Goal: Task Accomplishment & Management: Manage account settings

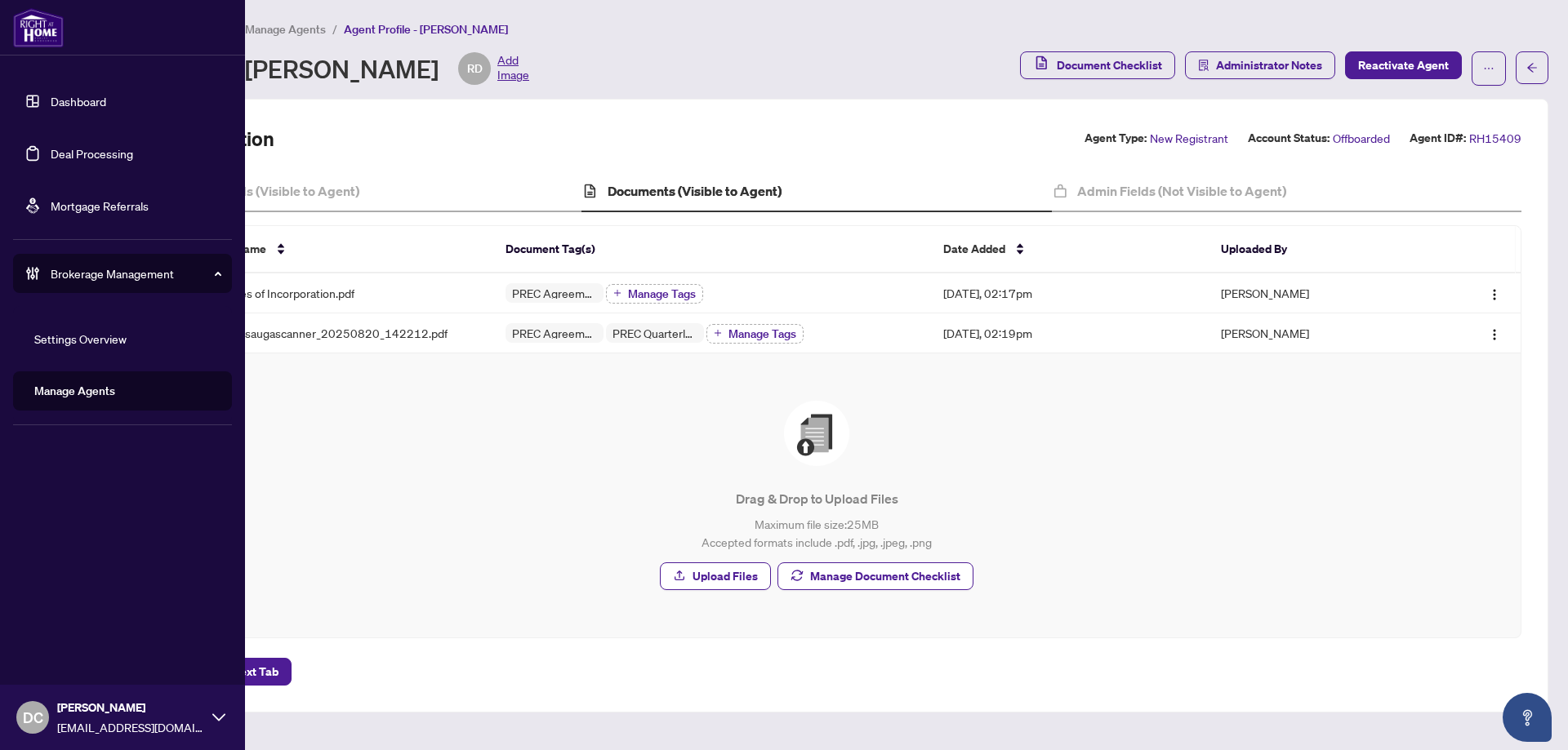
click at [142, 24] on div at bounding box center [122, 28] width 245 height 56
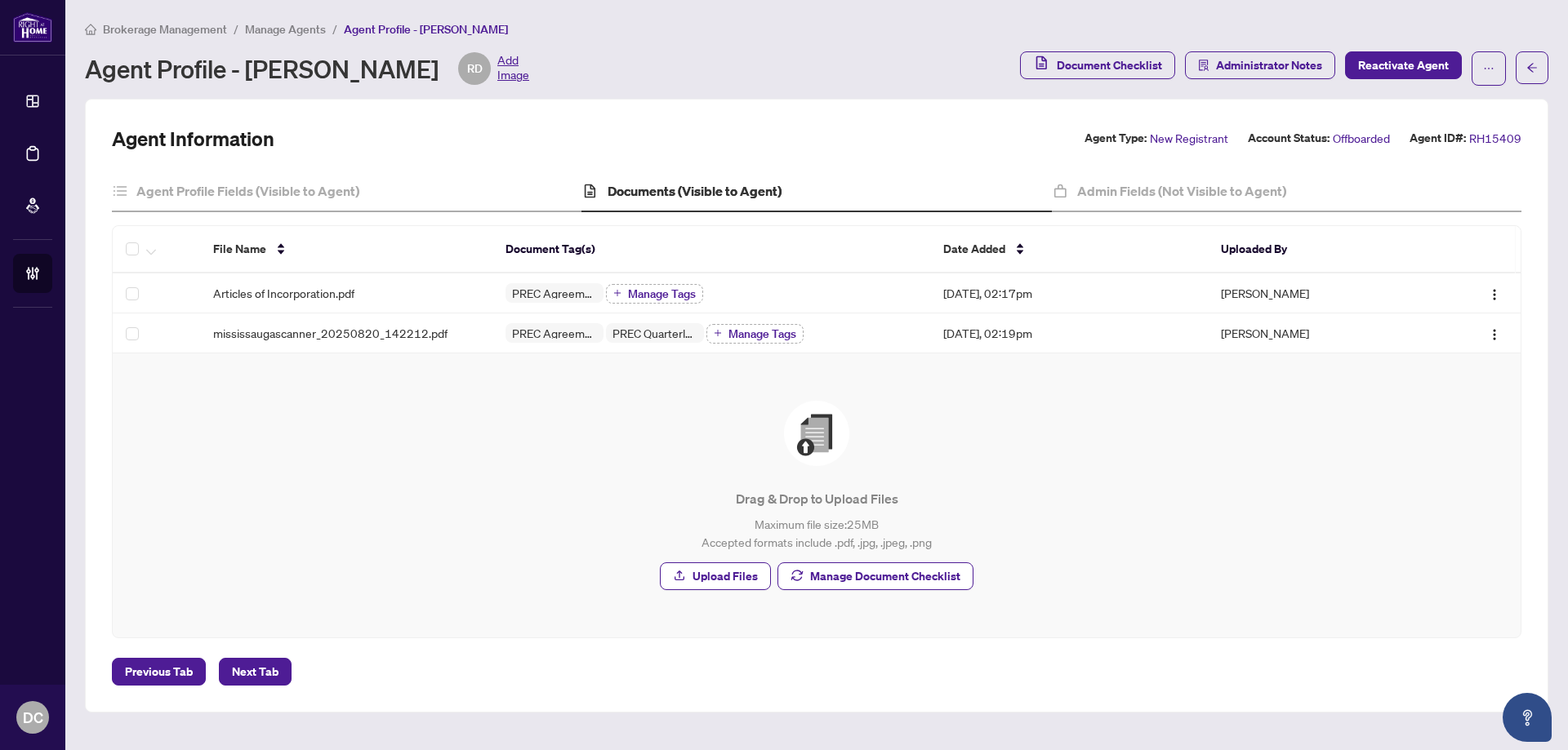
click at [183, 30] on span "Brokerage Management" at bounding box center [164, 29] width 124 height 14
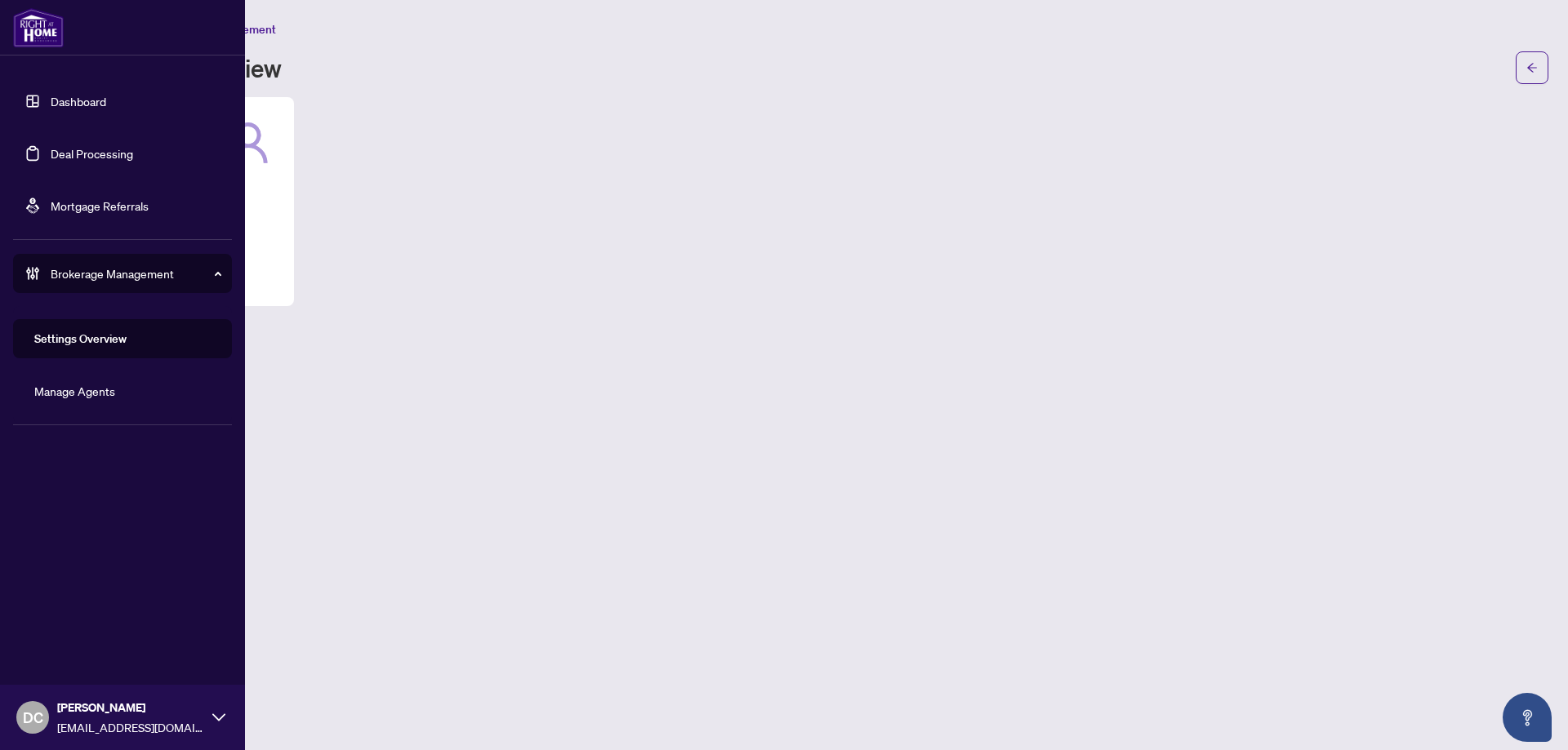
click at [73, 157] on link "Deal Processing" at bounding box center [92, 153] width 83 height 14
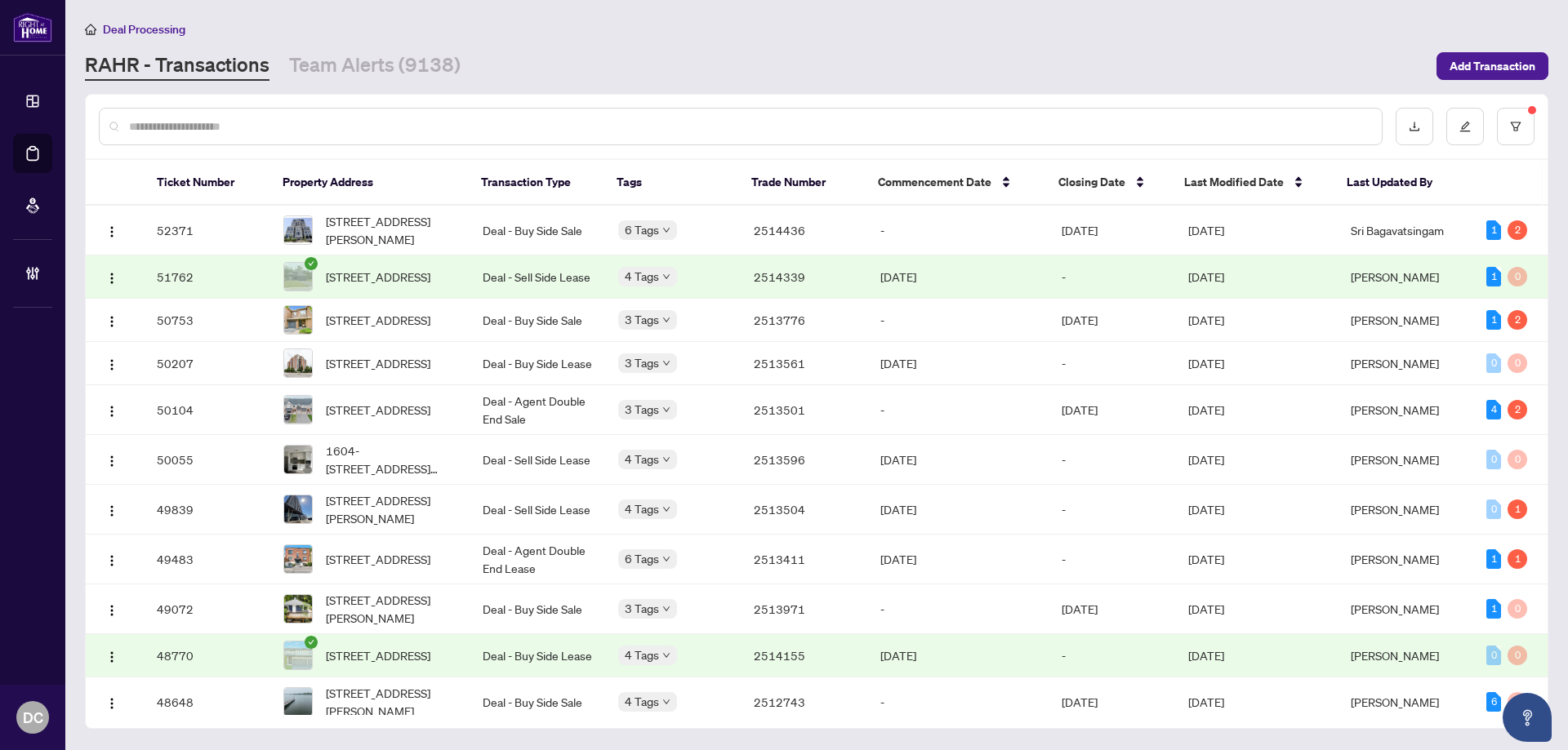
click at [242, 124] on input "text" at bounding box center [748, 126] width 1240 height 18
paste input "*******"
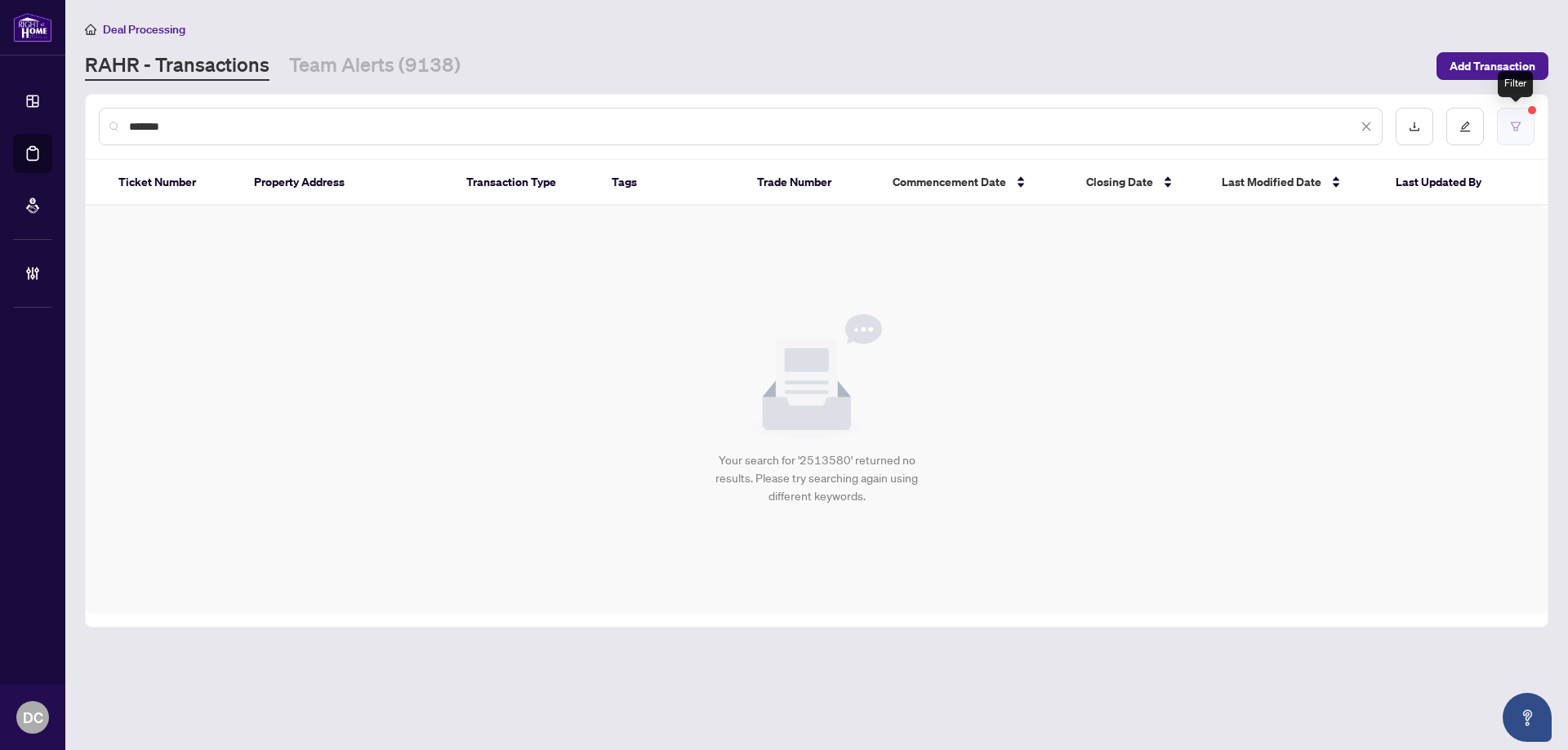
type input "*******"
click at [1532, 127] on button "button" at bounding box center [1515, 126] width 38 height 38
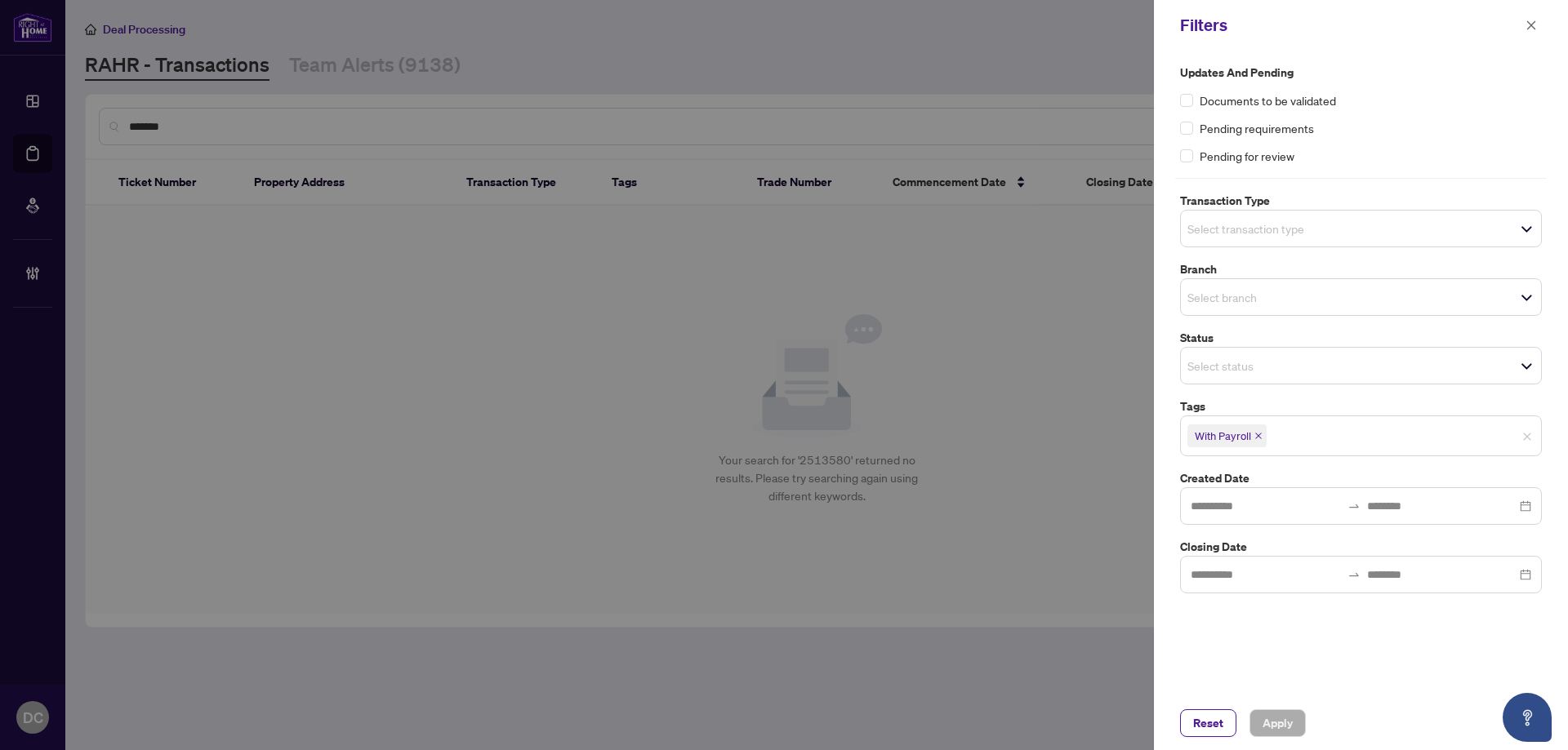
click at [1260, 436] on icon "close" at bounding box center [1258, 436] width 8 height 8
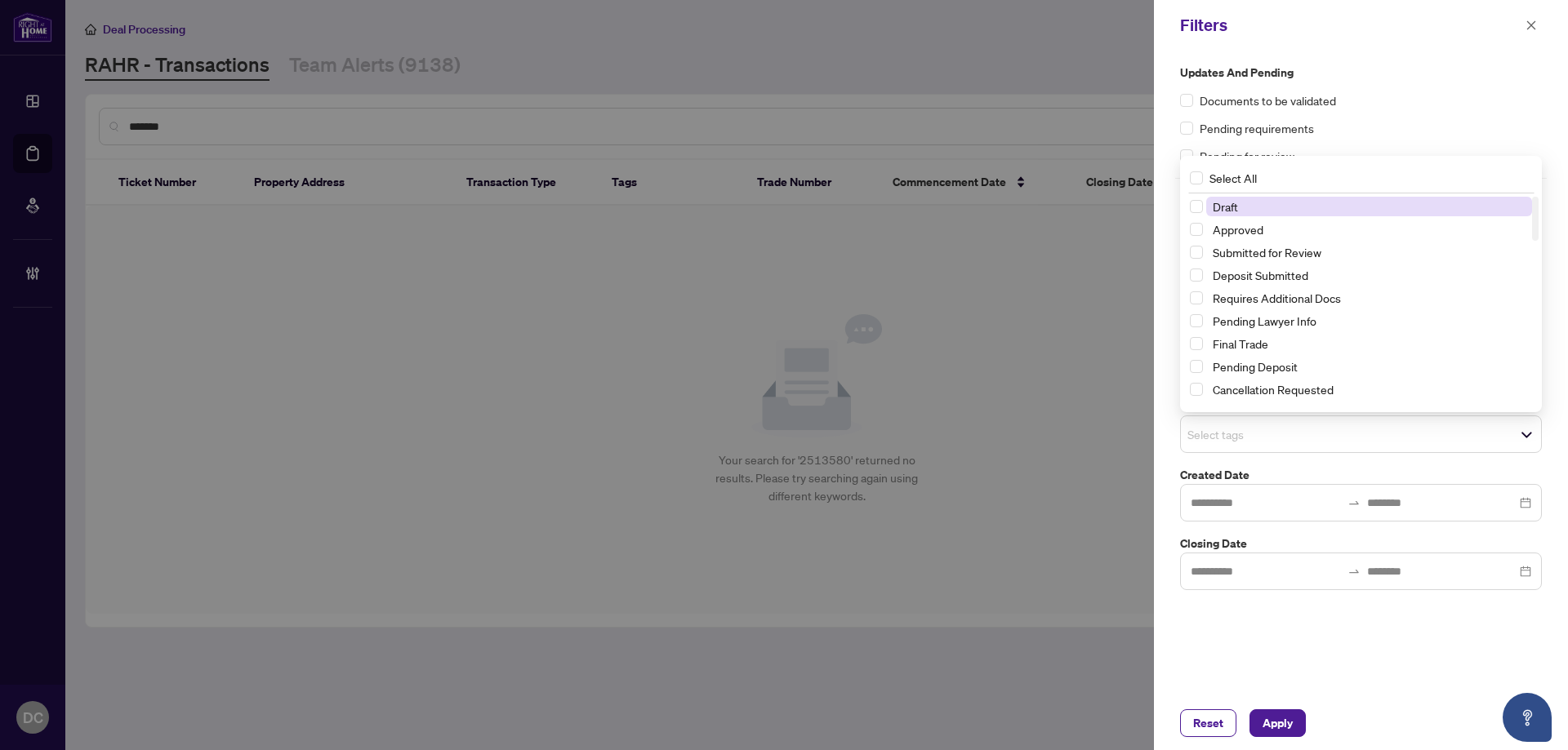
click at [1329, 437] on span "Select tags" at bounding box center [1361, 435] width 360 height 23
click at [1290, 354] on div "Final Trade" at bounding box center [1361, 343] width 342 height 19
click at [1274, 724] on span "Apply" at bounding box center [1277, 723] width 30 height 26
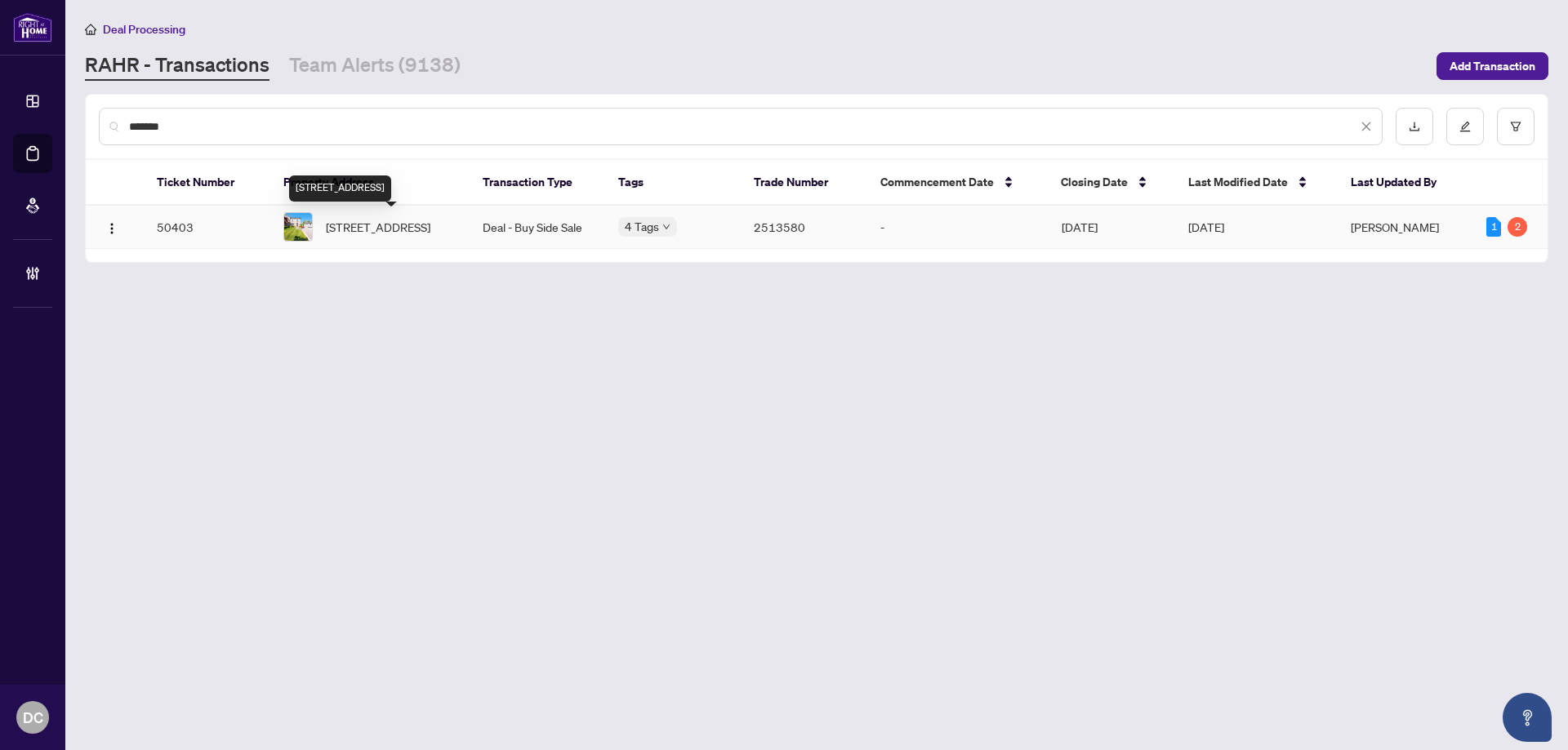
click at [387, 230] on span "[STREET_ADDRESS]" at bounding box center [378, 227] width 105 height 18
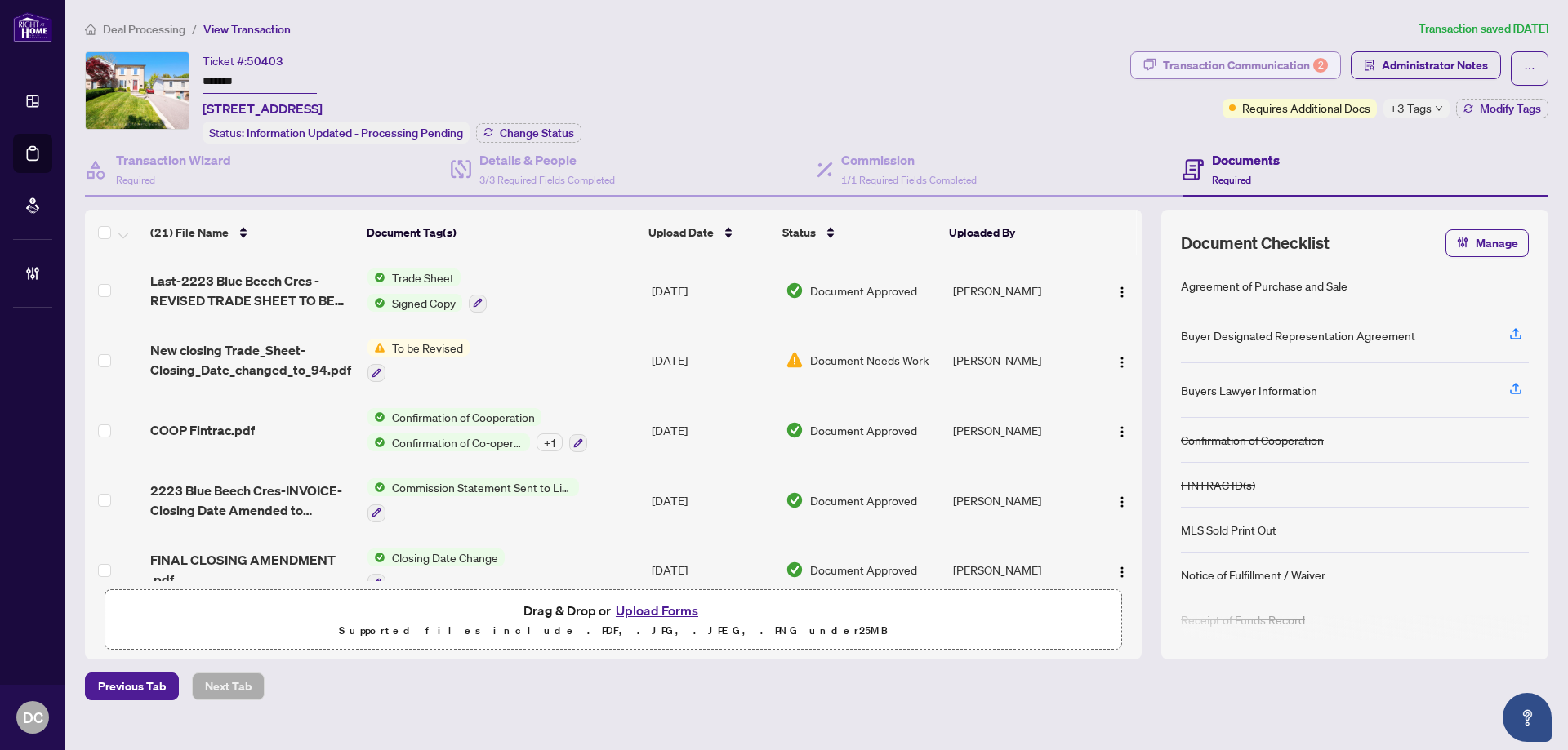
click at [1279, 62] on div "Transaction Communication 2" at bounding box center [1245, 64] width 164 height 26
type textarea "**********"
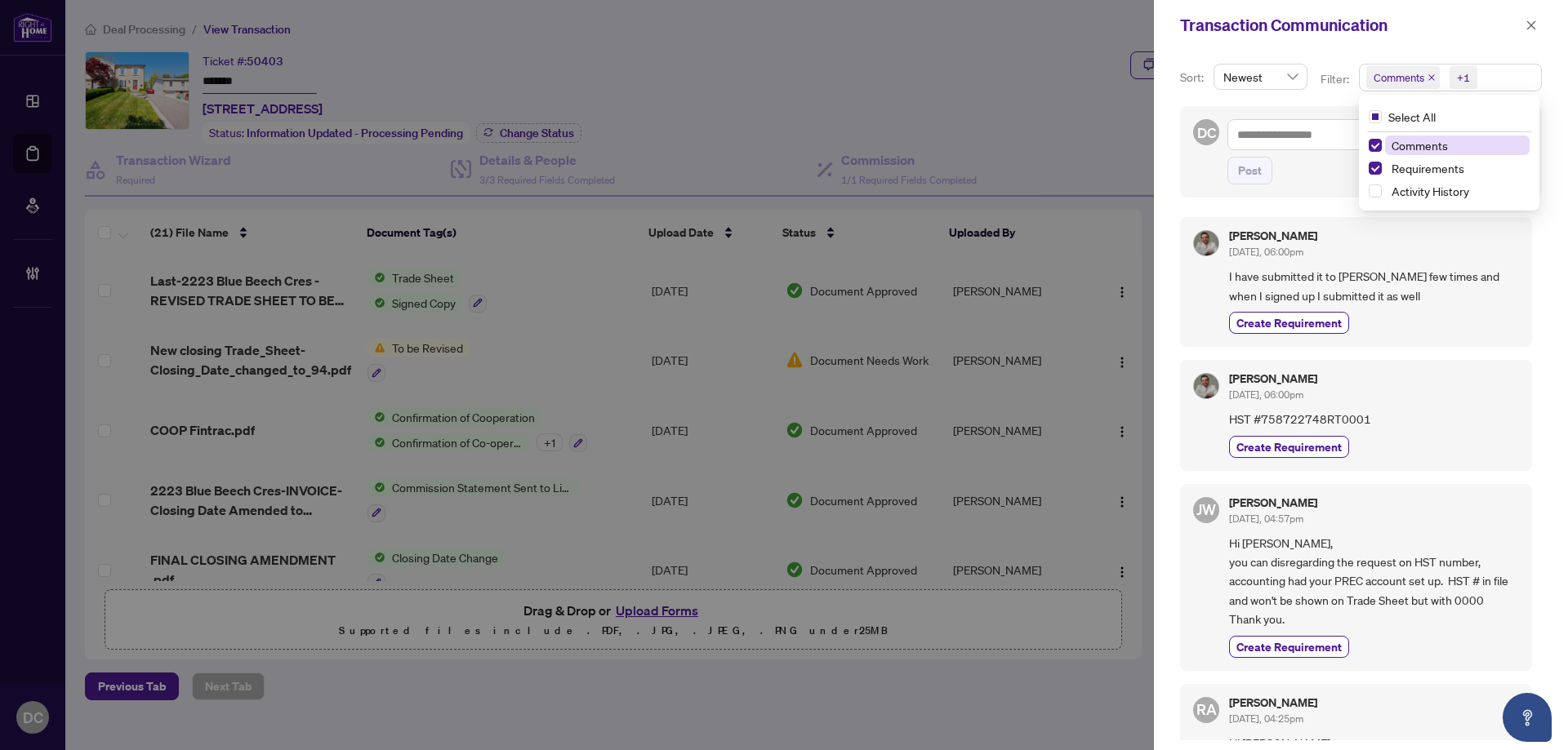
click at [1516, 81] on span "Comments +1" at bounding box center [1450, 77] width 181 height 26
click at [1436, 143] on span "Comments" at bounding box center [1420, 144] width 57 height 14
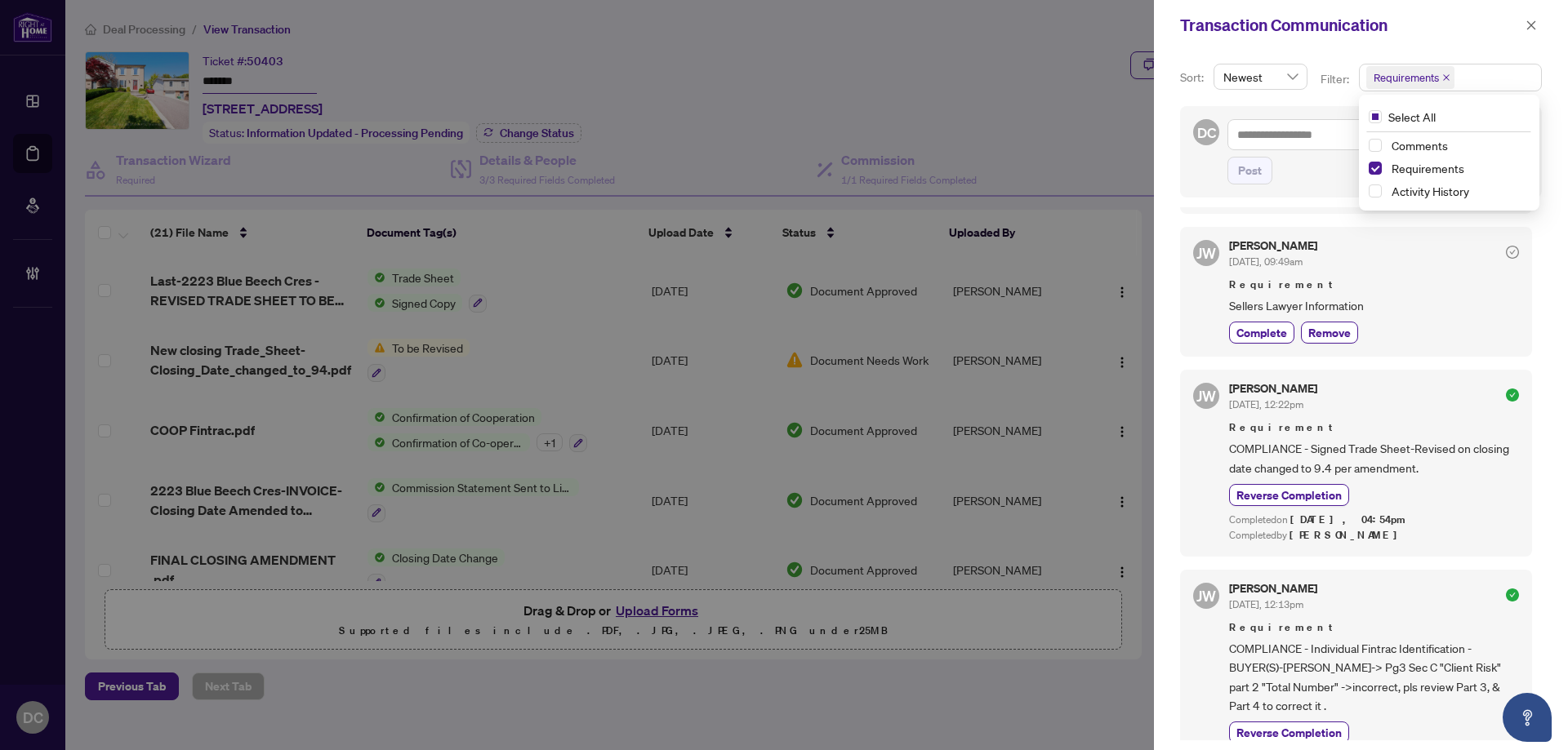
scroll to position [163, 0]
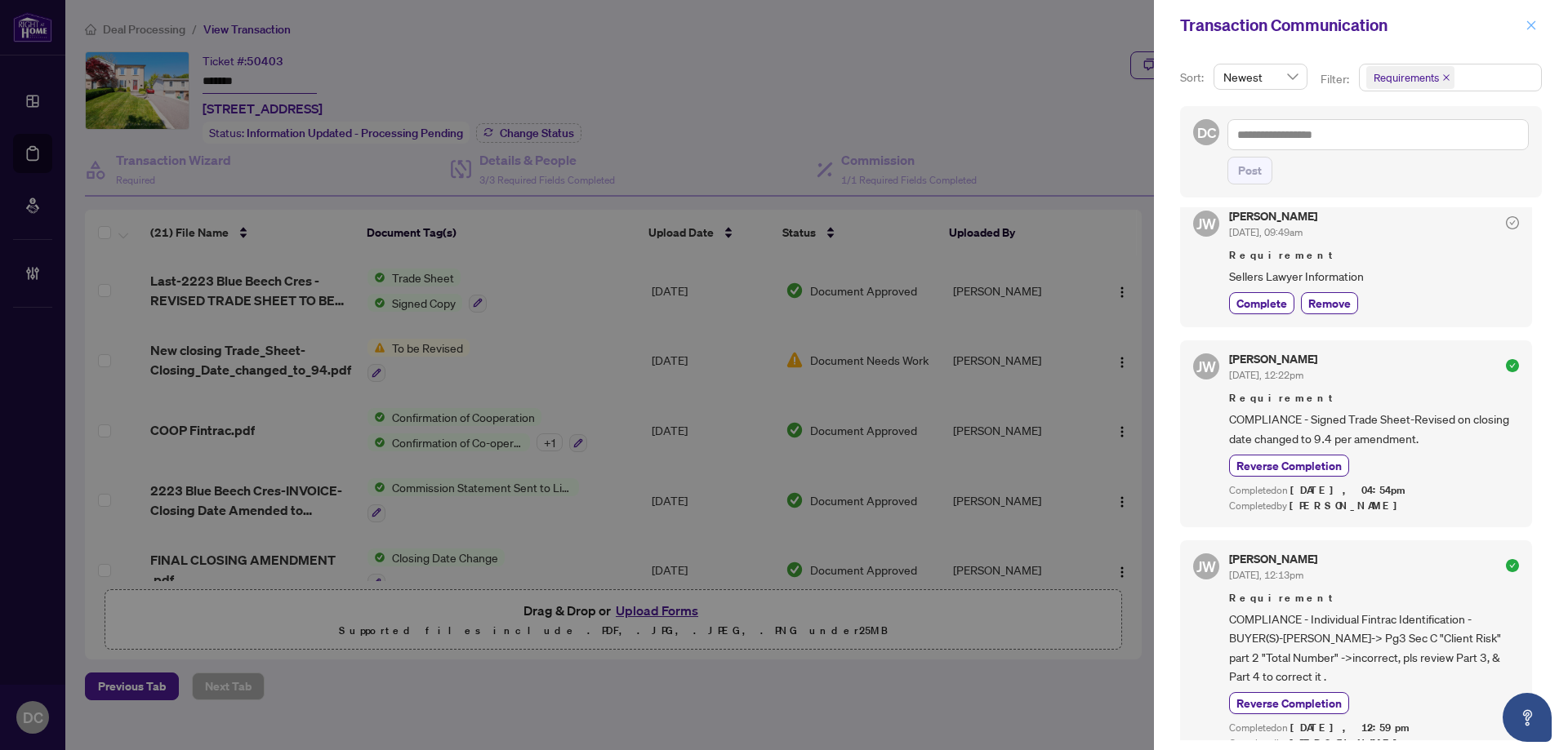
click at [1534, 30] on icon "close" at bounding box center [1530, 24] width 9 height 9
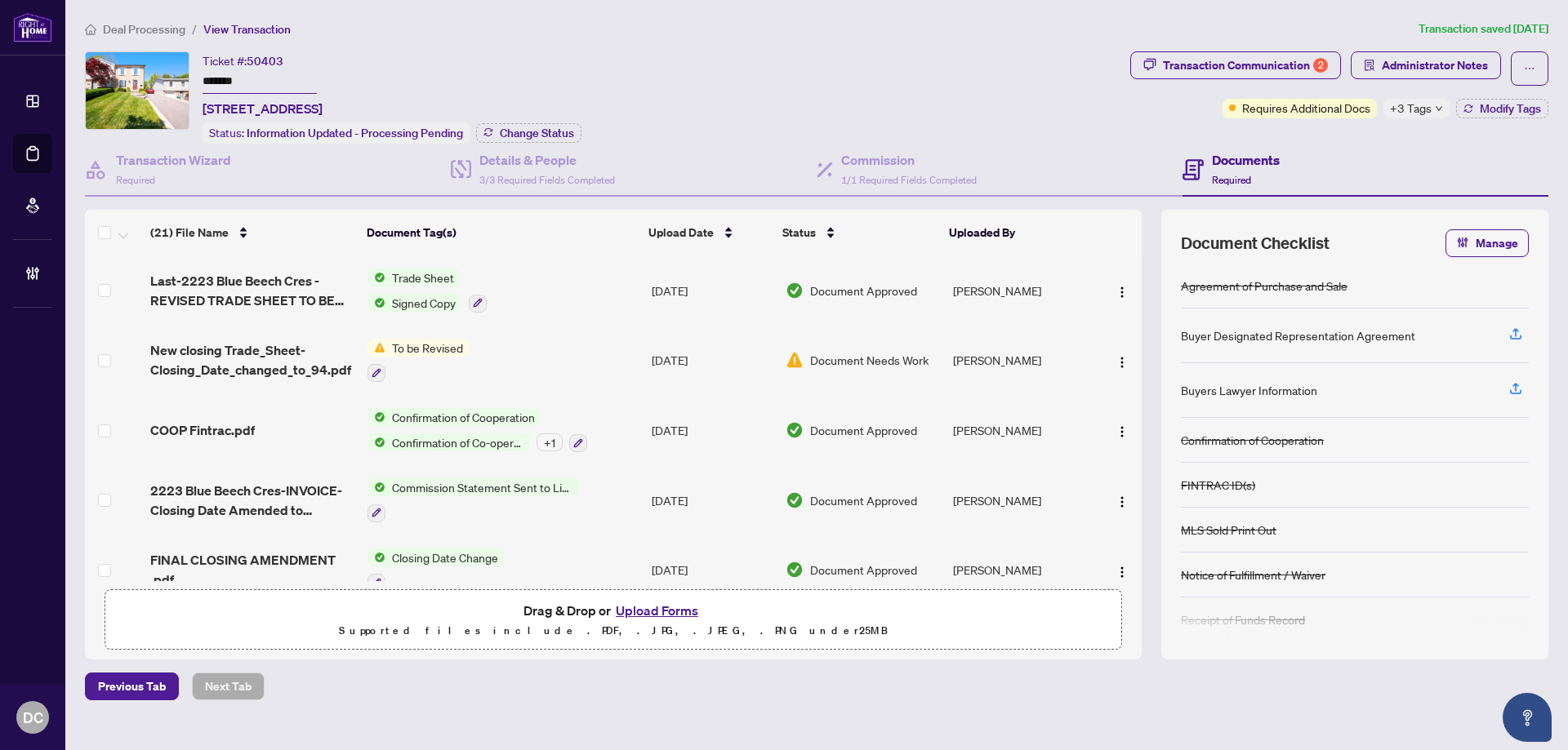
click at [1444, 108] on div "+3 Tags" at bounding box center [1416, 109] width 66 height 19
click at [1366, 139] on div "Transaction Communication 2 Administrator Notes Requires Additional Docs +3 Tag…" at bounding box center [1338, 97] width 424 height 92
click at [1525, 103] on span "Modify Tags" at bounding box center [1510, 109] width 62 height 12
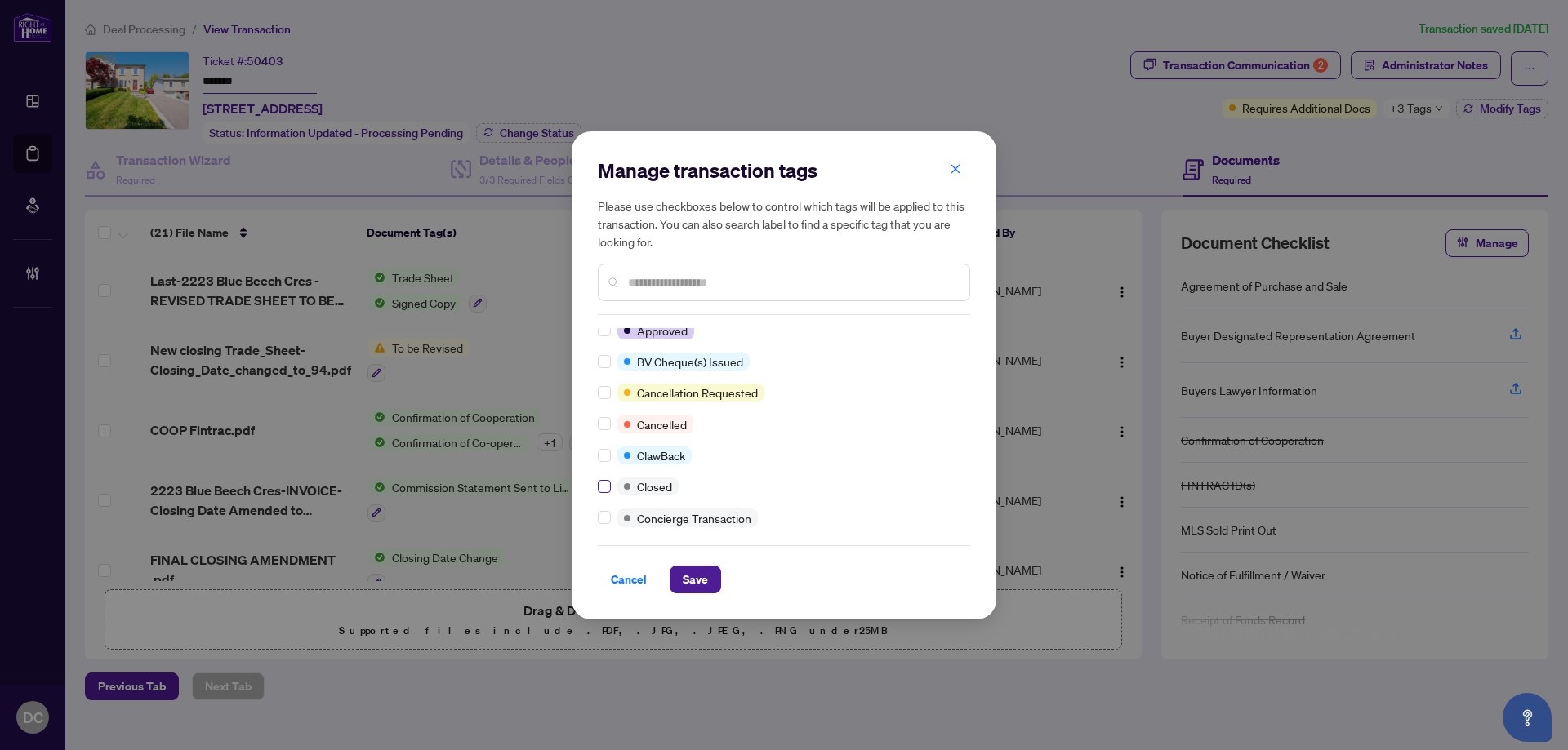
scroll to position [0, 0]
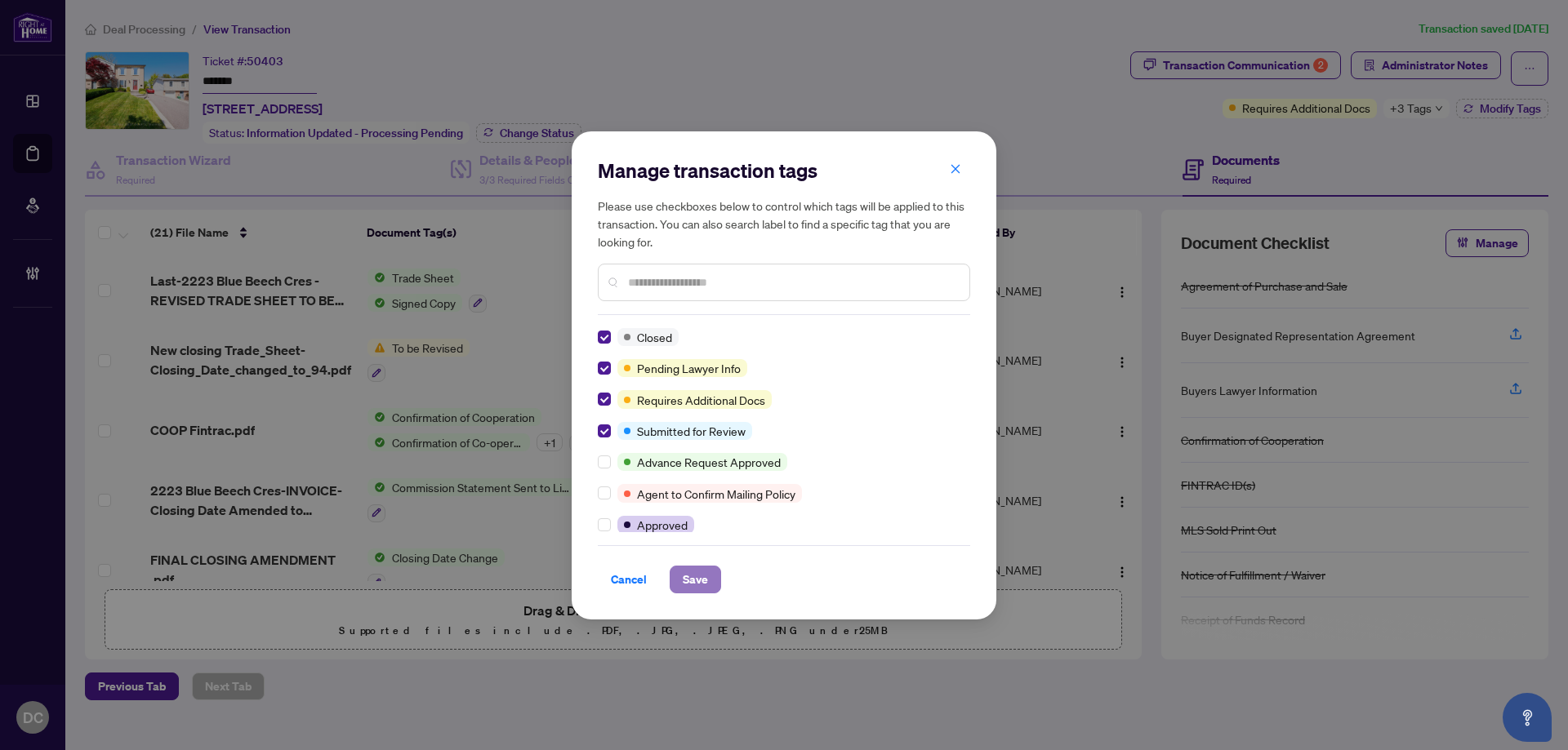
click at [696, 579] on span "Save" at bounding box center [695, 579] width 25 height 26
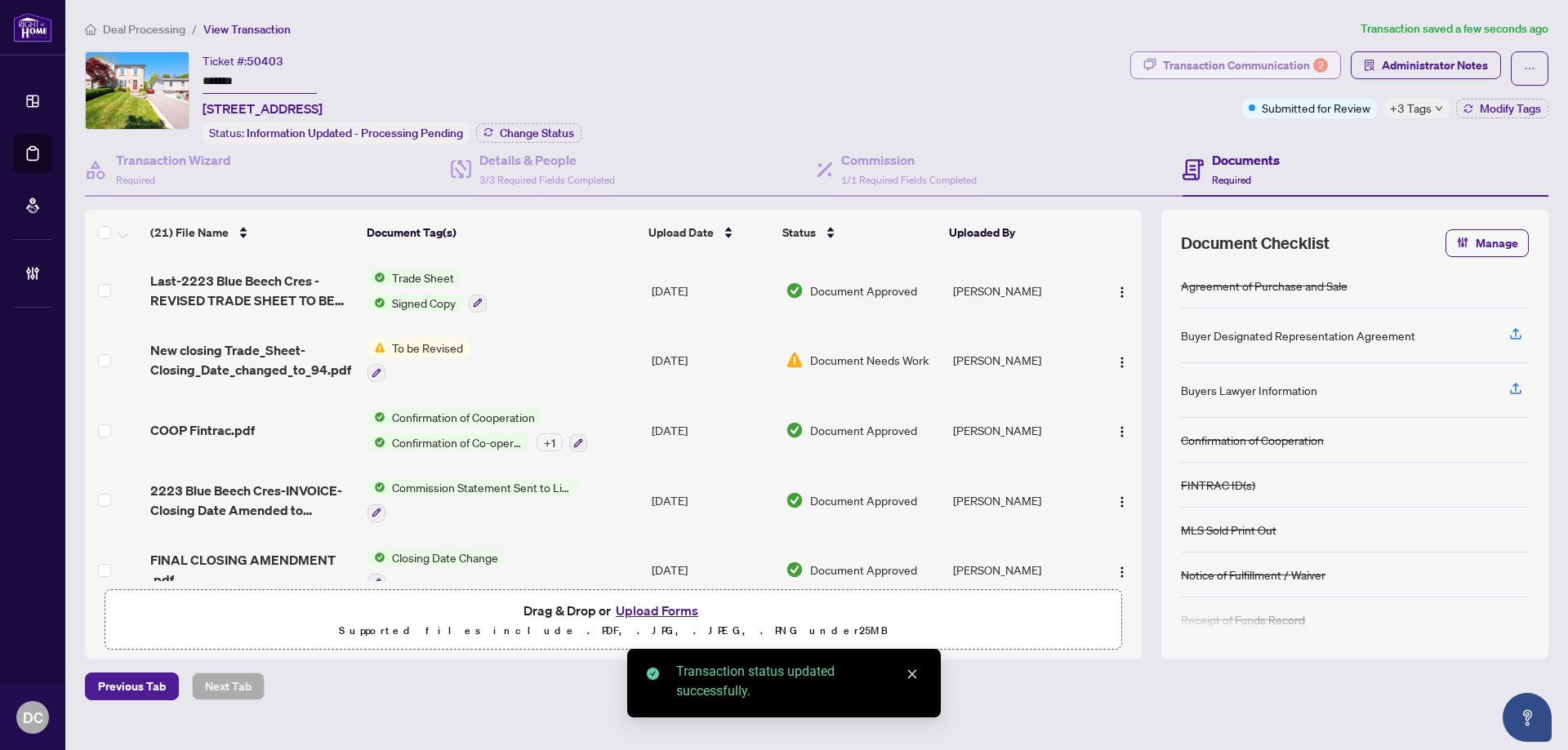
click at [1246, 62] on div "Transaction Communication 2" at bounding box center [1245, 64] width 164 height 26
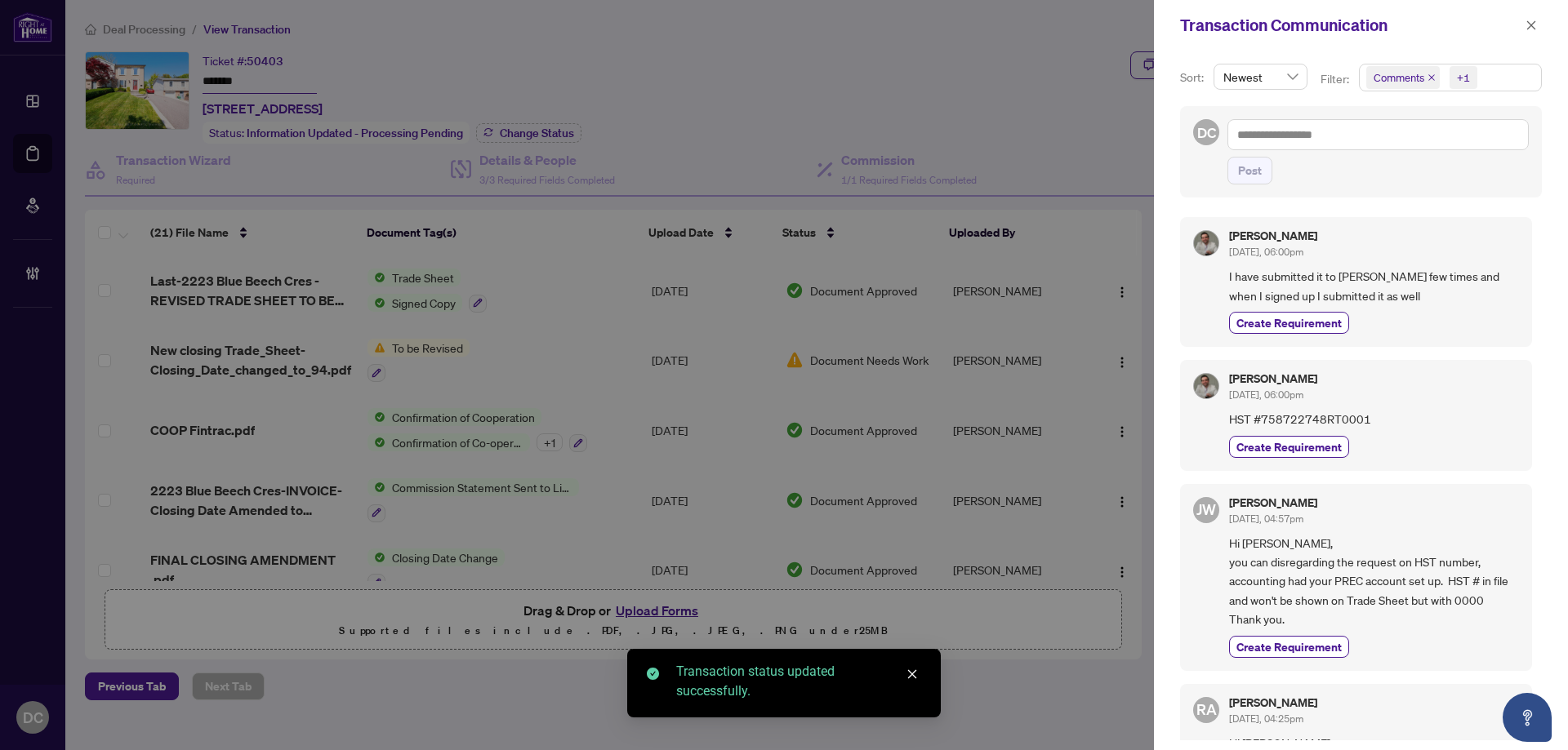
click at [1492, 84] on span "Comments +1" at bounding box center [1450, 77] width 181 height 26
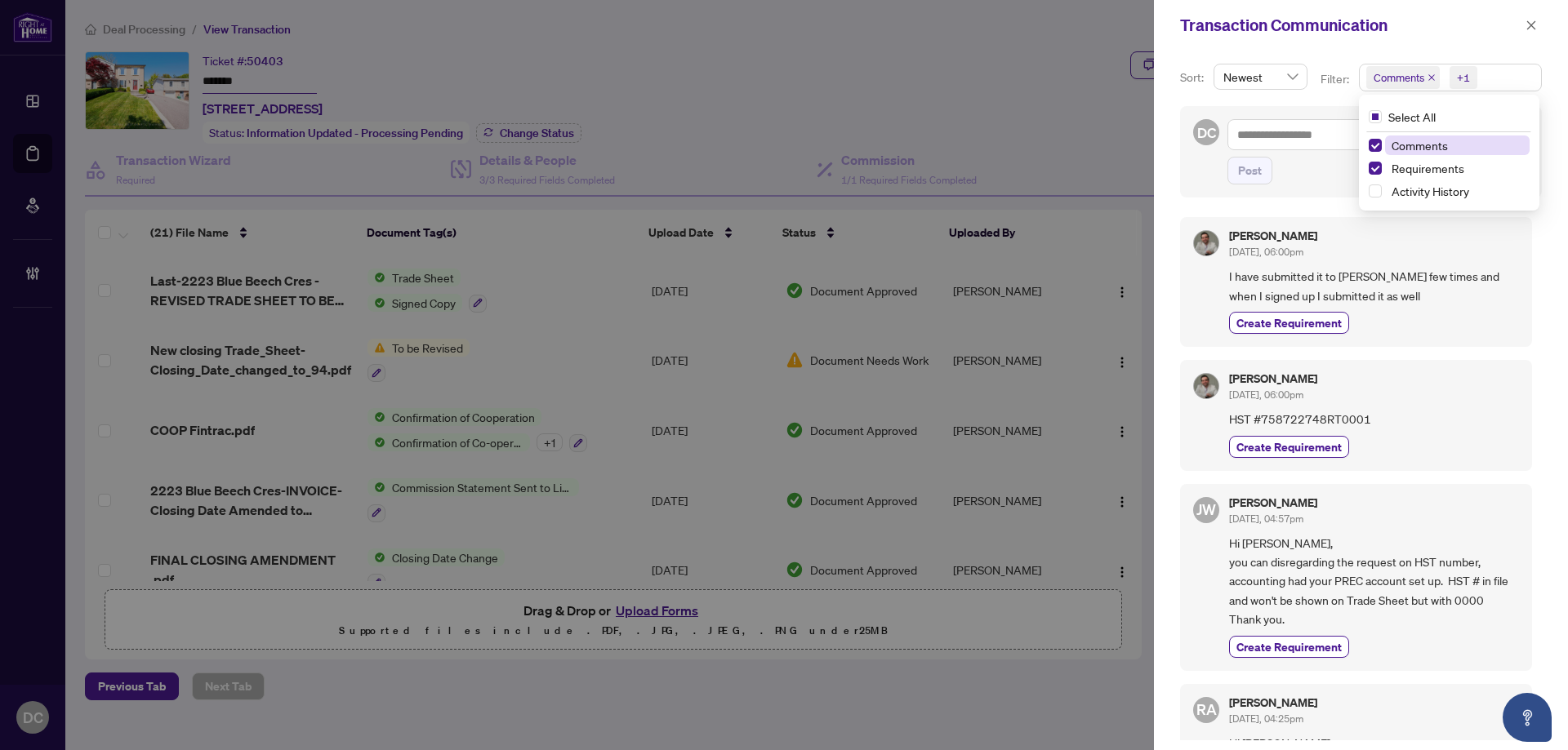
click at [1446, 145] on span "Comments" at bounding box center [1457, 145] width 144 height 19
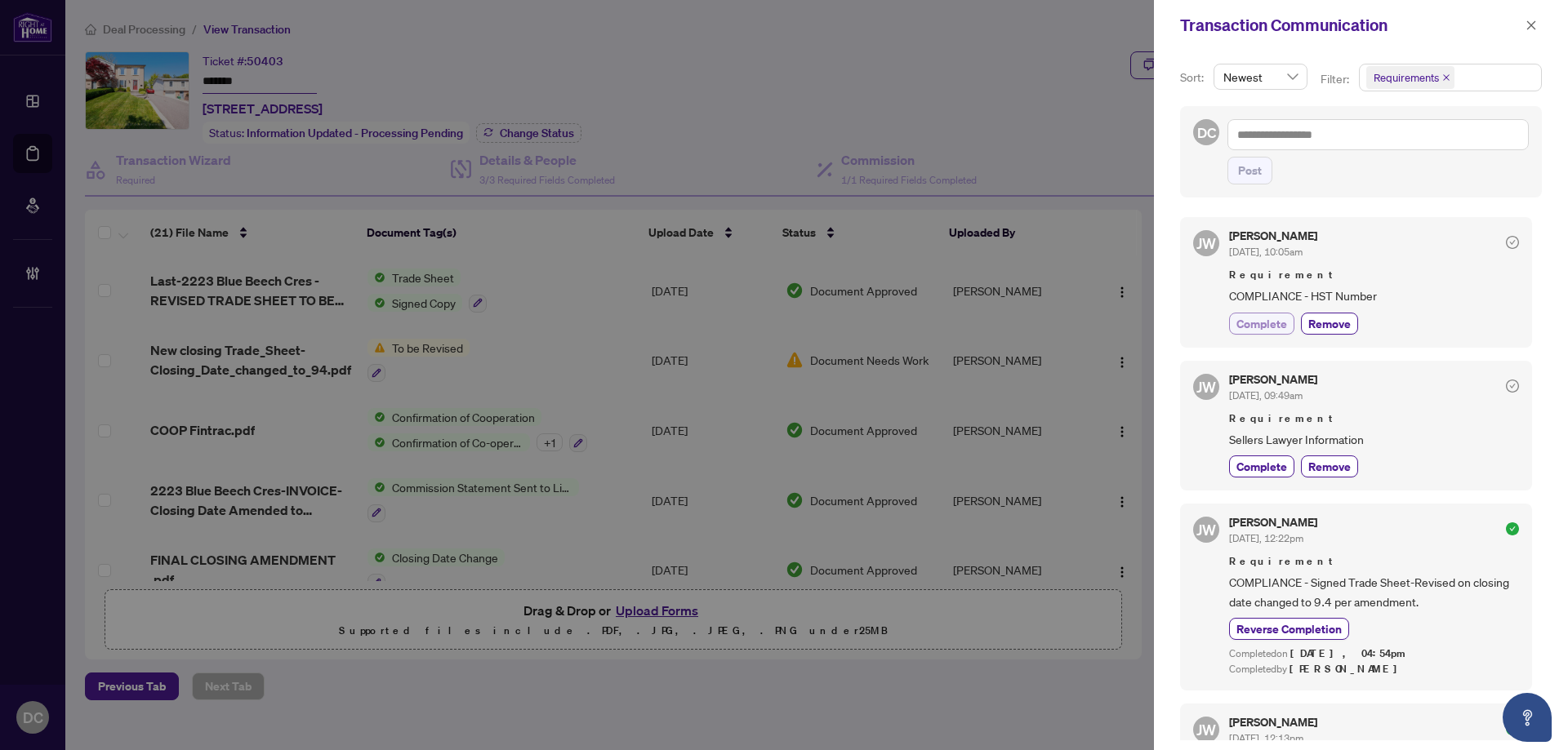
click at [1277, 327] on span "Complete" at bounding box center [1261, 324] width 51 height 17
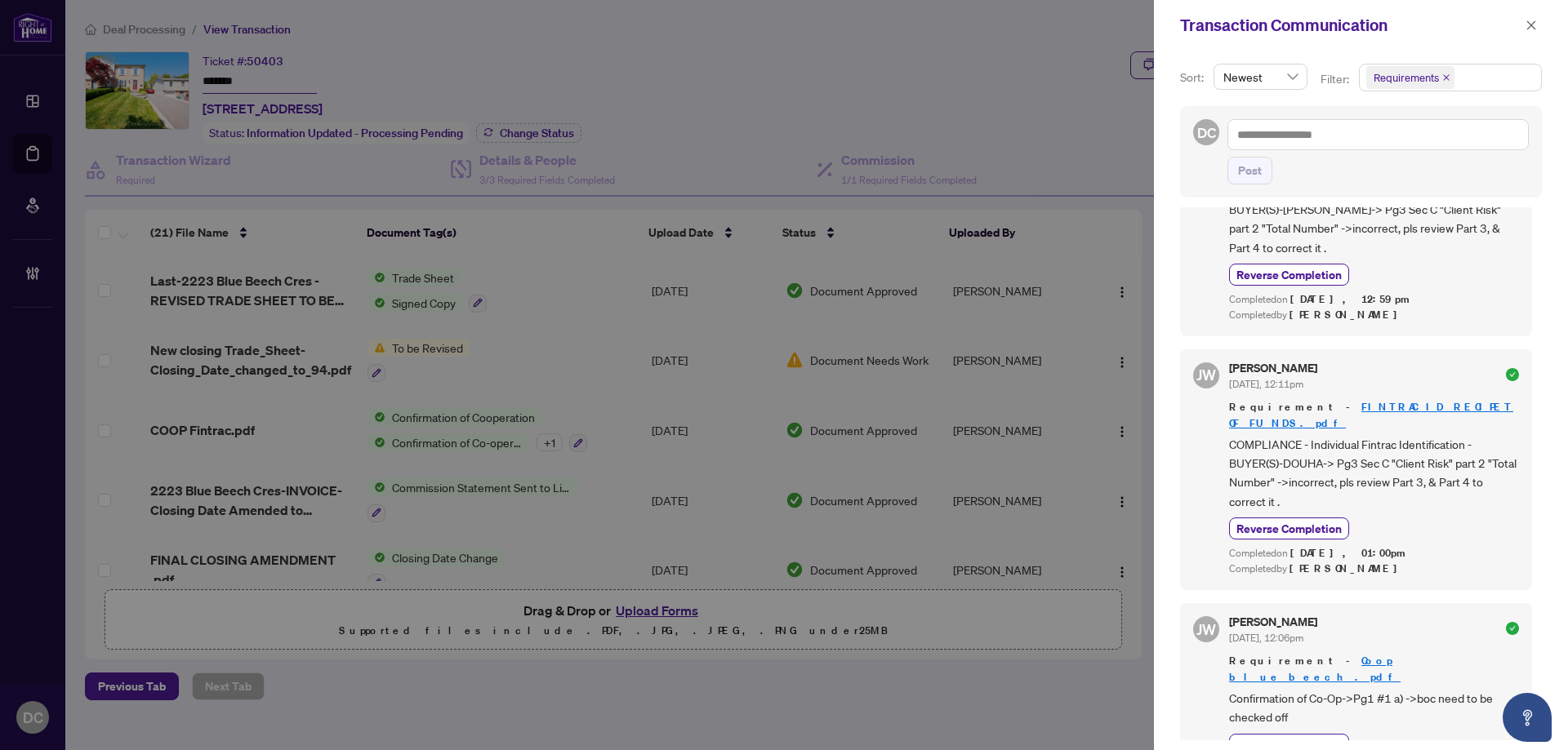
scroll to position [653, 0]
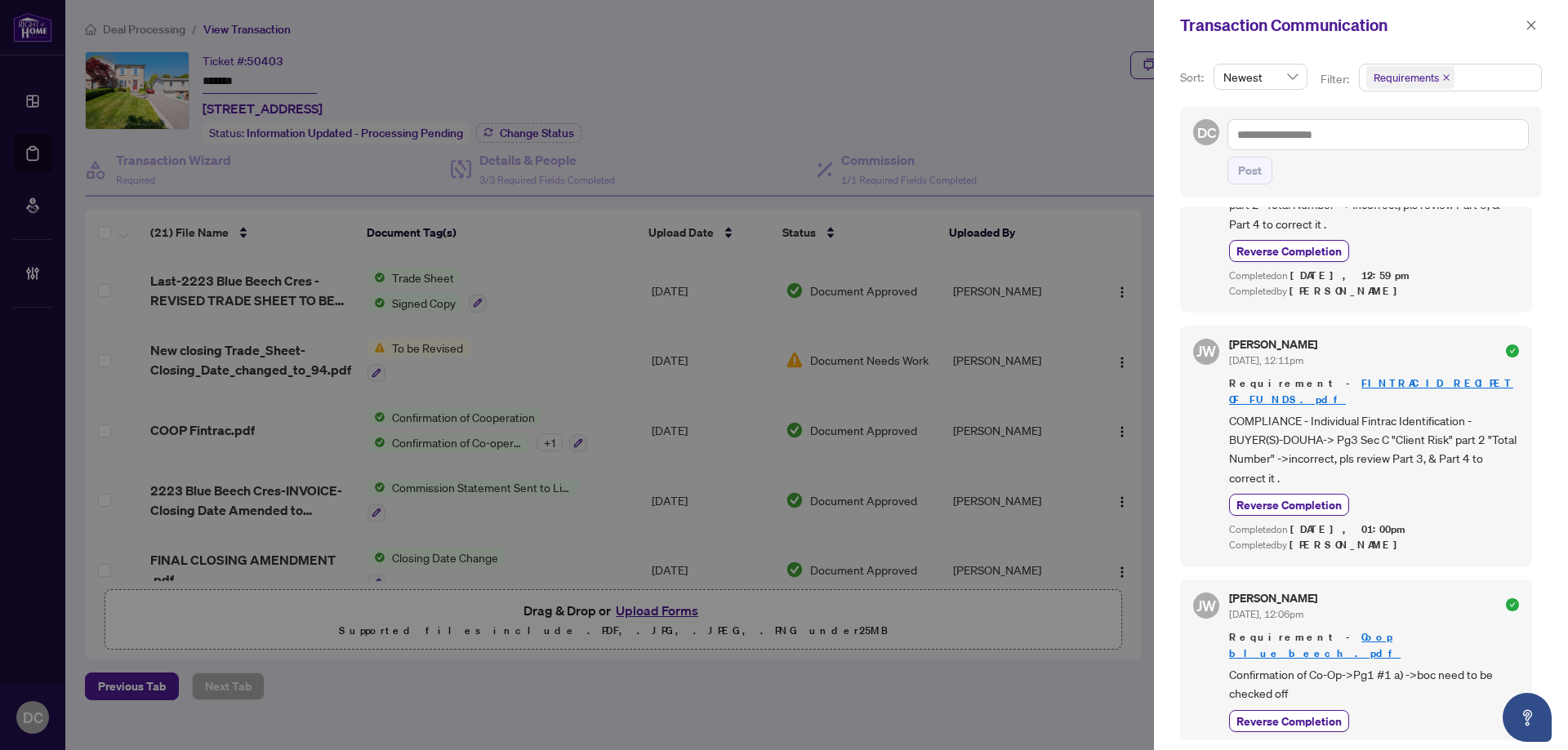
drag, startPoint x: 1533, startPoint y: 32, endPoint x: 1285, endPoint y: 2, distance: 249.8
click at [1533, 32] on span "button" at bounding box center [1531, 25] width 12 height 26
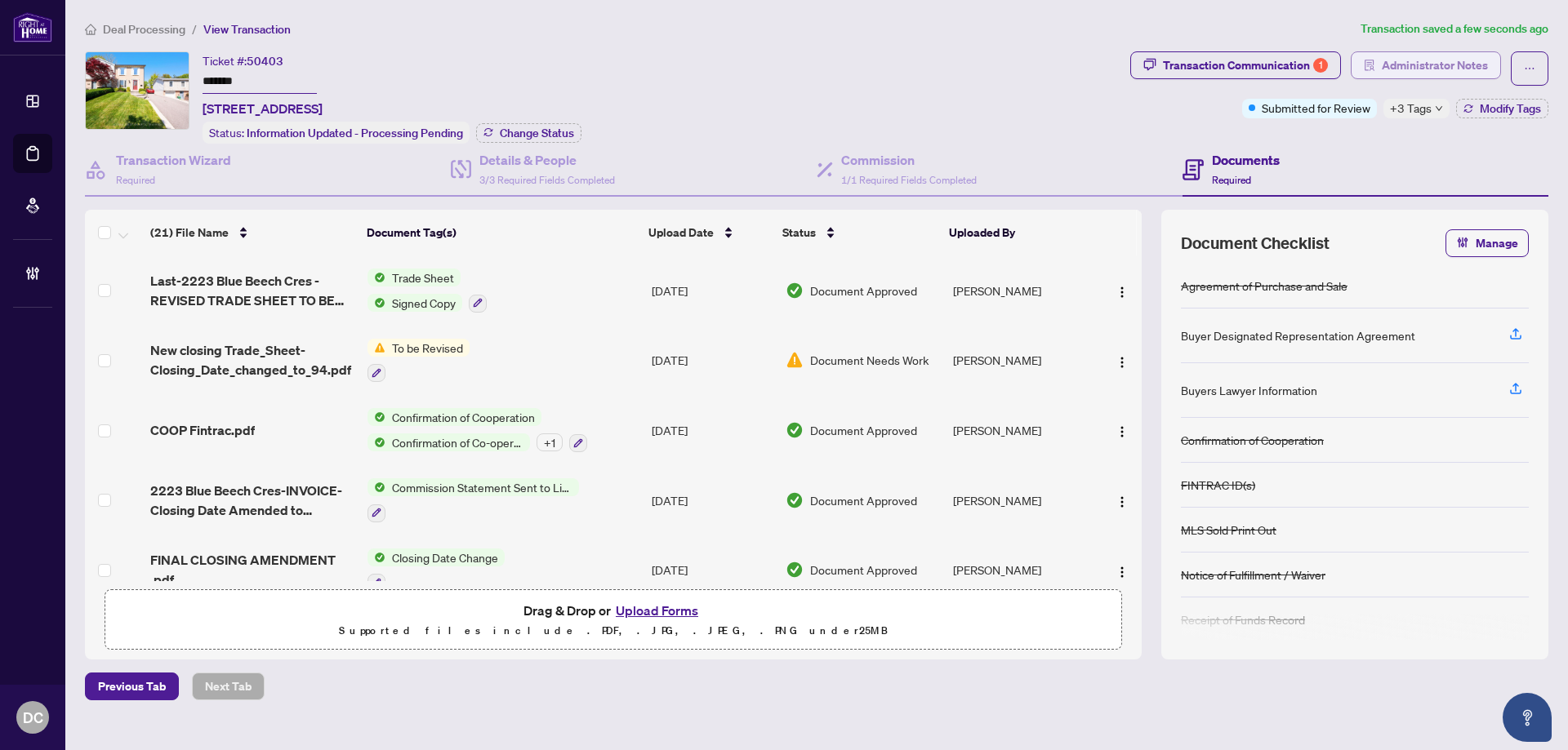
click at [1438, 61] on span "Administrator Notes" at bounding box center [1434, 64] width 106 height 26
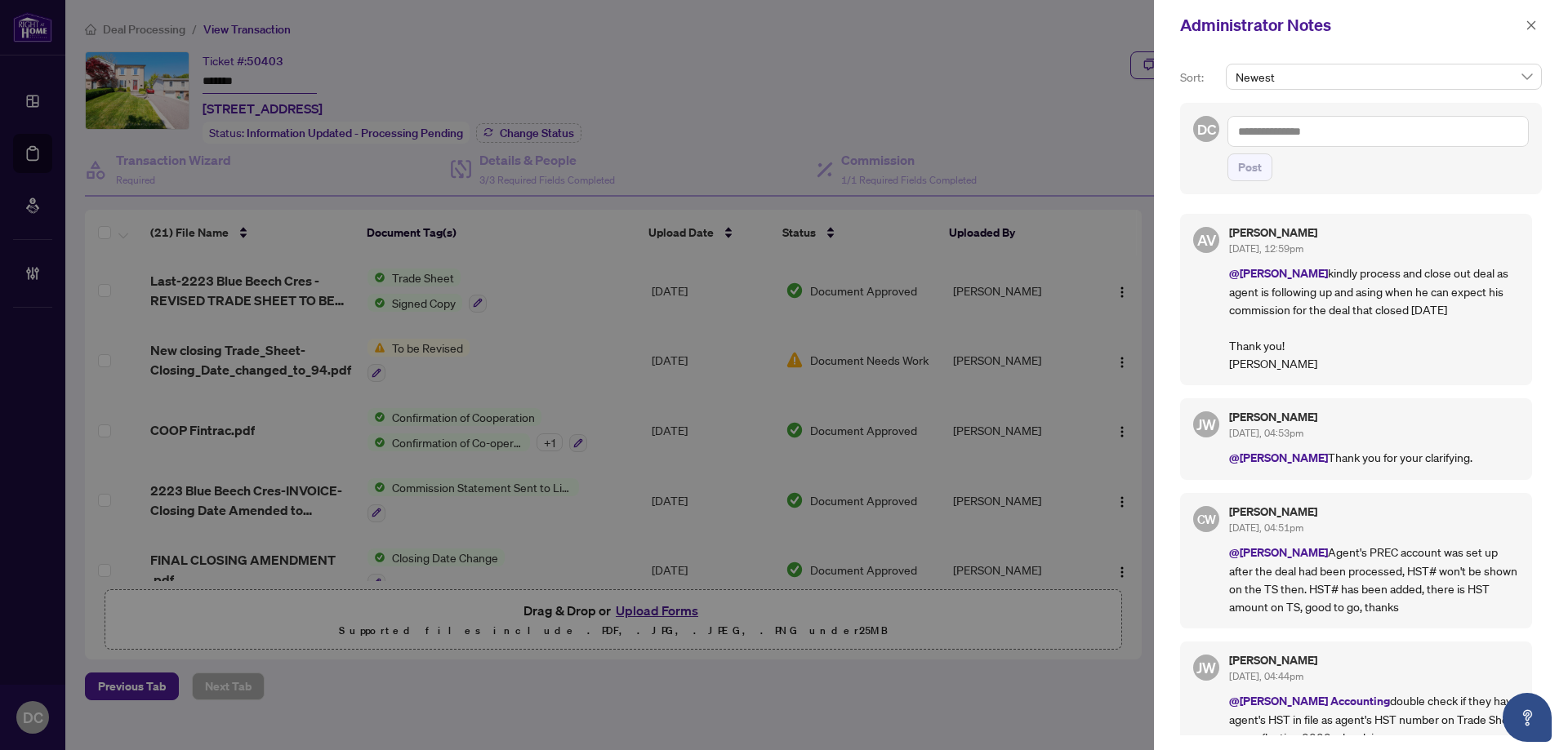
click at [1408, 128] on textarea at bounding box center [1378, 132] width 301 height 31
paste textarea "**********"
type textarea "**********"
click at [1256, 179] on span "Post" at bounding box center [1250, 166] width 24 height 26
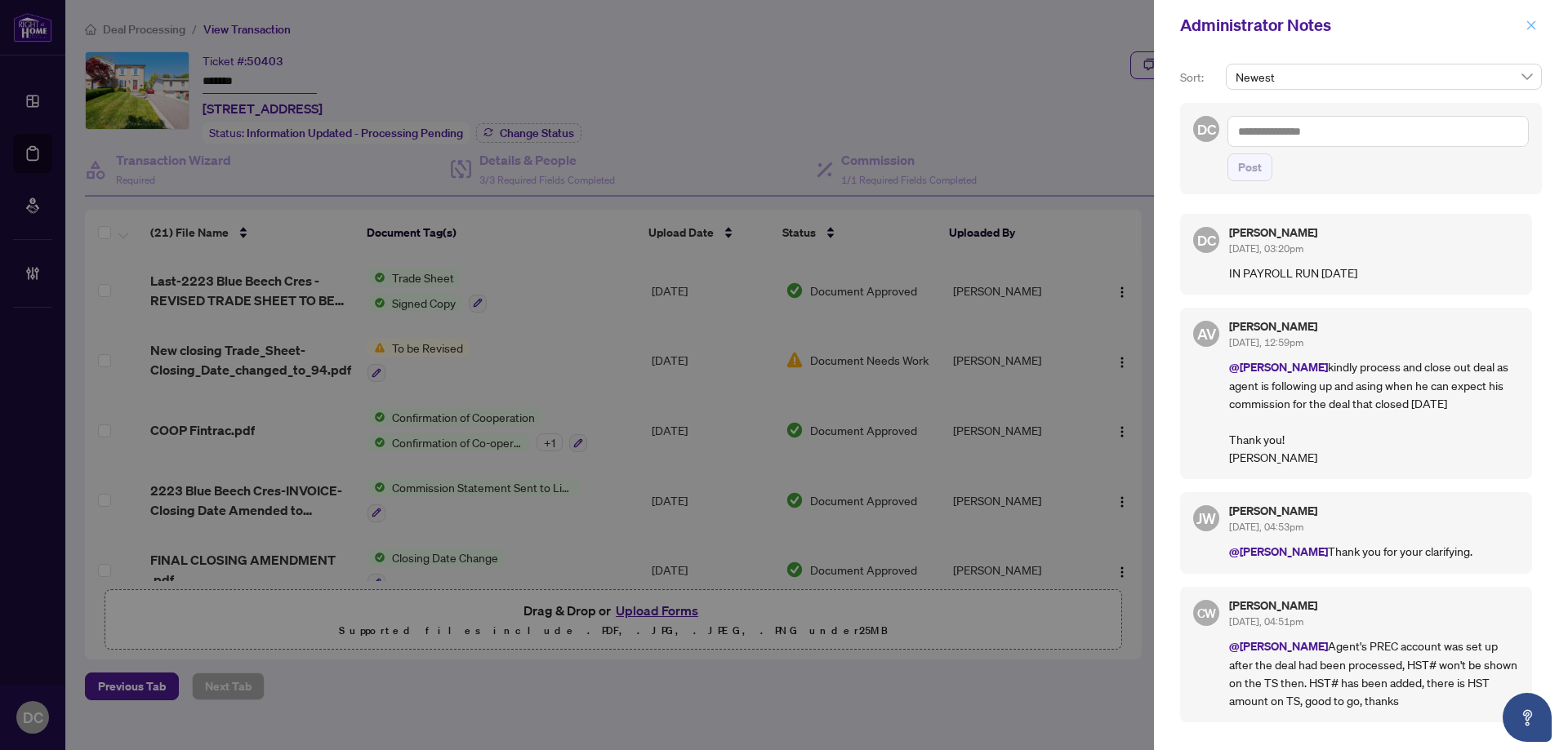
click at [1532, 27] on icon "close" at bounding box center [1530, 24] width 9 height 9
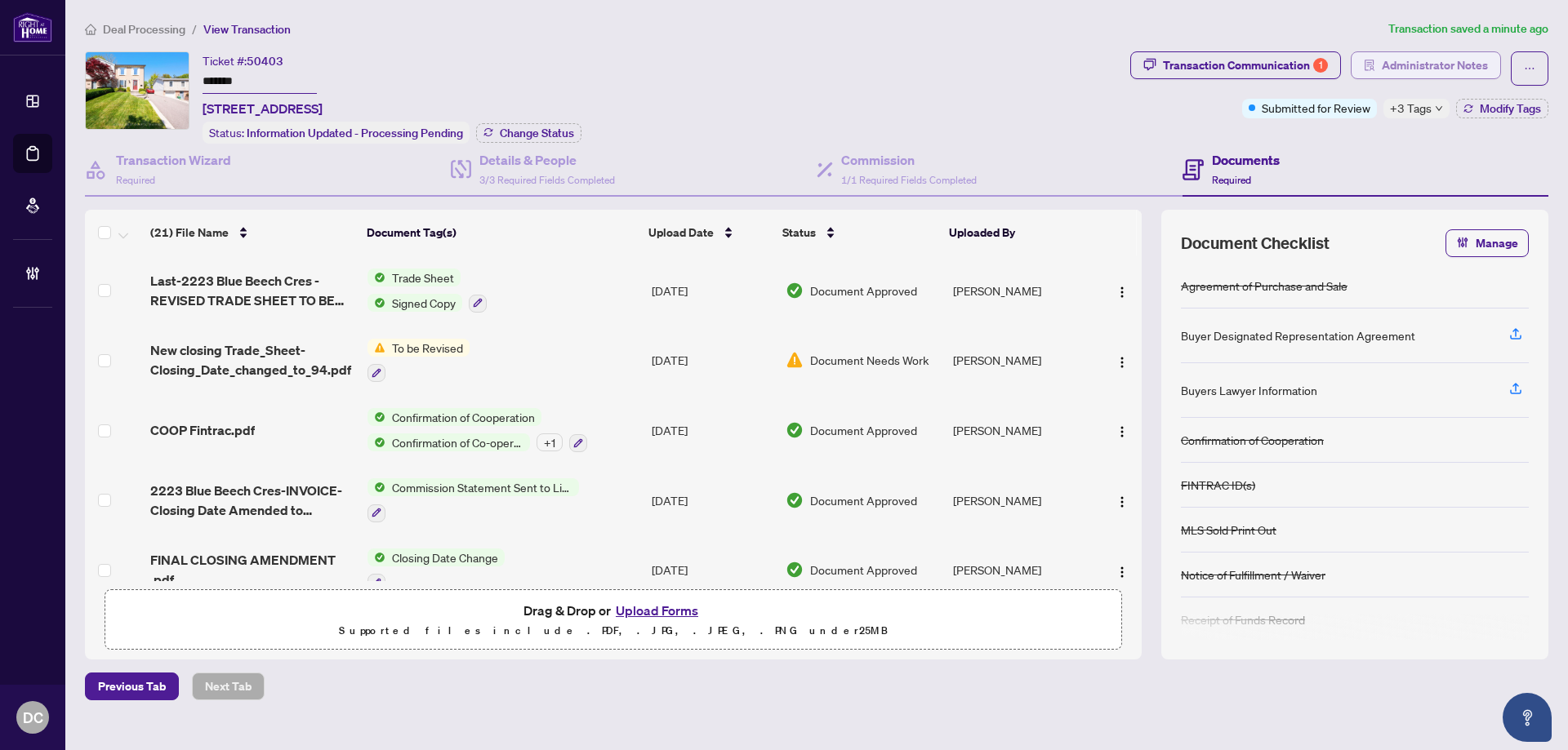
click at [1449, 73] on span "Administrator Notes" at bounding box center [1434, 64] width 106 height 26
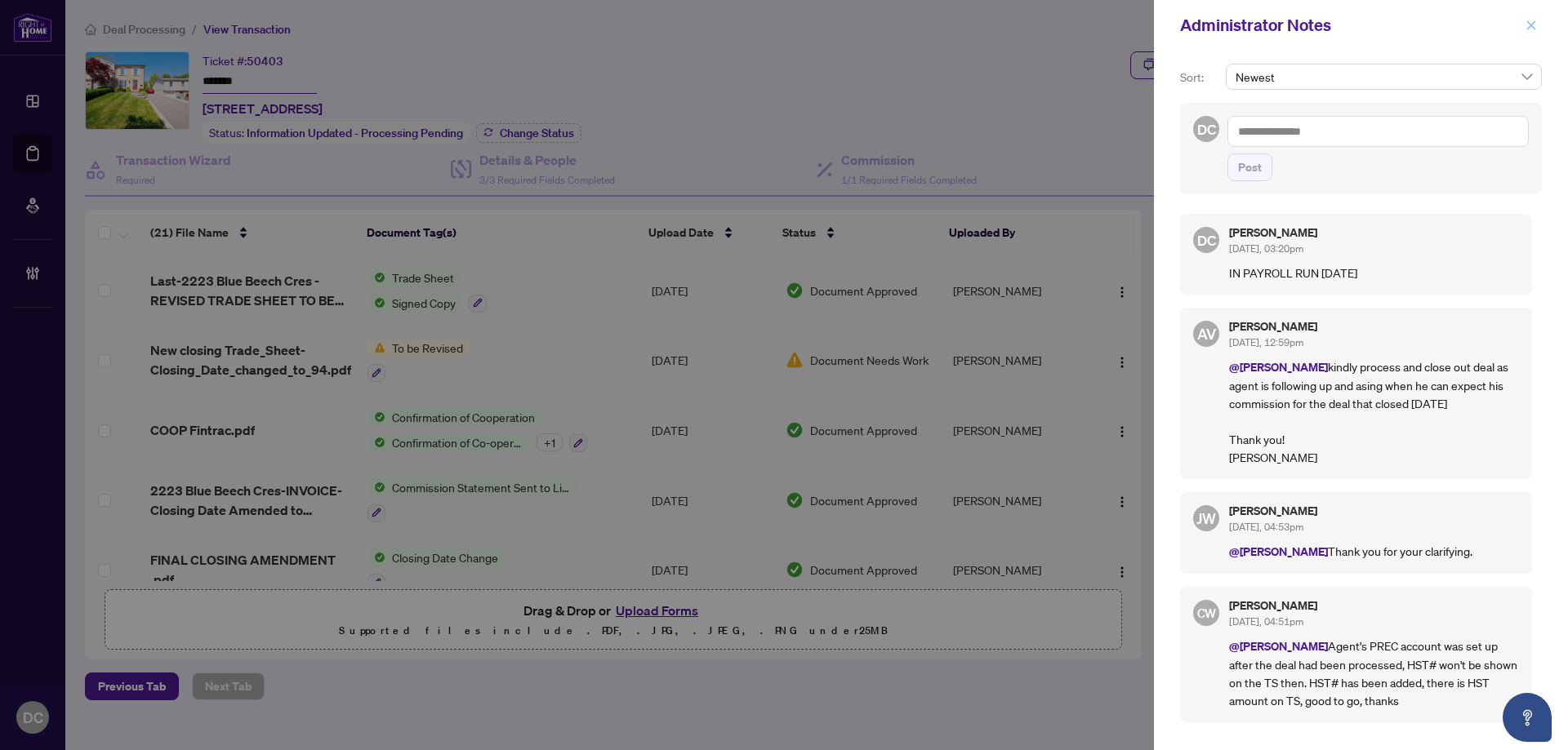
click at [1529, 30] on icon "close" at bounding box center [1531, 25] width 12 height 12
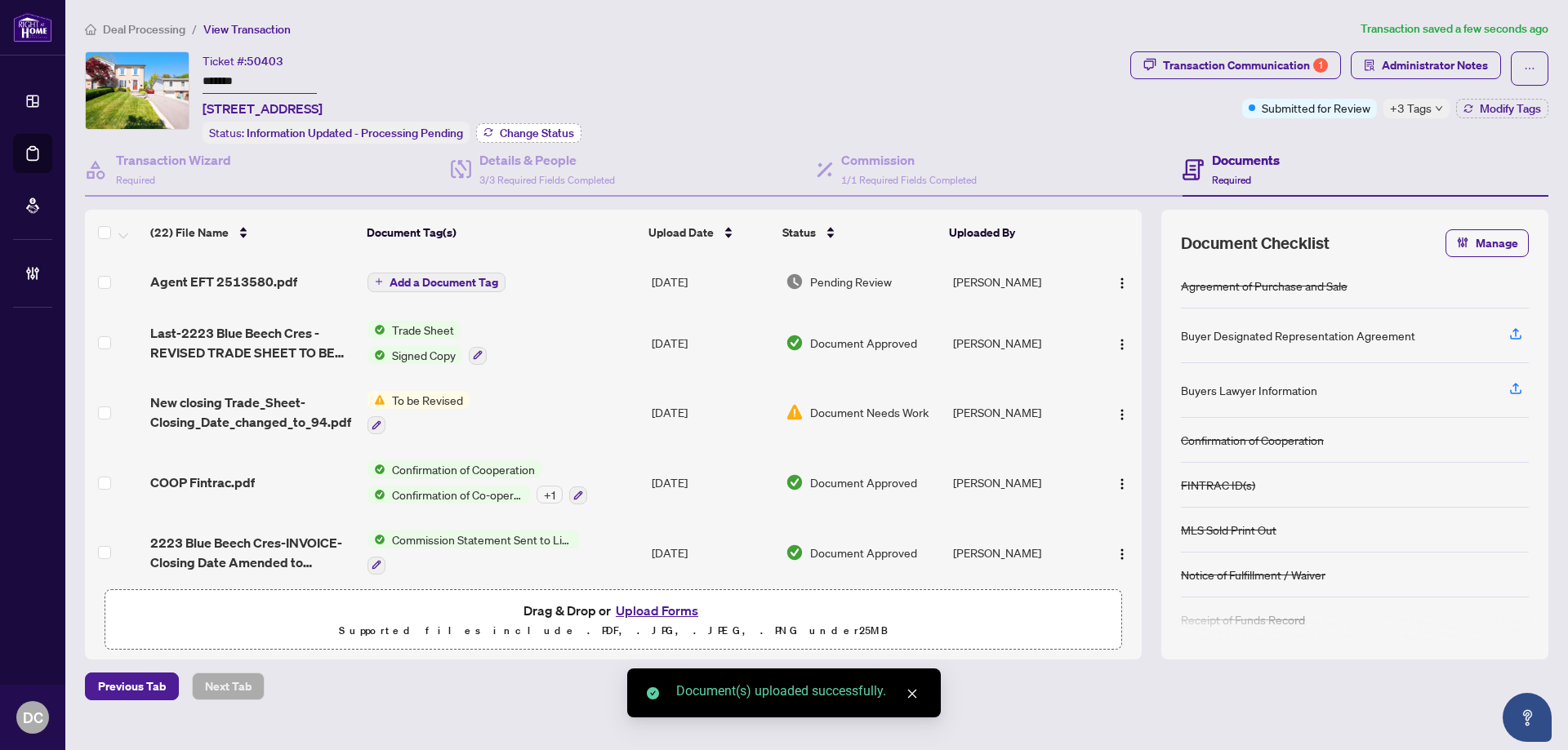
click at [556, 127] on span "Change Status" at bounding box center [537, 133] width 74 height 12
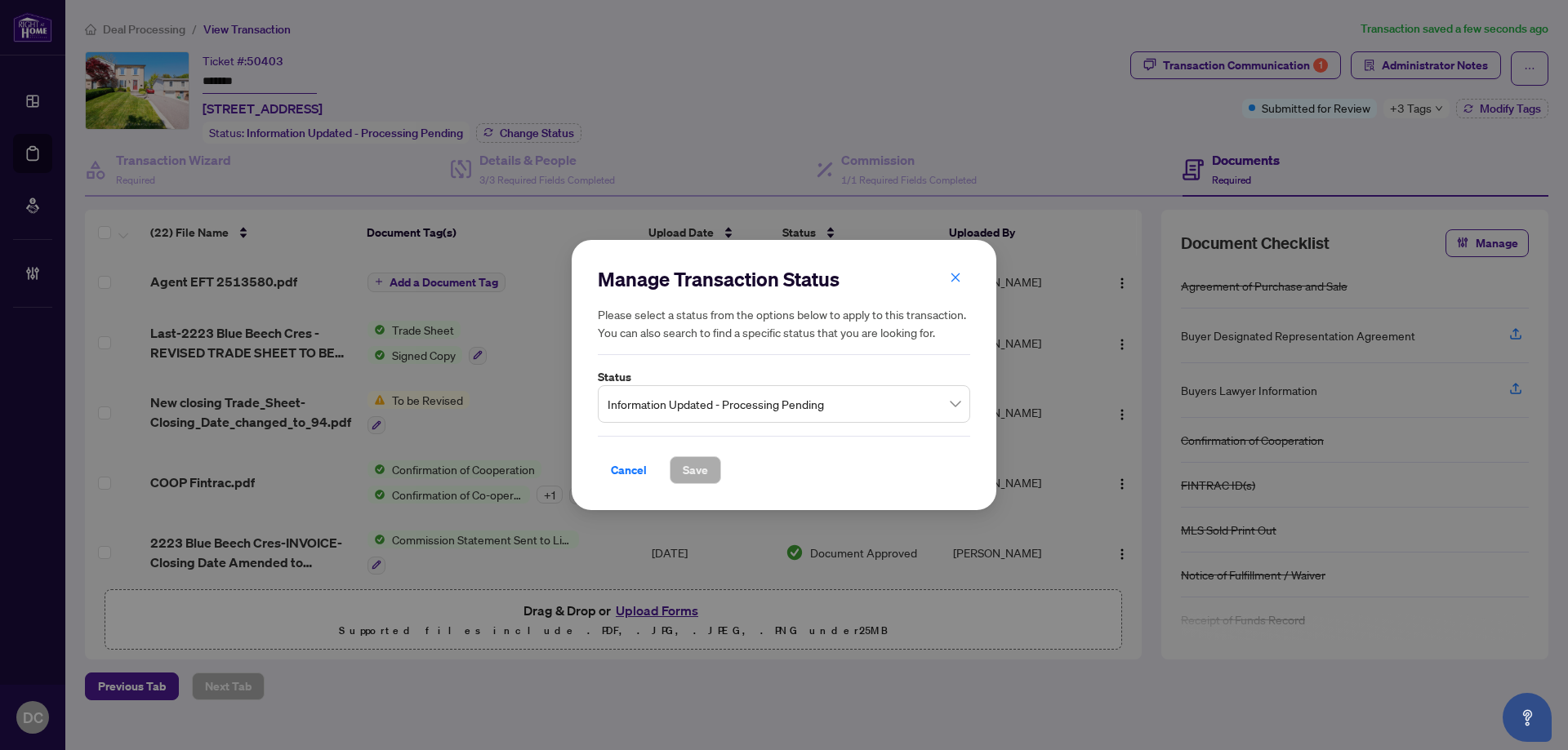
click at [821, 394] on span "Information Updated - Processing Pending" at bounding box center [784, 404] width 353 height 31
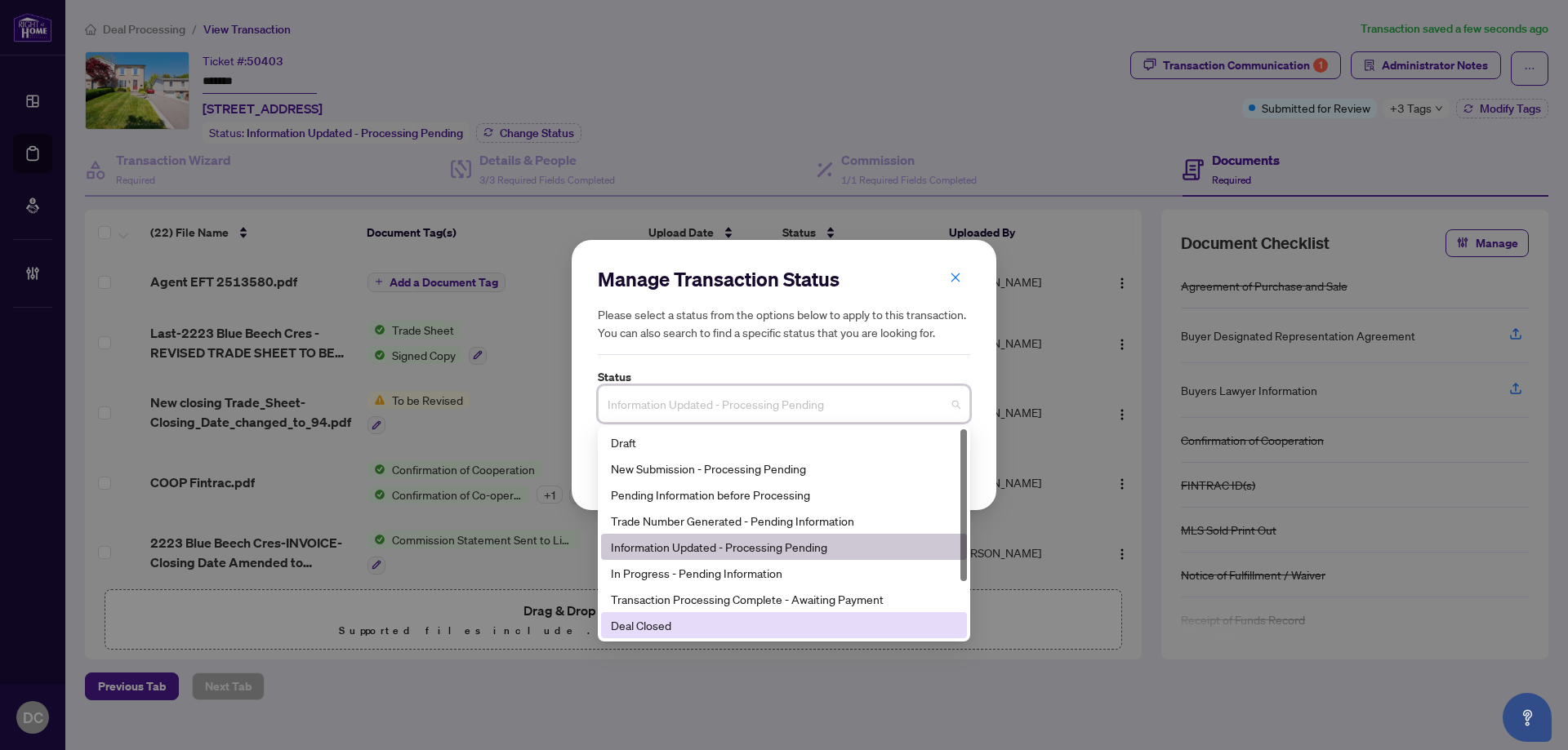
click at [674, 629] on div "Deal Closed" at bounding box center [784, 625] width 346 height 18
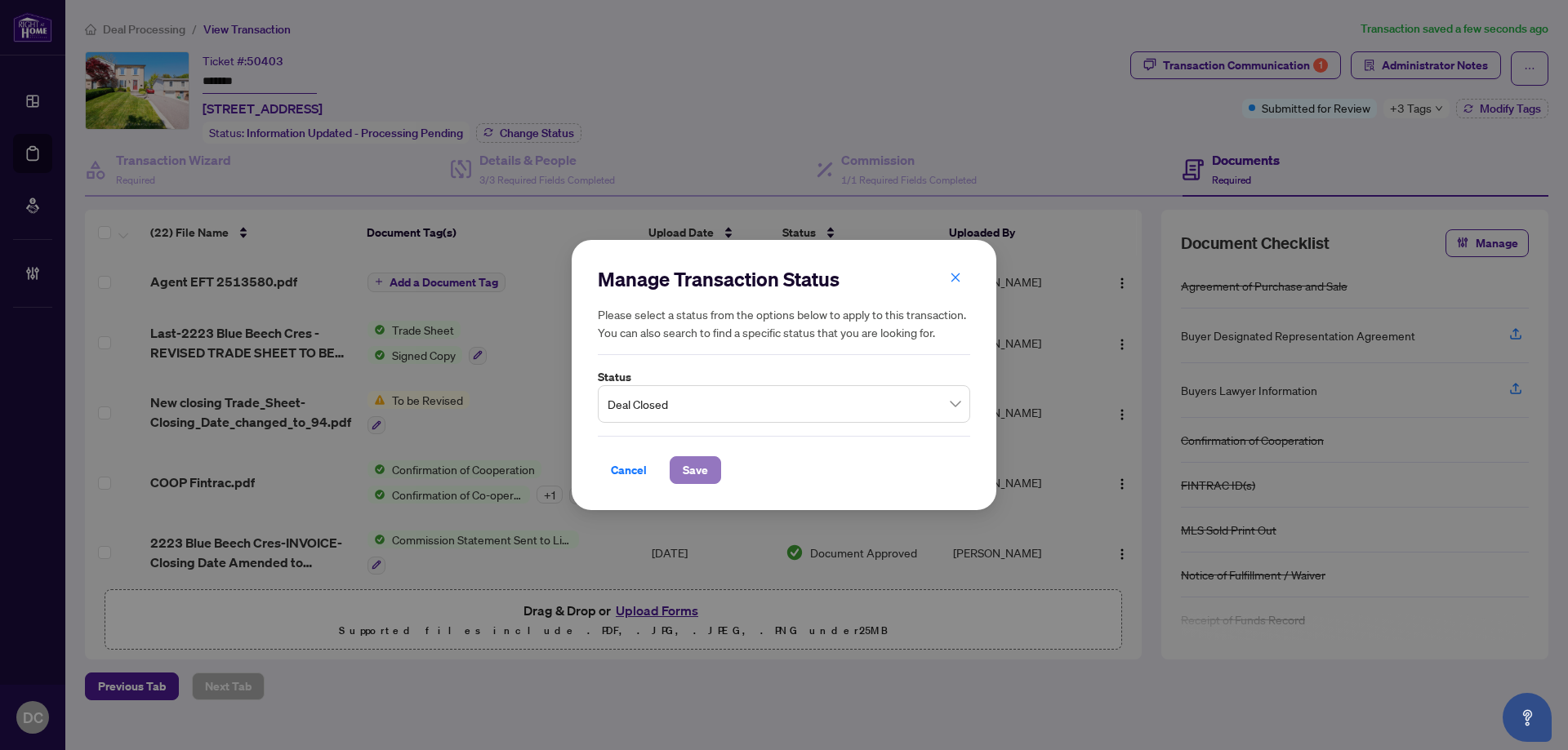
click at [711, 474] on button "Save" at bounding box center [695, 470] width 51 height 28
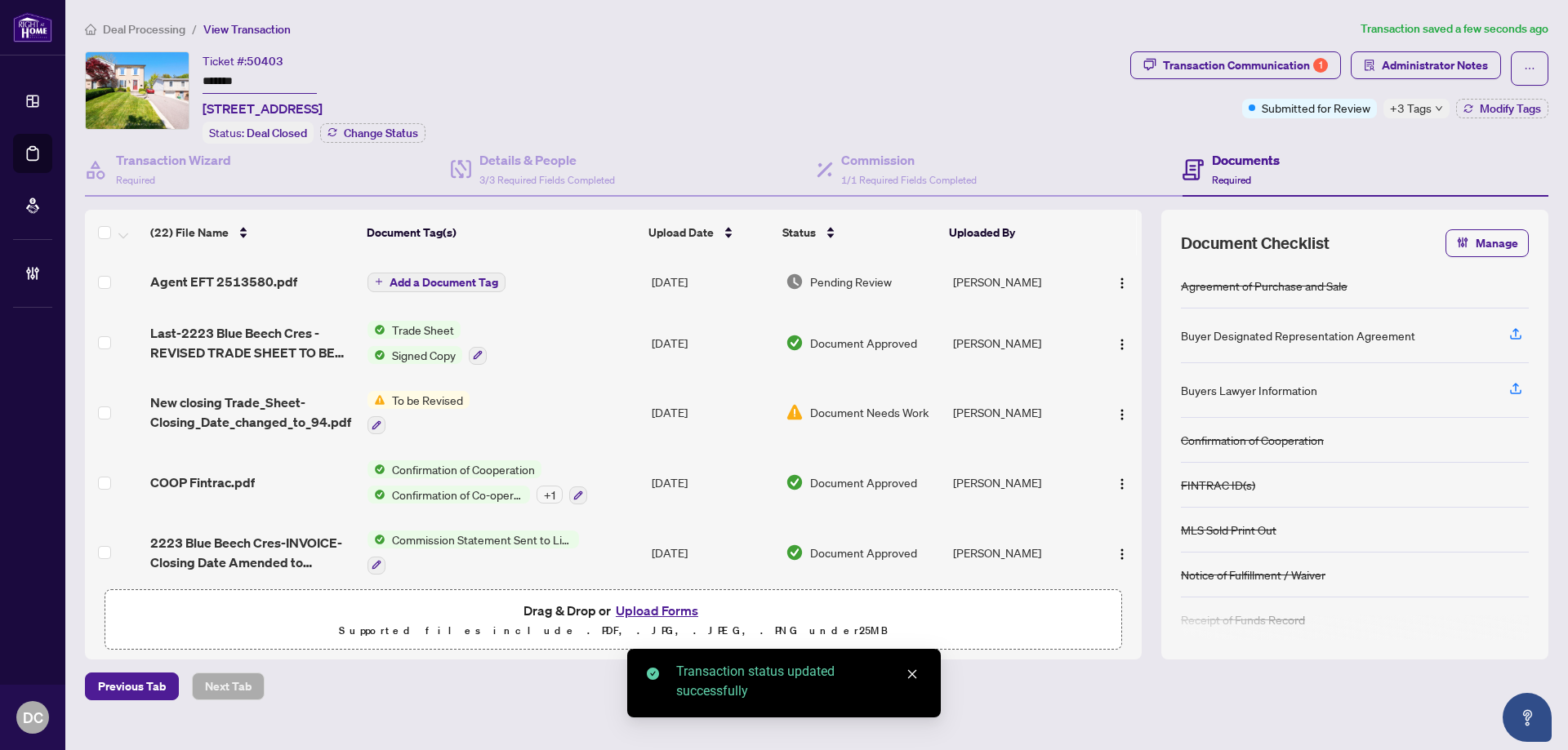
click at [1424, 100] on span "+3 Tags" at bounding box center [1410, 109] width 41 height 19
click at [1303, 148] on div "Documents Required" at bounding box center [1365, 169] width 366 height 53
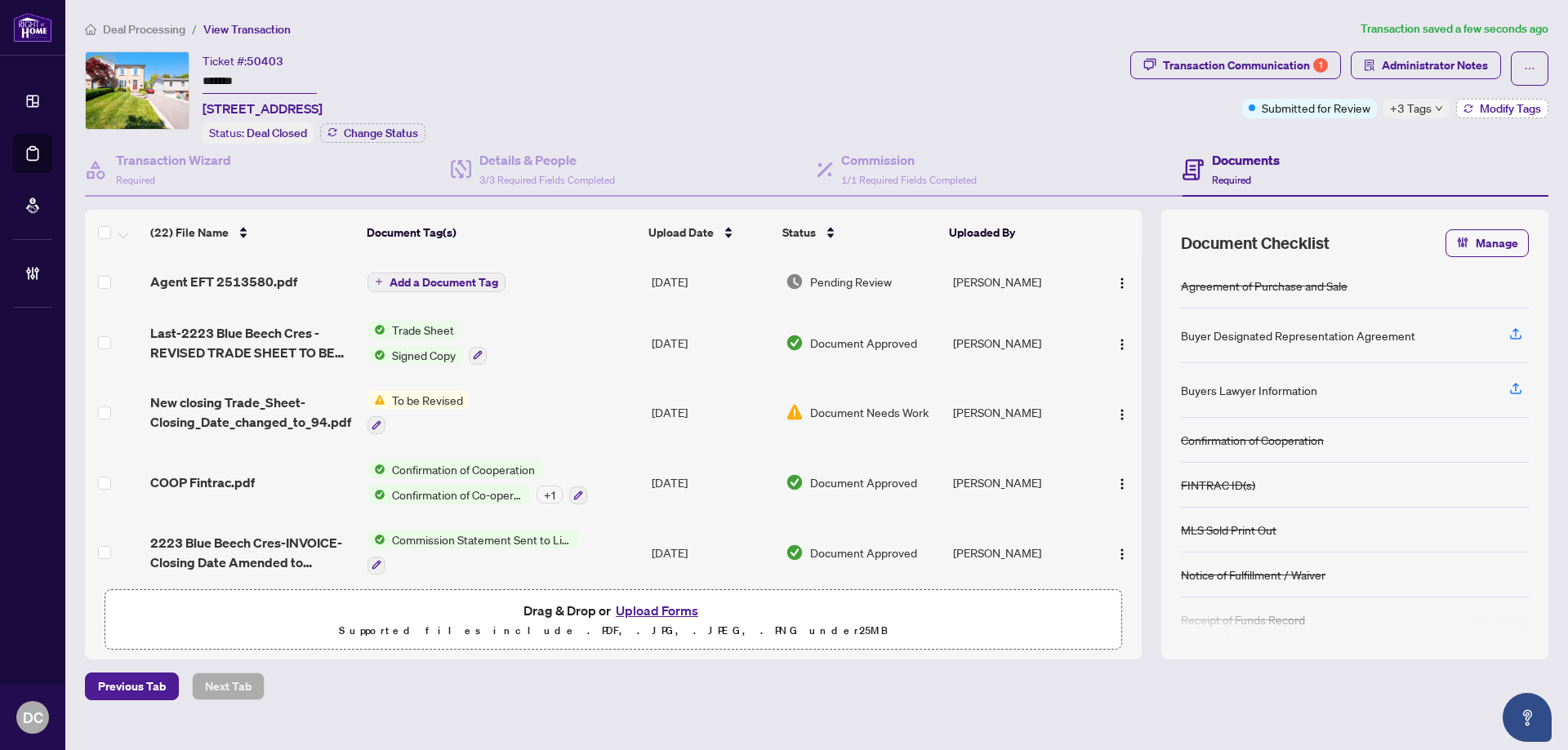
click at [1472, 116] on button "Modify Tags" at bounding box center [1503, 109] width 92 height 19
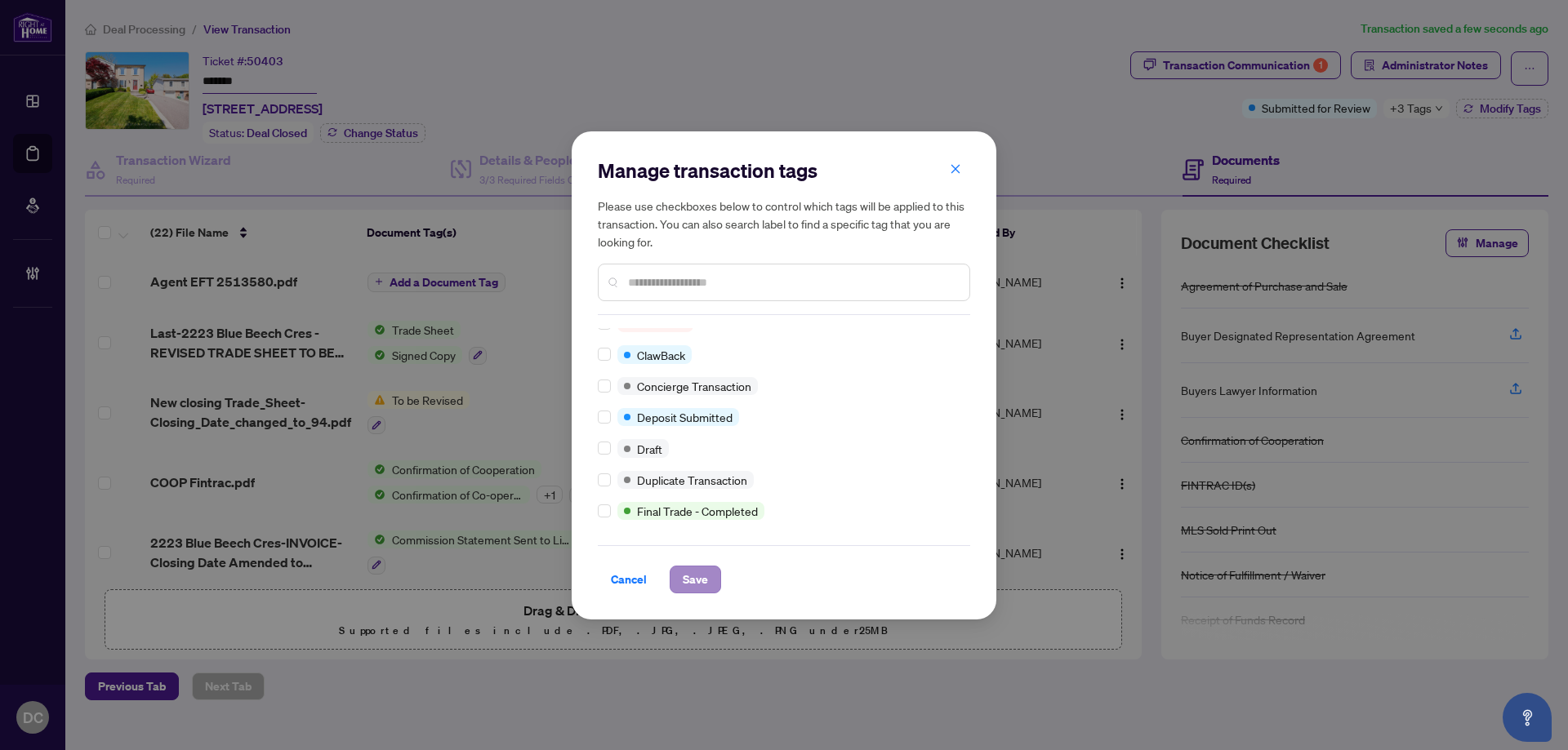
scroll to position [0, 0]
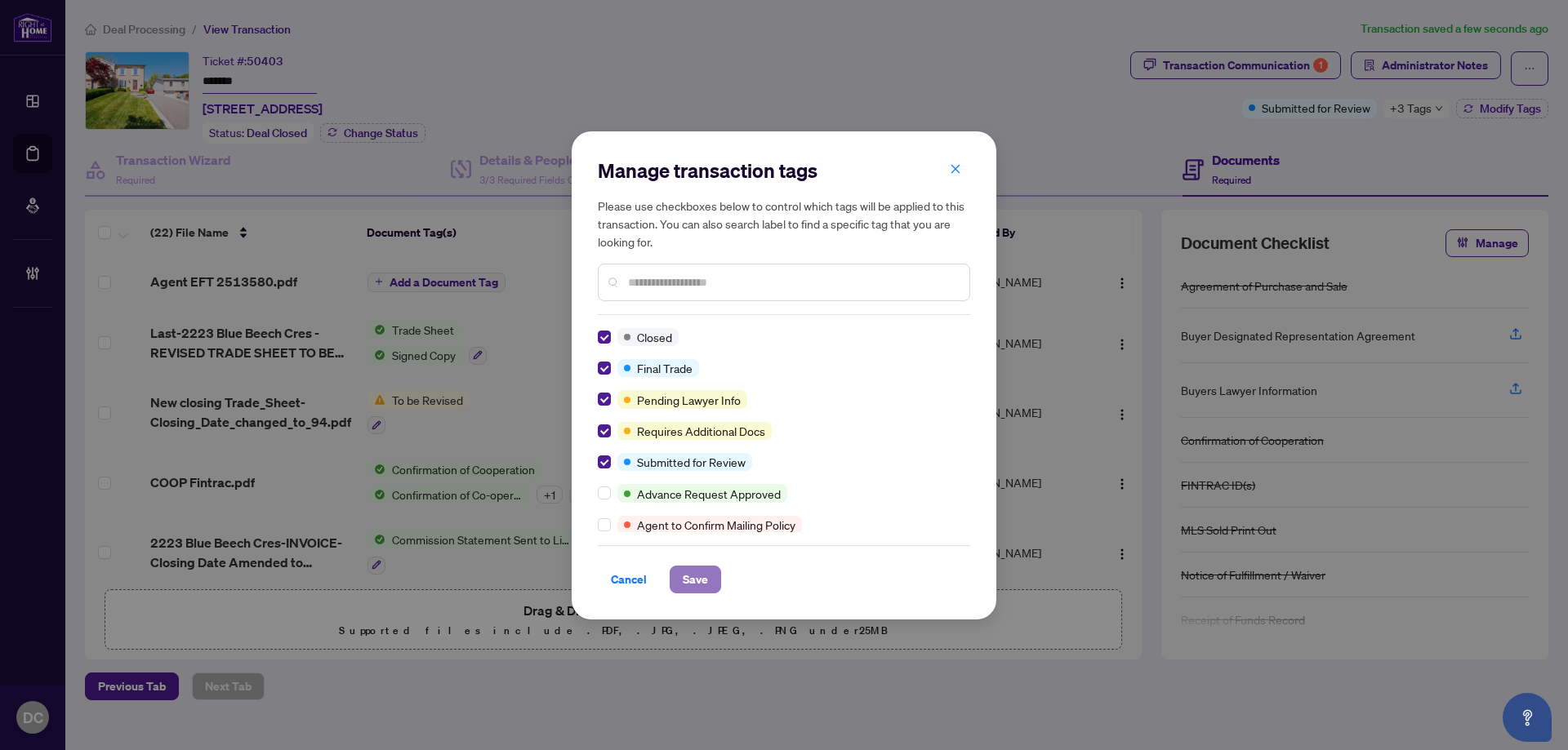
click at [676, 567] on button "Save" at bounding box center [695, 579] width 51 height 28
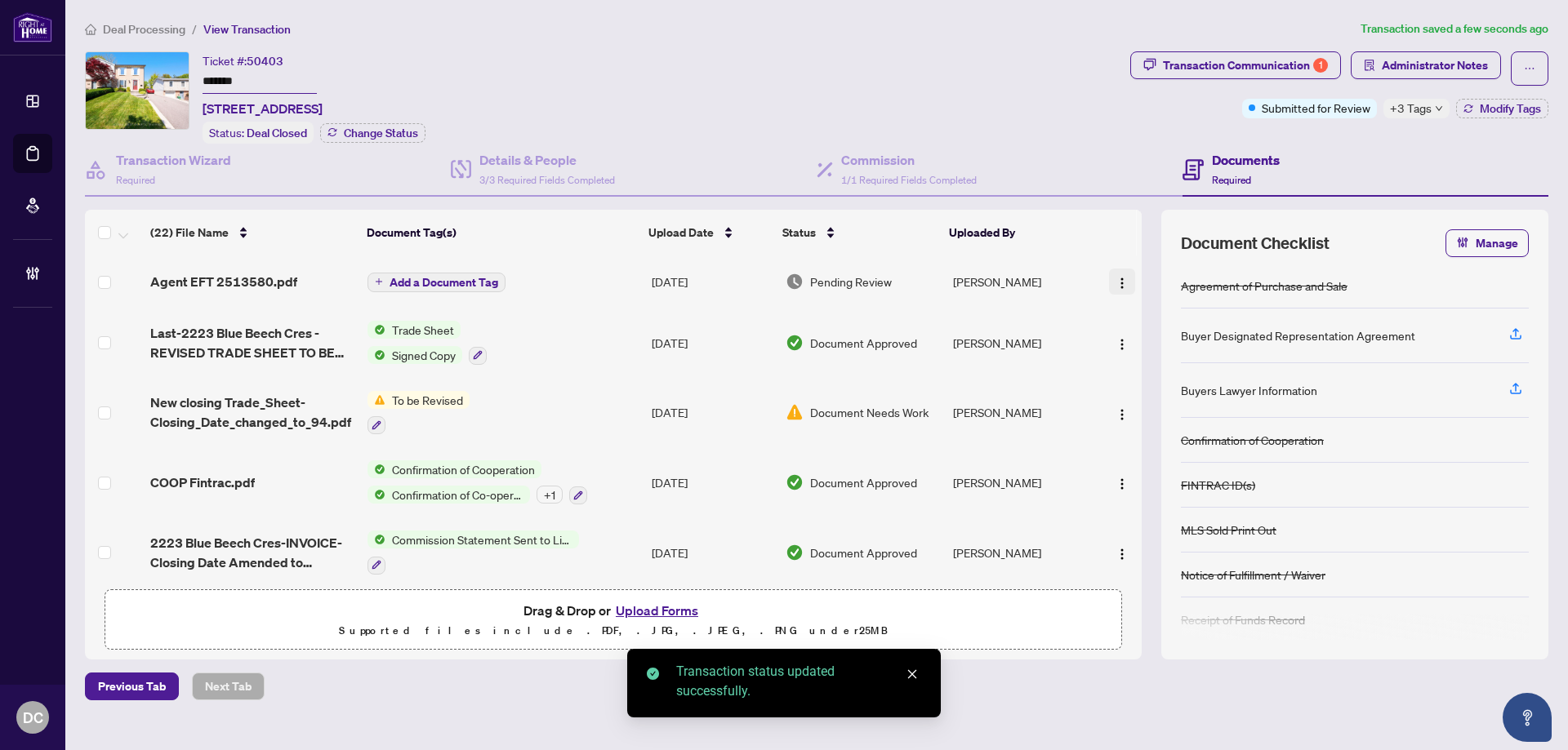
click at [1122, 289] on button "button" at bounding box center [1122, 281] width 26 height 26
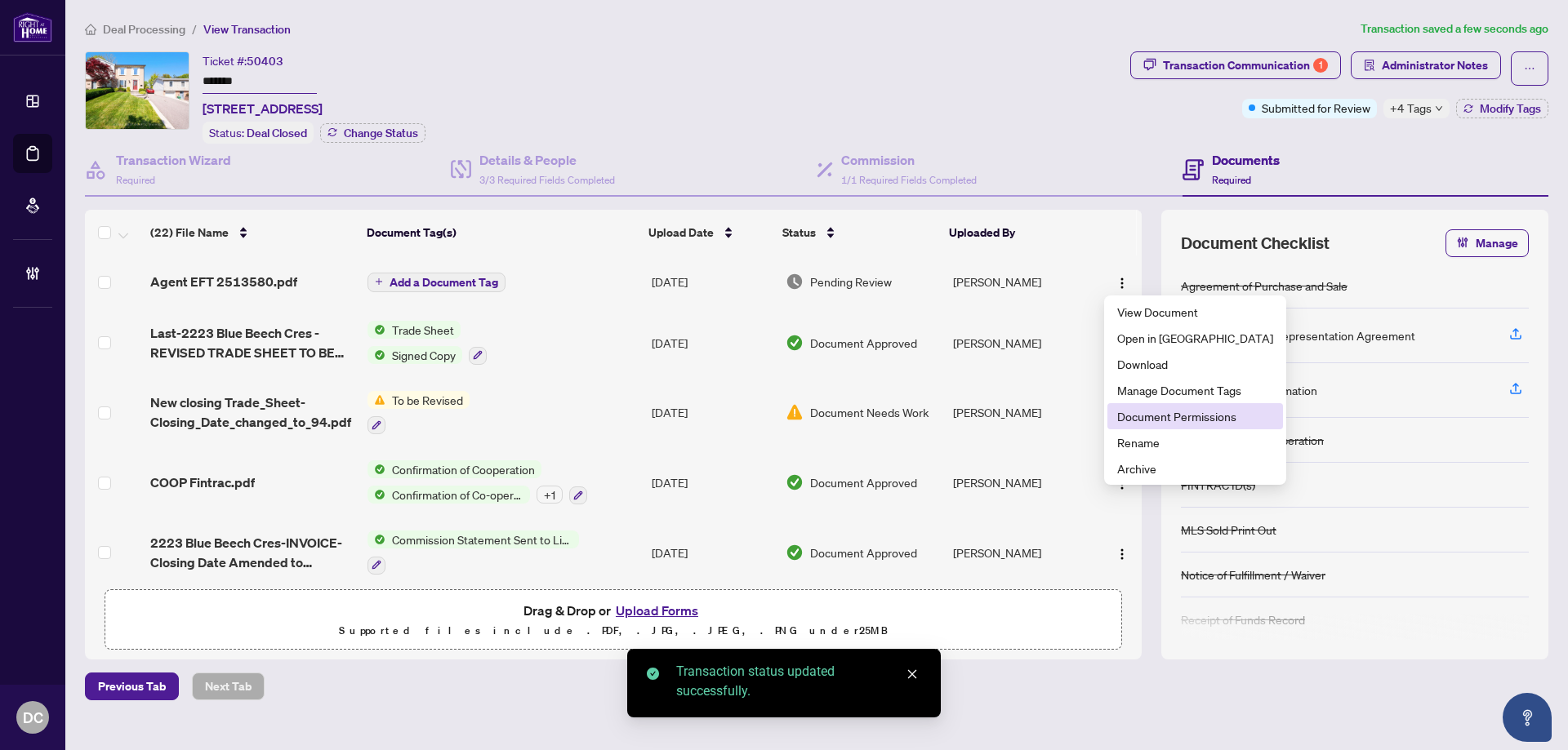
click at [1164, 416] on span "Document Permissions" at bounding box center [1195, 416] width 156 height 18
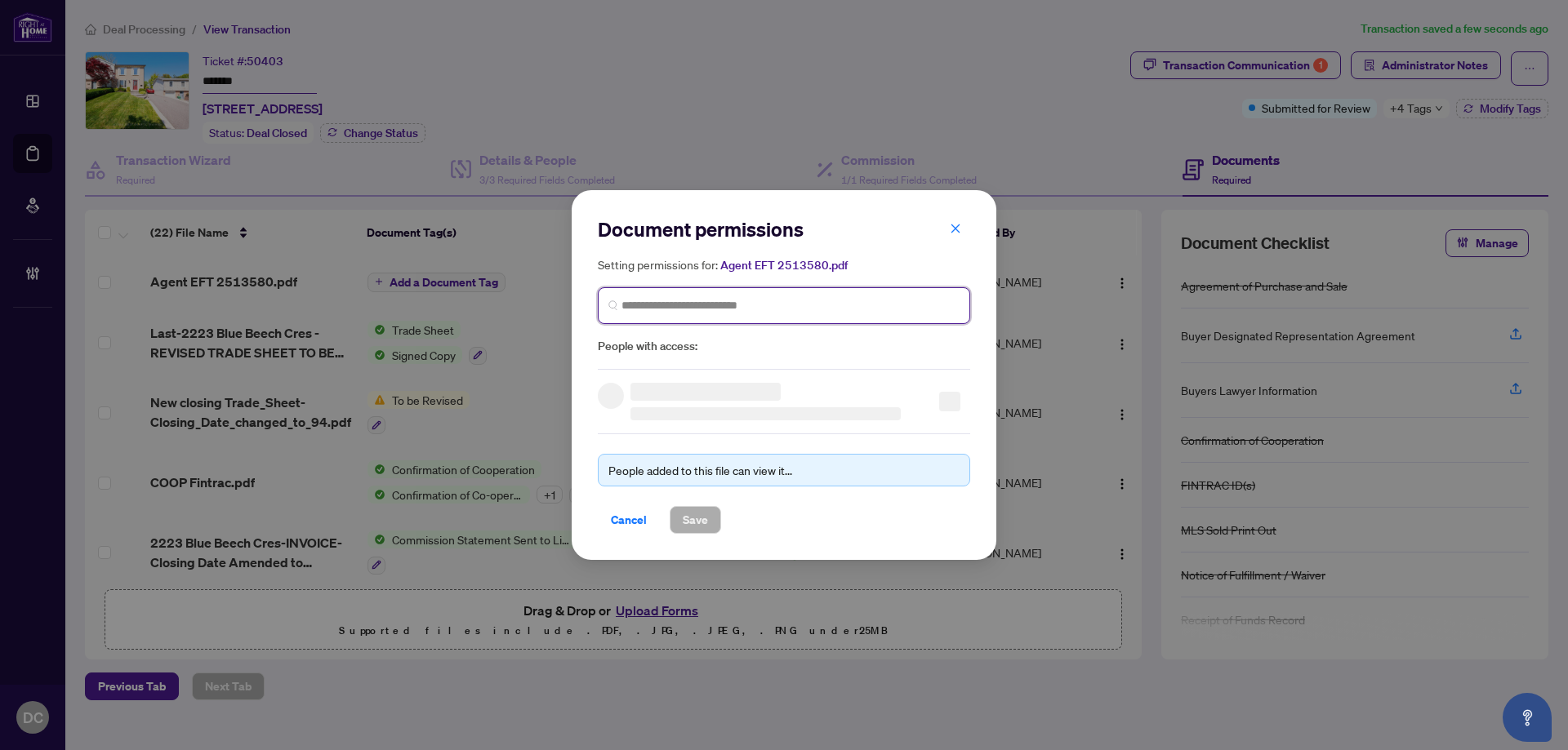
click at [803, 307] on input "search" at bounding box center [790, 306] width 338 height 17
type input "******"
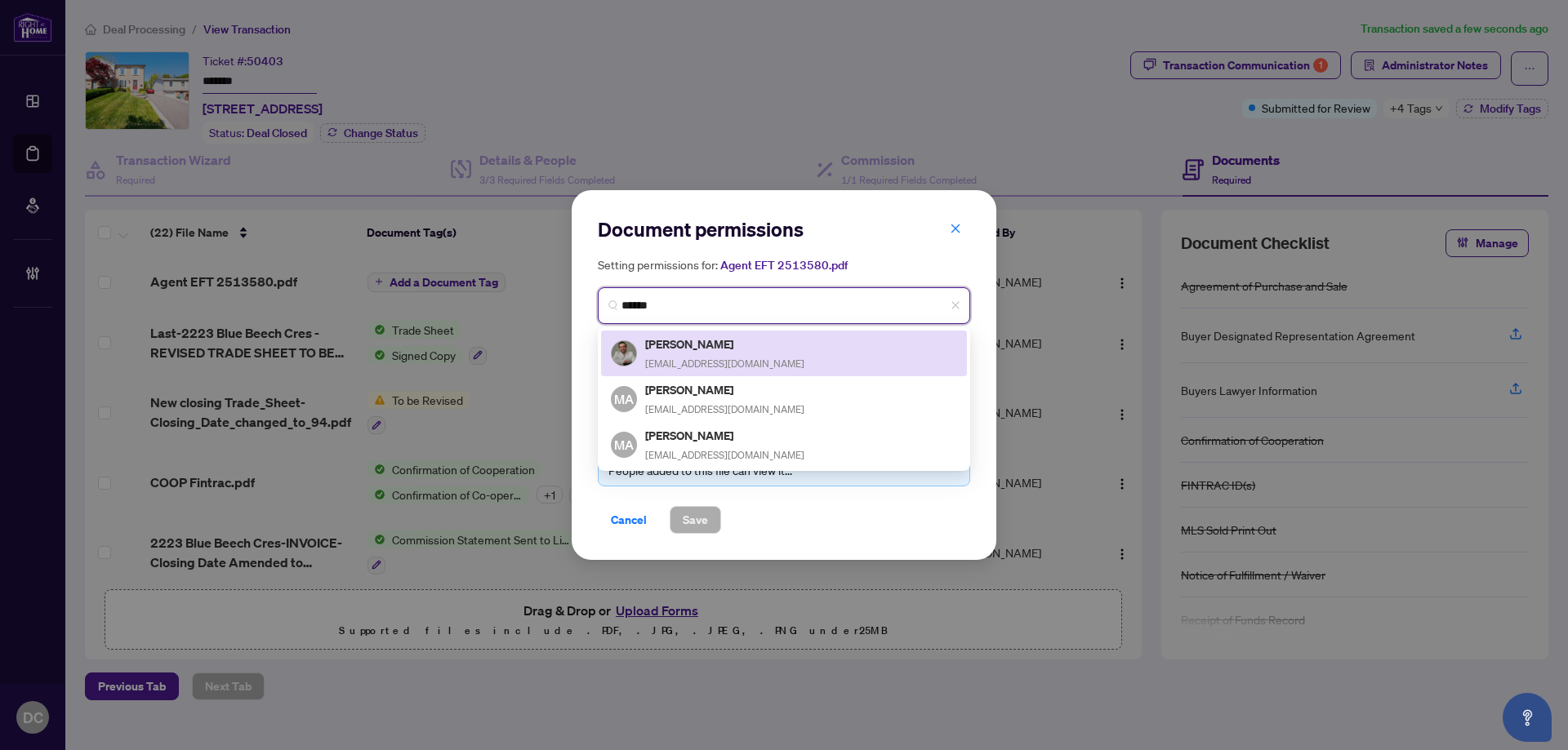
click at [748, 363] on div "[PERSON_NAME] [PERSON_NAME][EMAIL_ADDRESS][DOMAIN_NAME]" at bounding box center [784, 353] width 346 height 38
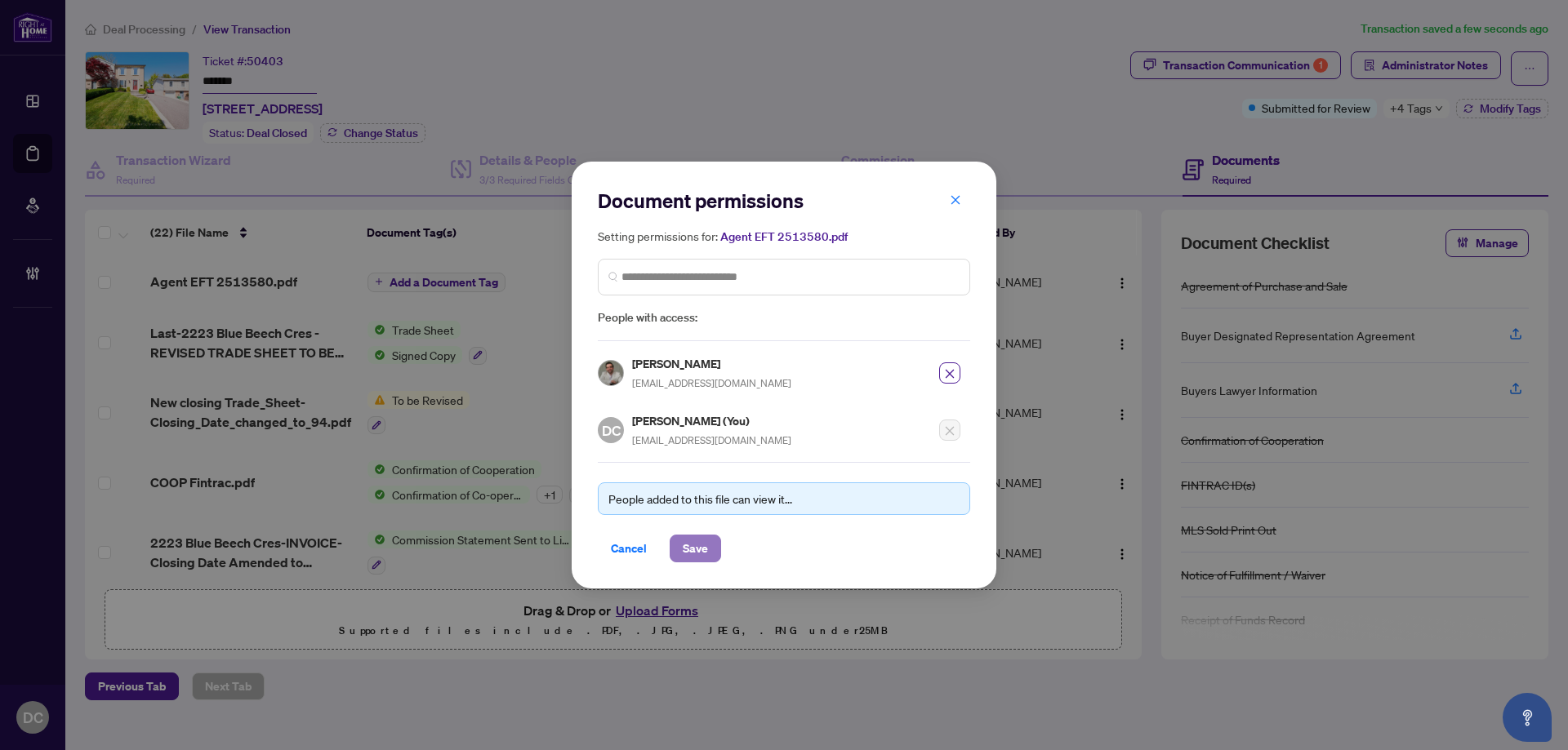
click at [714, 556] on button "Save" at bounding box center [695, 548] width 51 height 28
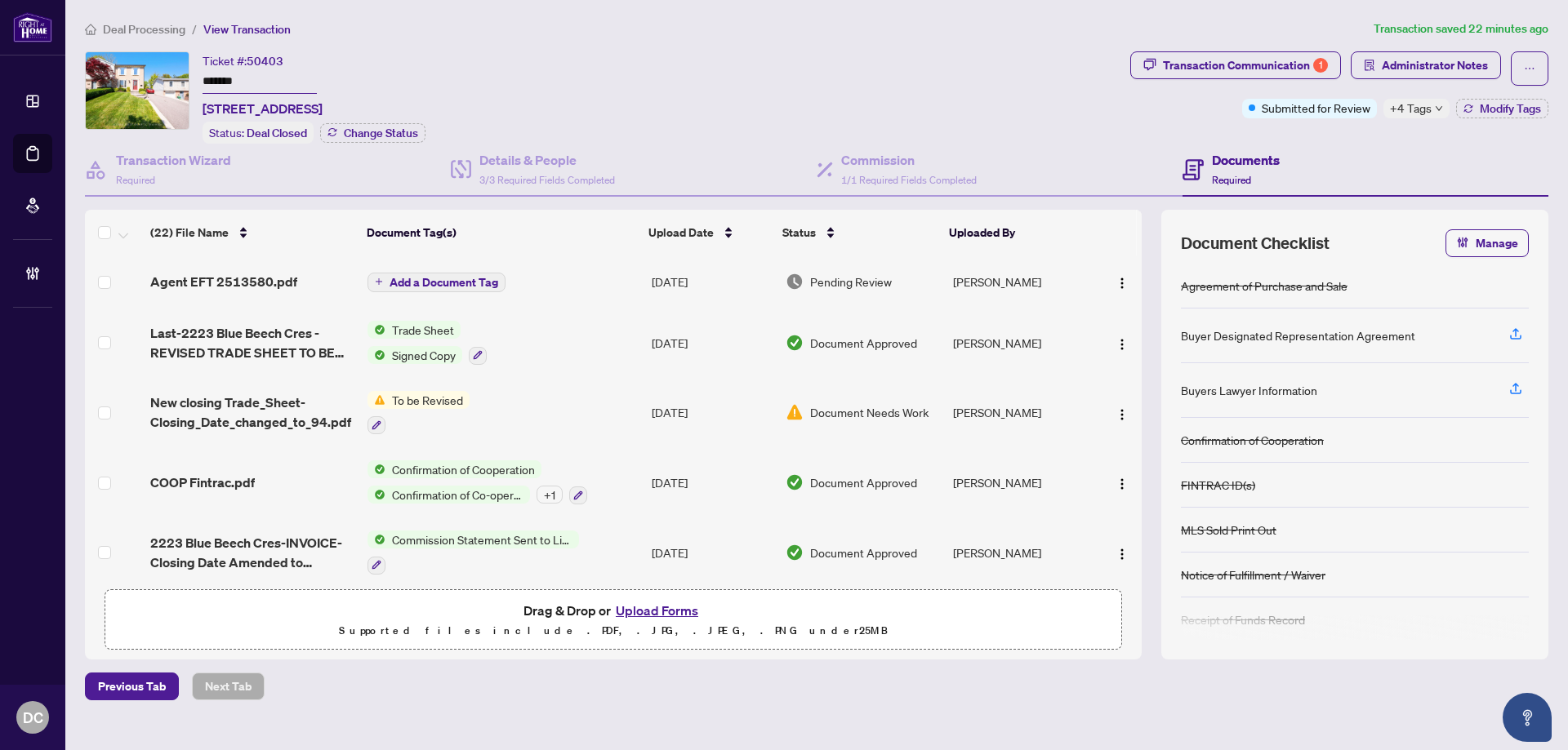
click at [163, 25] on span "Deal Processing" at bounding box center [144, 29] width 83 height 14
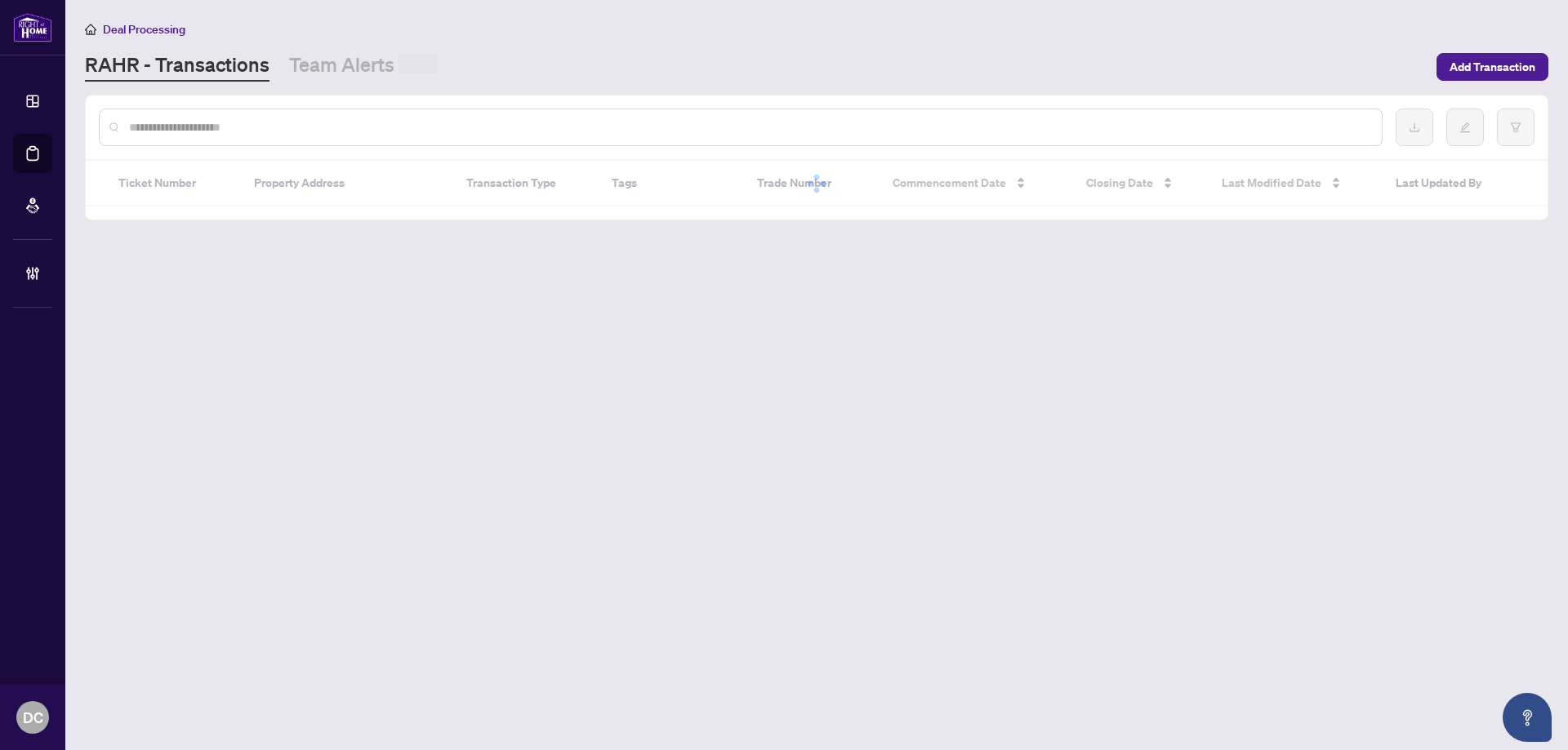
click at [240, 127] on input "text" at bounding box center [748, 127] width 1240 height 18
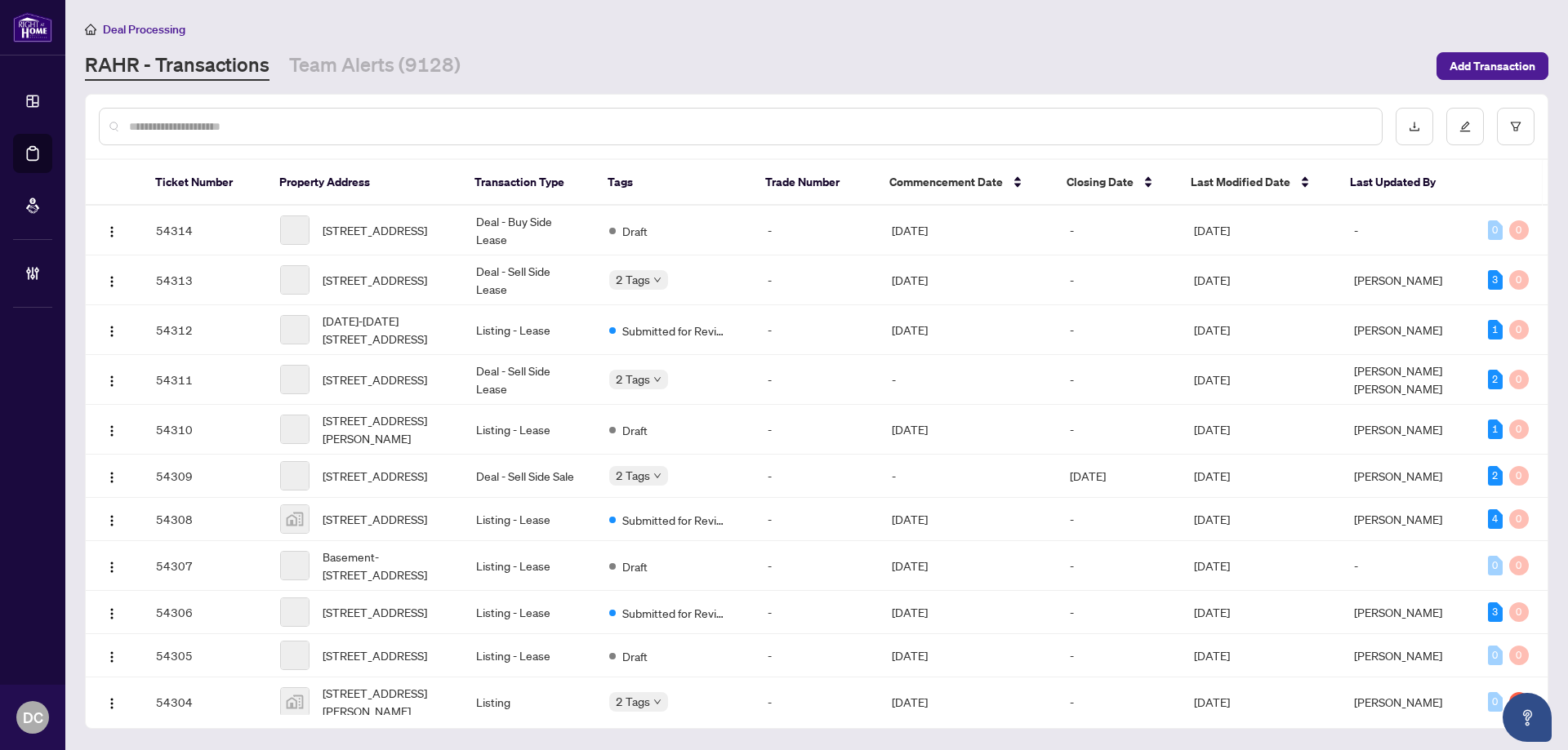
paste input "*******"
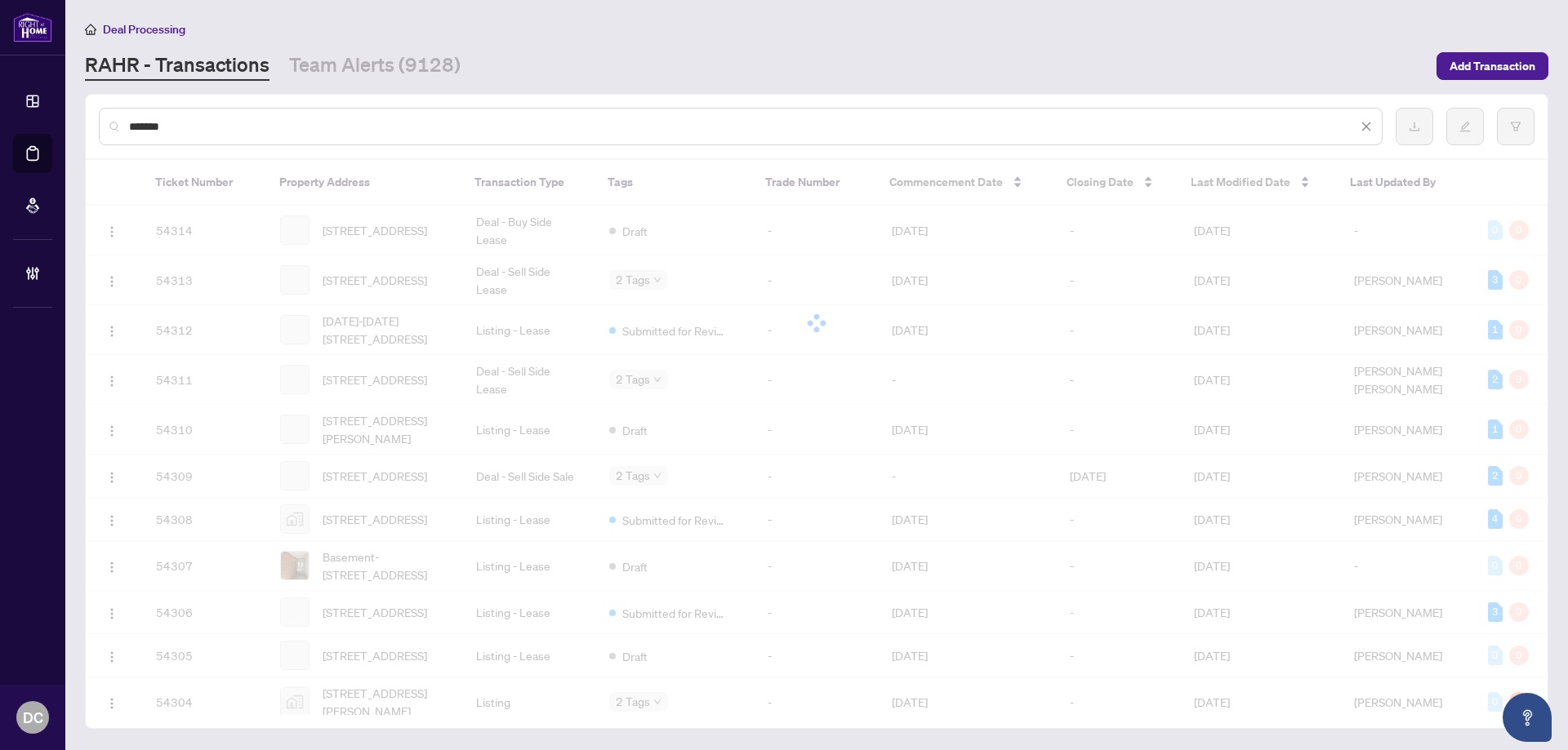
type input "*******"
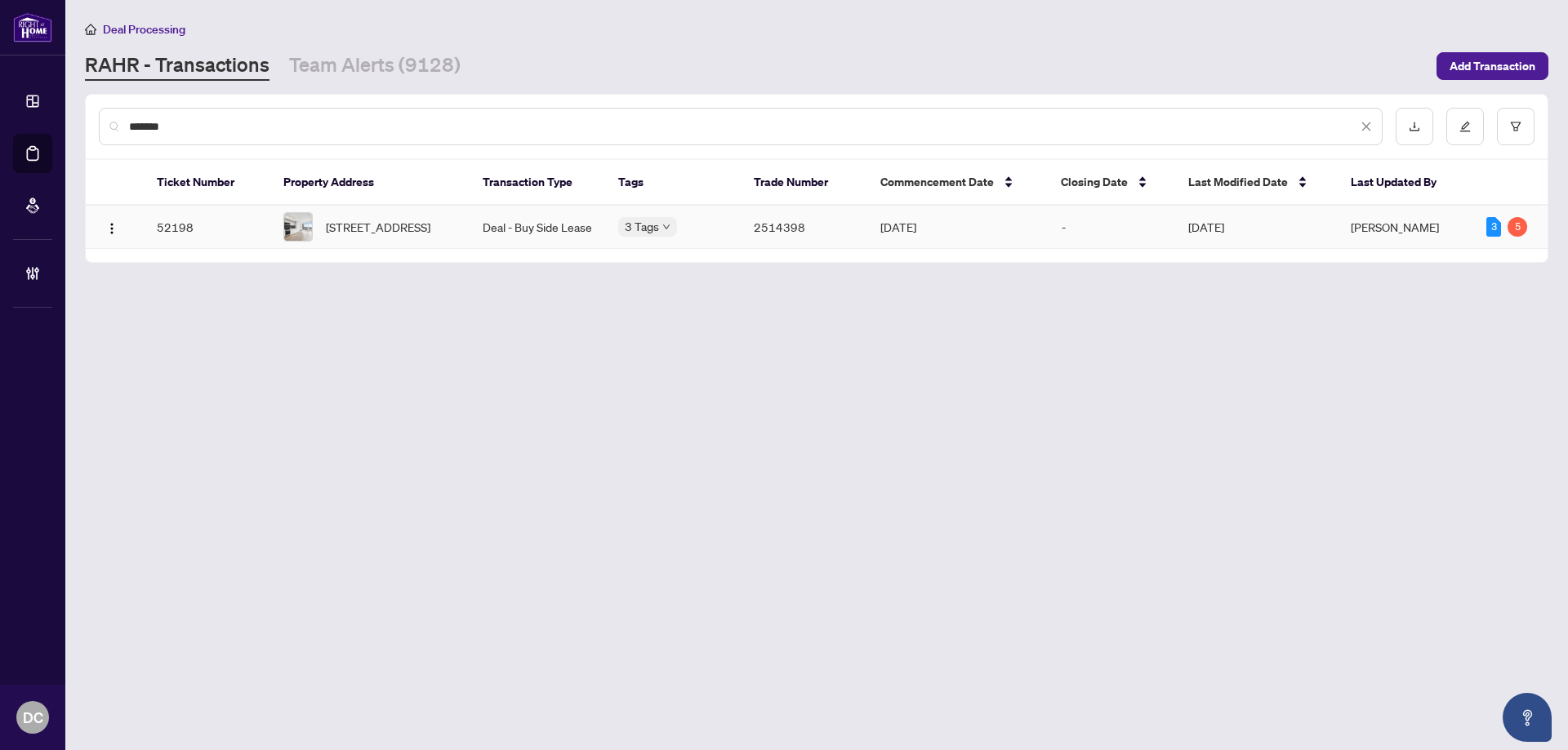
click at [398, 218] on span "[STREET_ADDRESS]" at bounding box center [378, 227] width 105 height 18
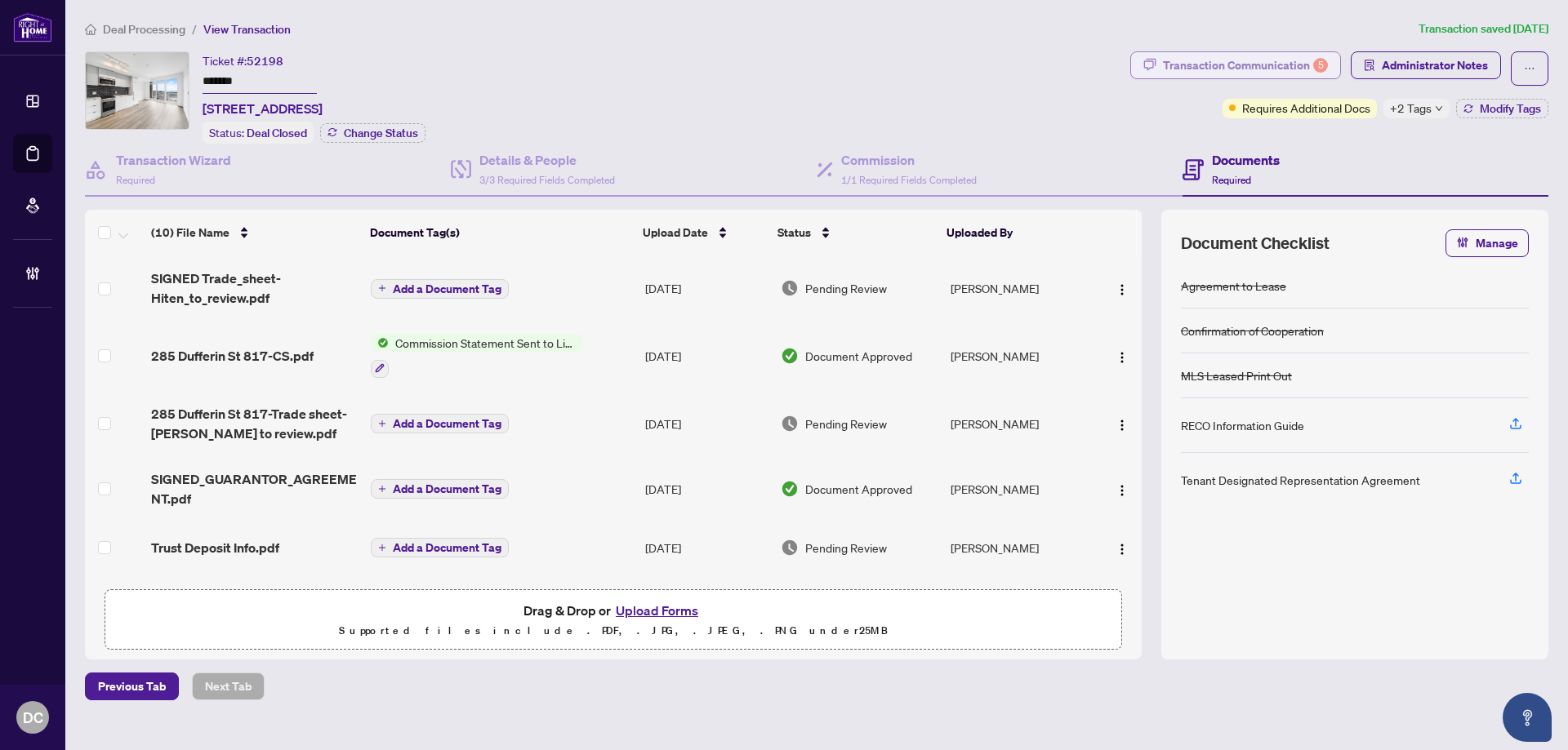
click at [1303, 66] on div "Transaction Communication 5" at bounding box center [1245, 64] width 164 height 26
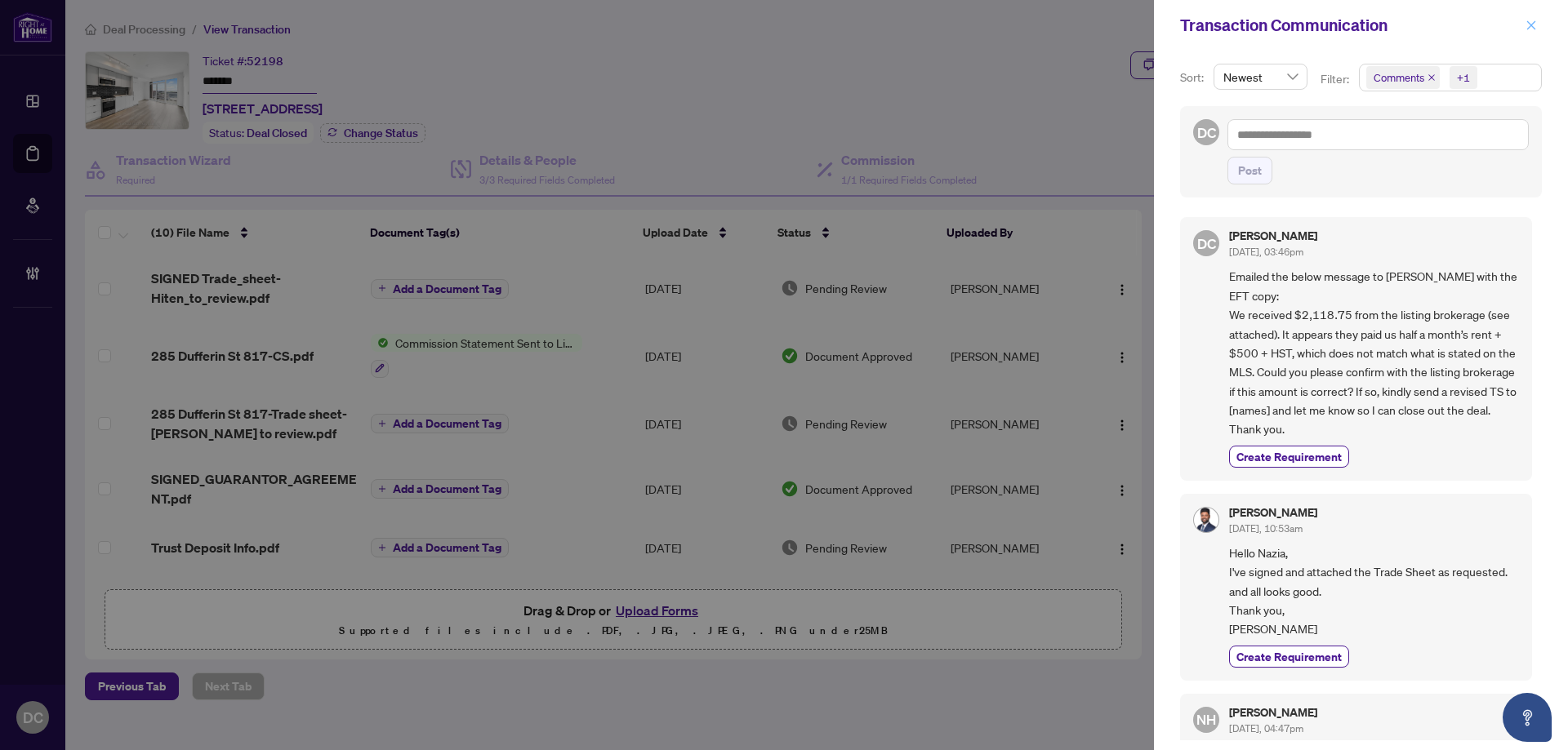
click at [1535, 35] on span "button" at bounding box center [1531, 25] width 12 height 26
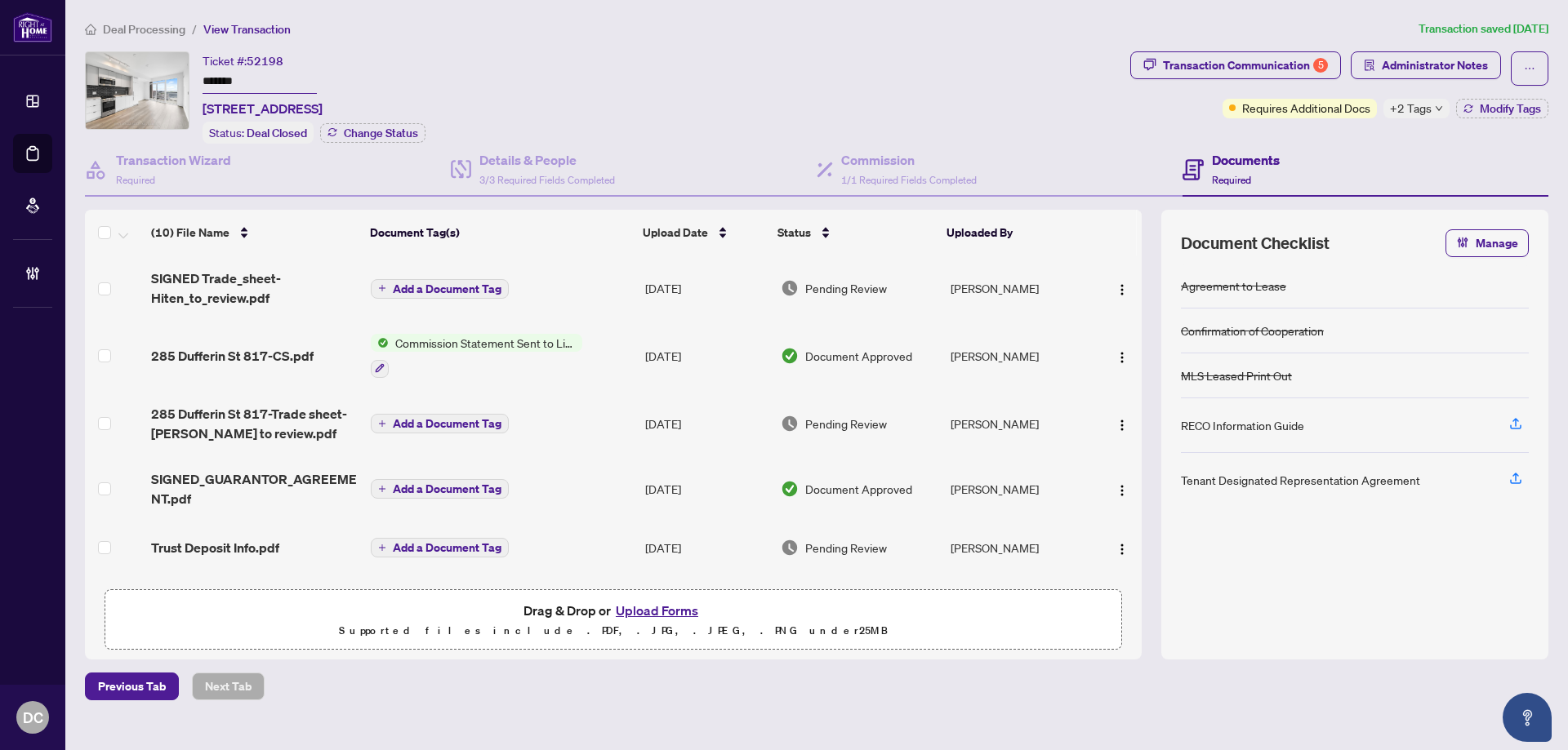
click at [587, 285] on td "Add a Document Tag" at bounding box center [501, 288] width 274 height 65
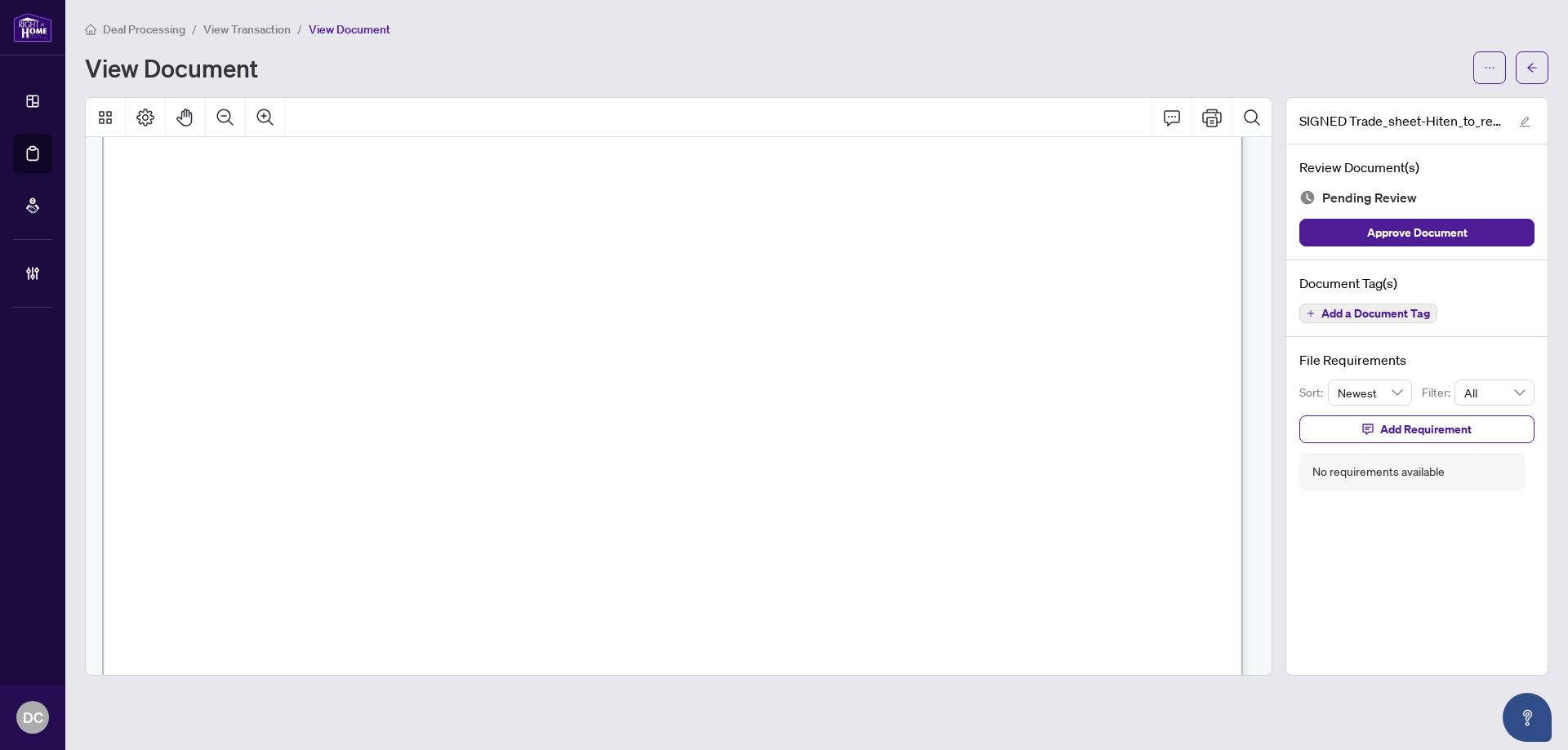
scroll to position [408, 0]
click at [1545, 59] on button "button" at bounding box center [1532, 67] width 33 height 33
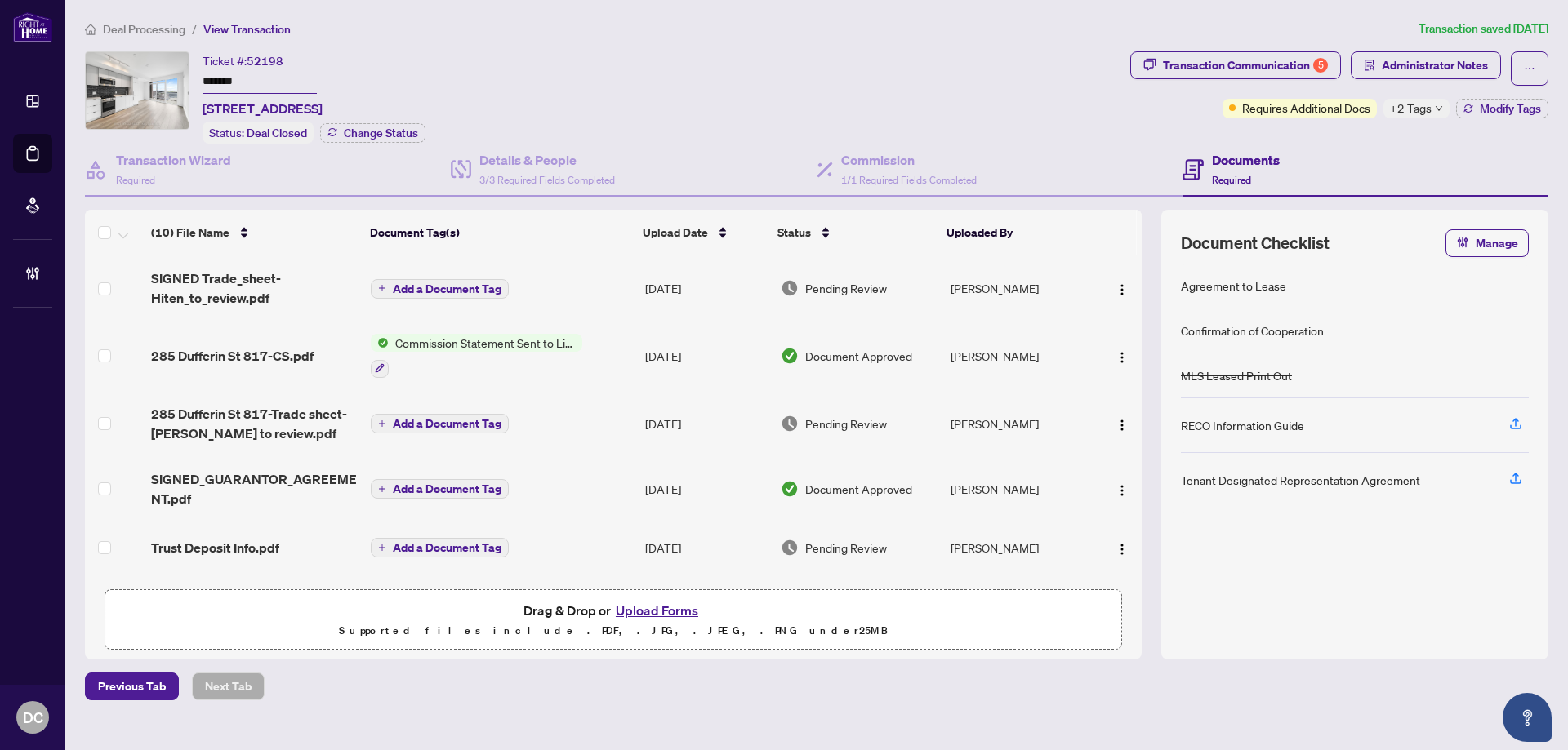
click at [1417, 109] on span "+2 Tags" at bounding box center [1410, 109] width 41 height 19
click at [1256, 81] on div "Requires Additional Docs" at bounding box center [1300, 75] width 123 height 26
click at [1224, 67] on div "Transaction Communication 5" at bounding box center [1245, 64] width 164 height 26
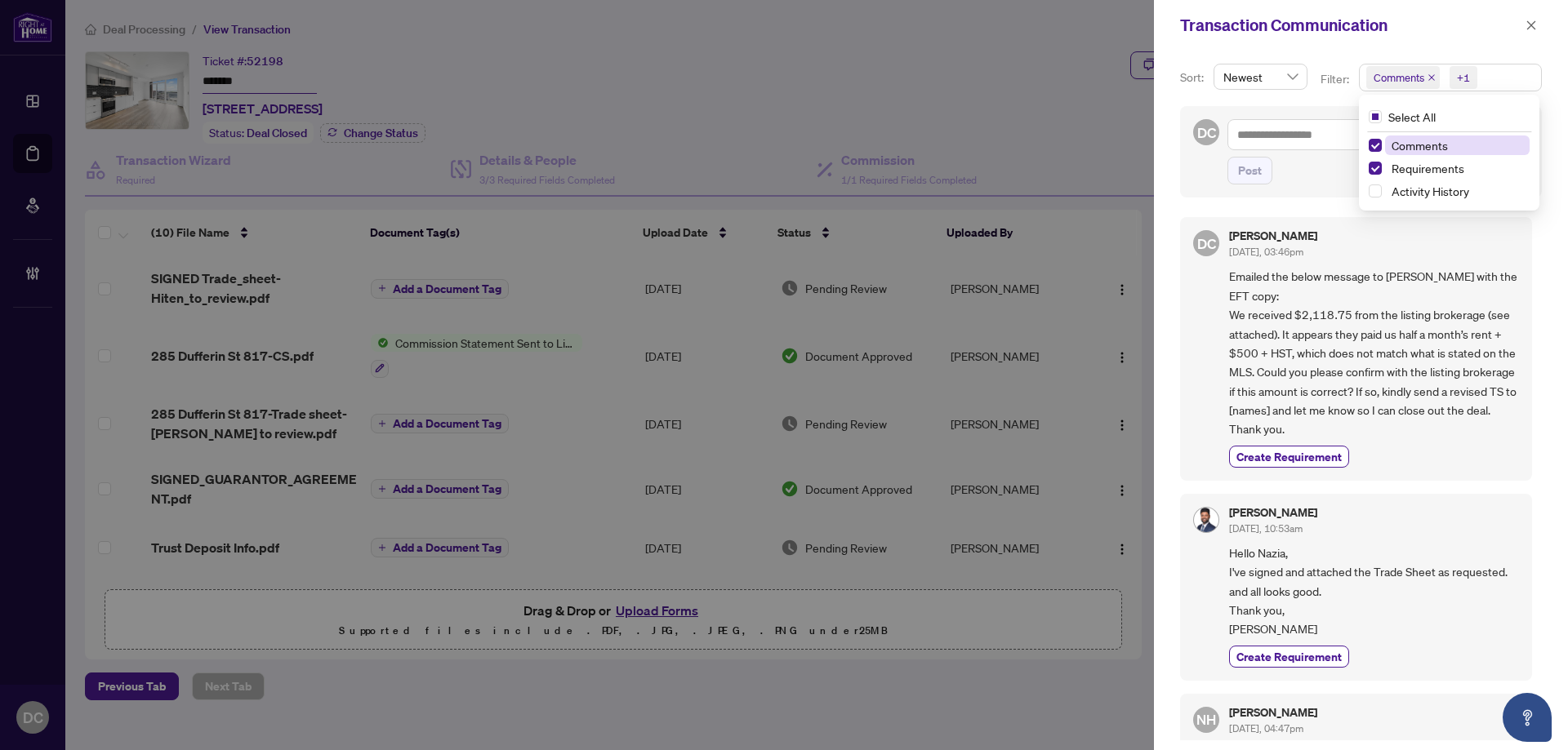
click at [1505, 74] on span "Comments +1" at bounding box center [1450, 77] width 181 height 26
click at [1412, 143] on span "Comments" at bounding box center [1420, 144] width 57 height 14
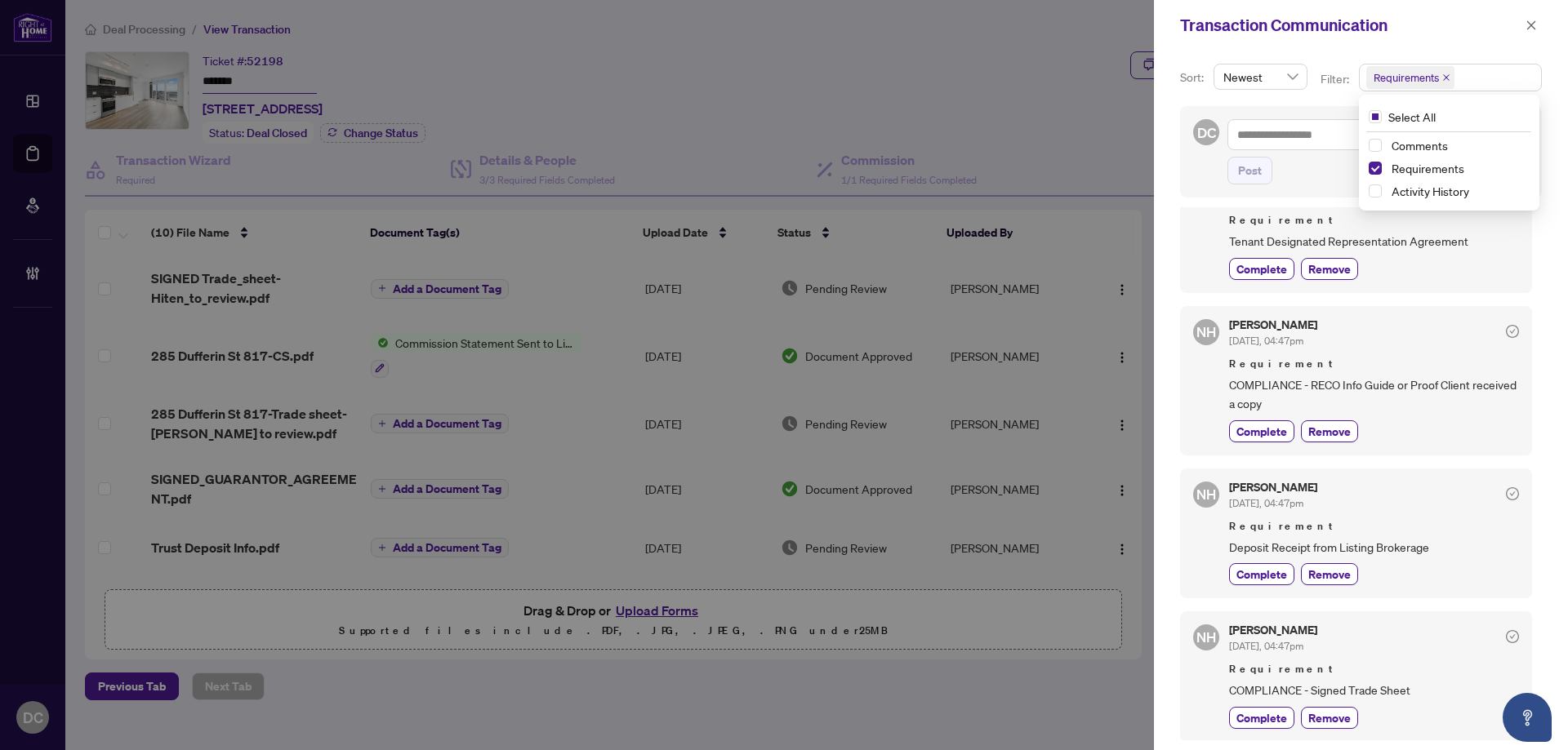
scroll to position [82, 0]
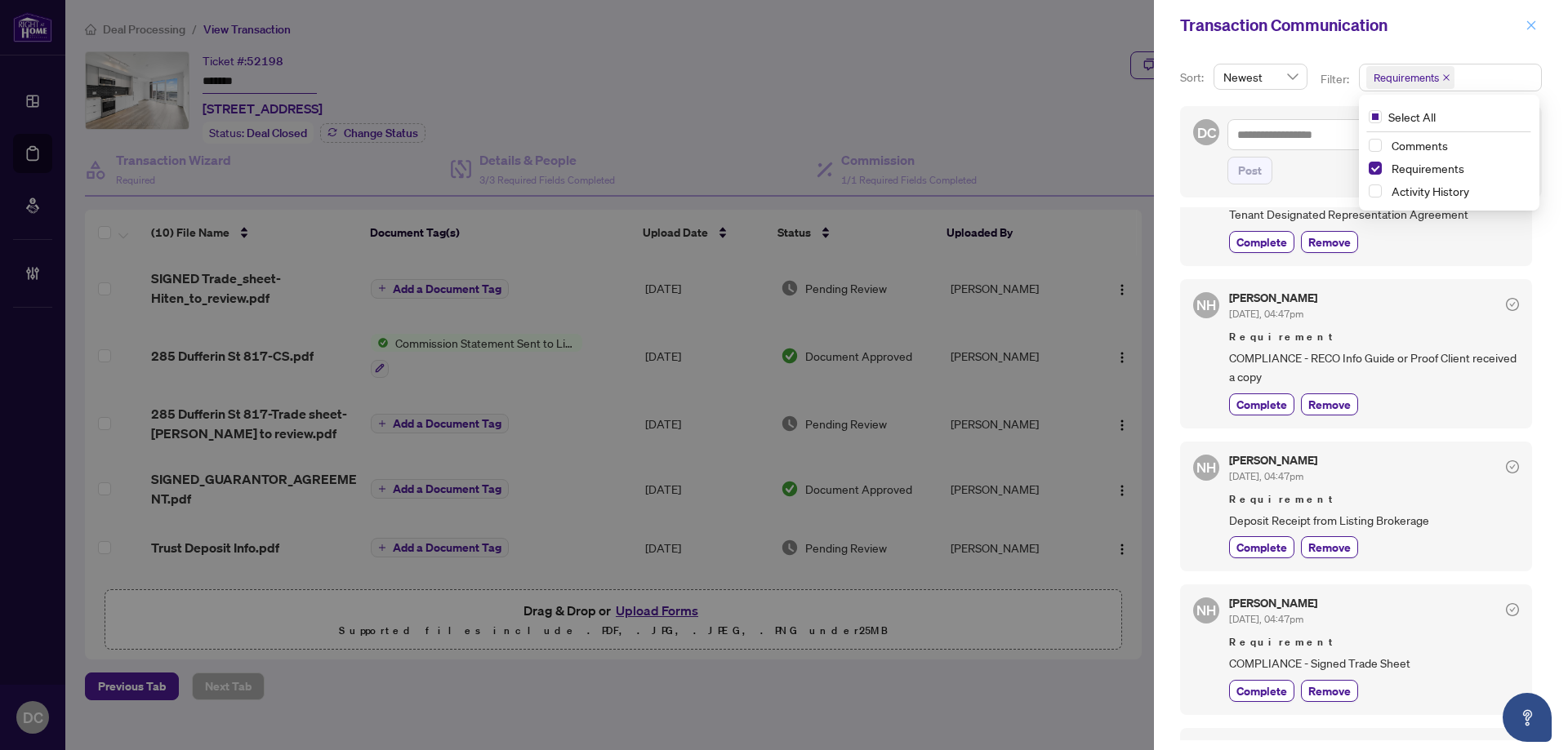
click at [1530, 27] on icon "close" at bounding box center [1530, 24] width 9 height 9
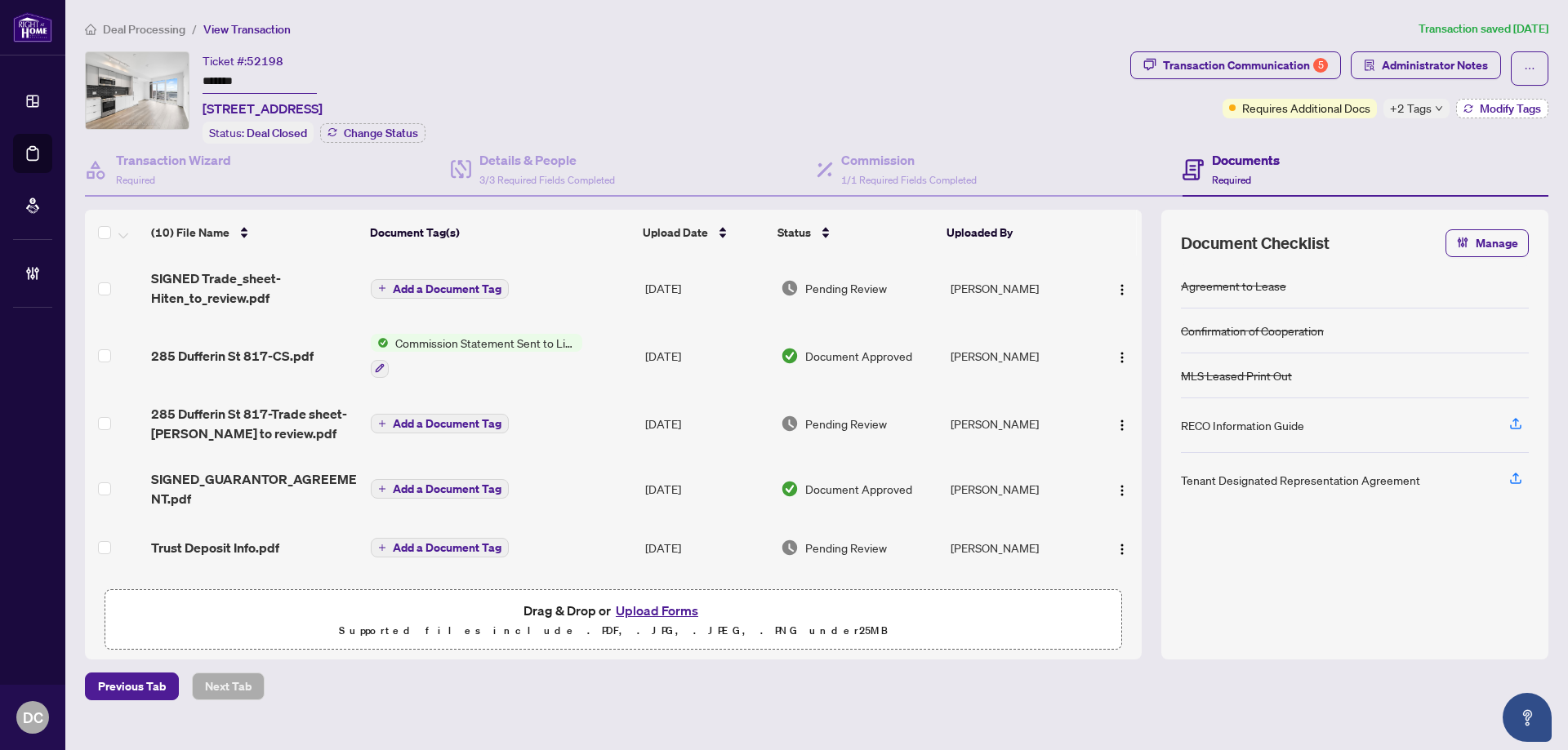
click at [1529, 110] on span "Modify Tags" at bounding box center [1510, 109] width 62 height 12
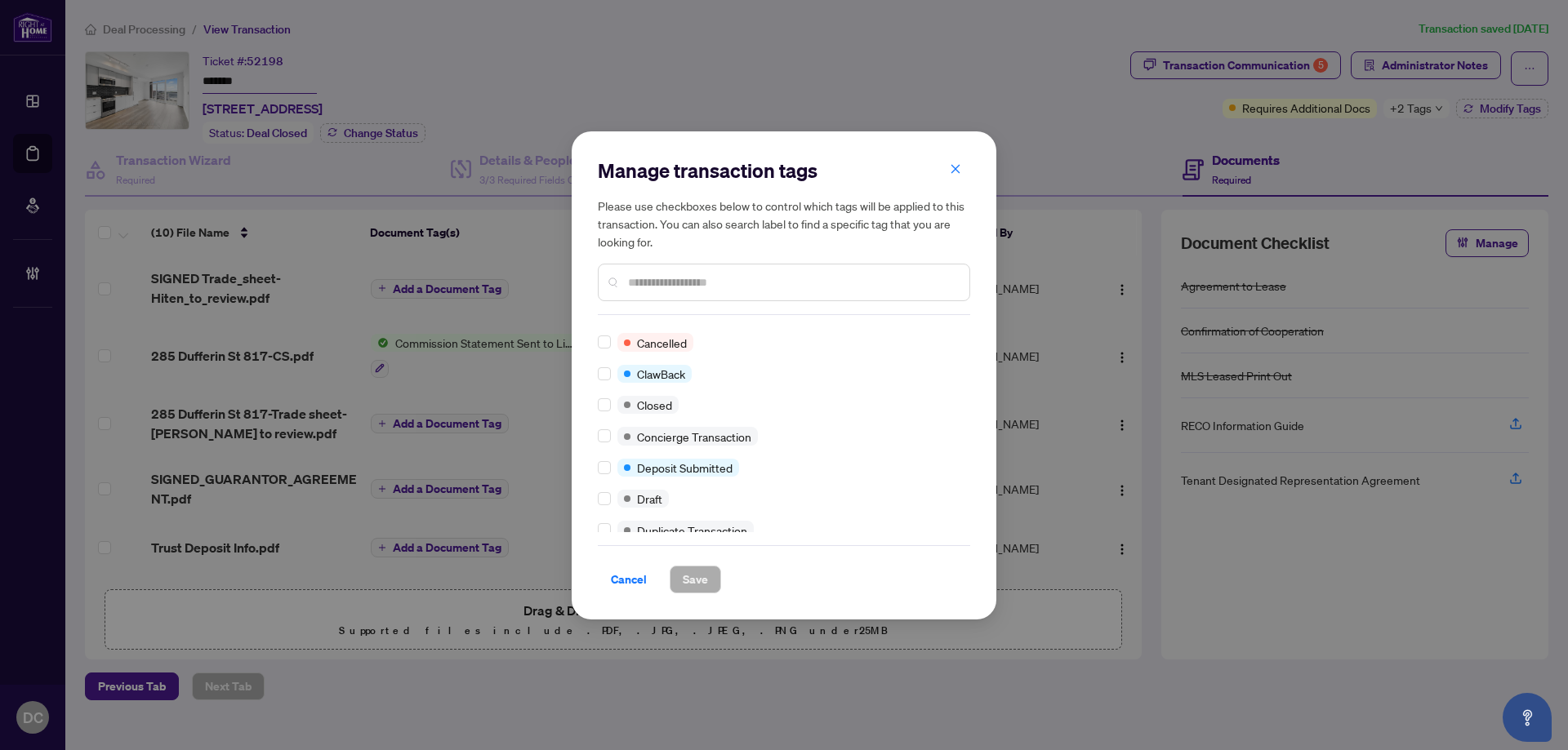
scroll to position [0, 0]
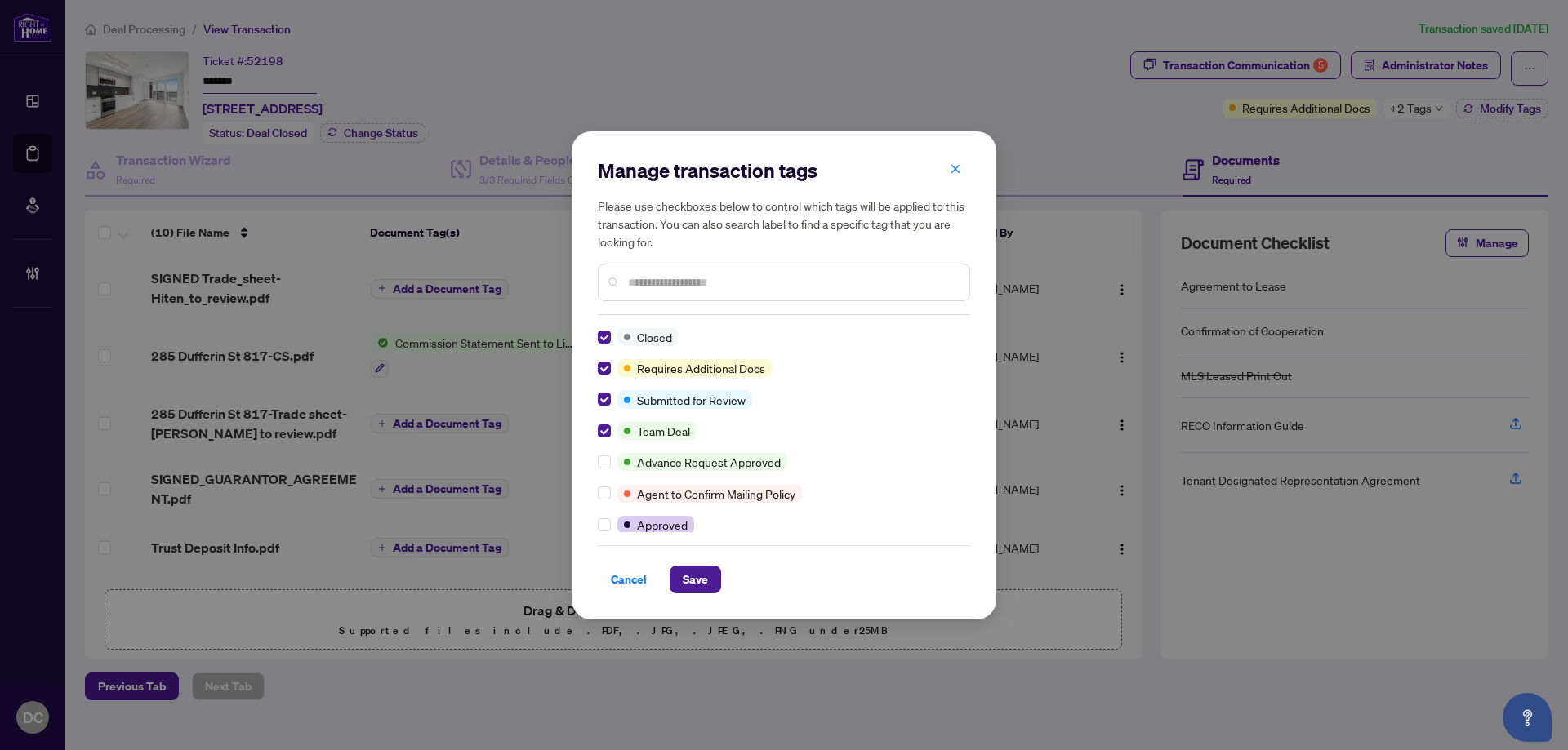
click at [705, 290] on input "text" at bounding box center [792, 282] width 328 height 18
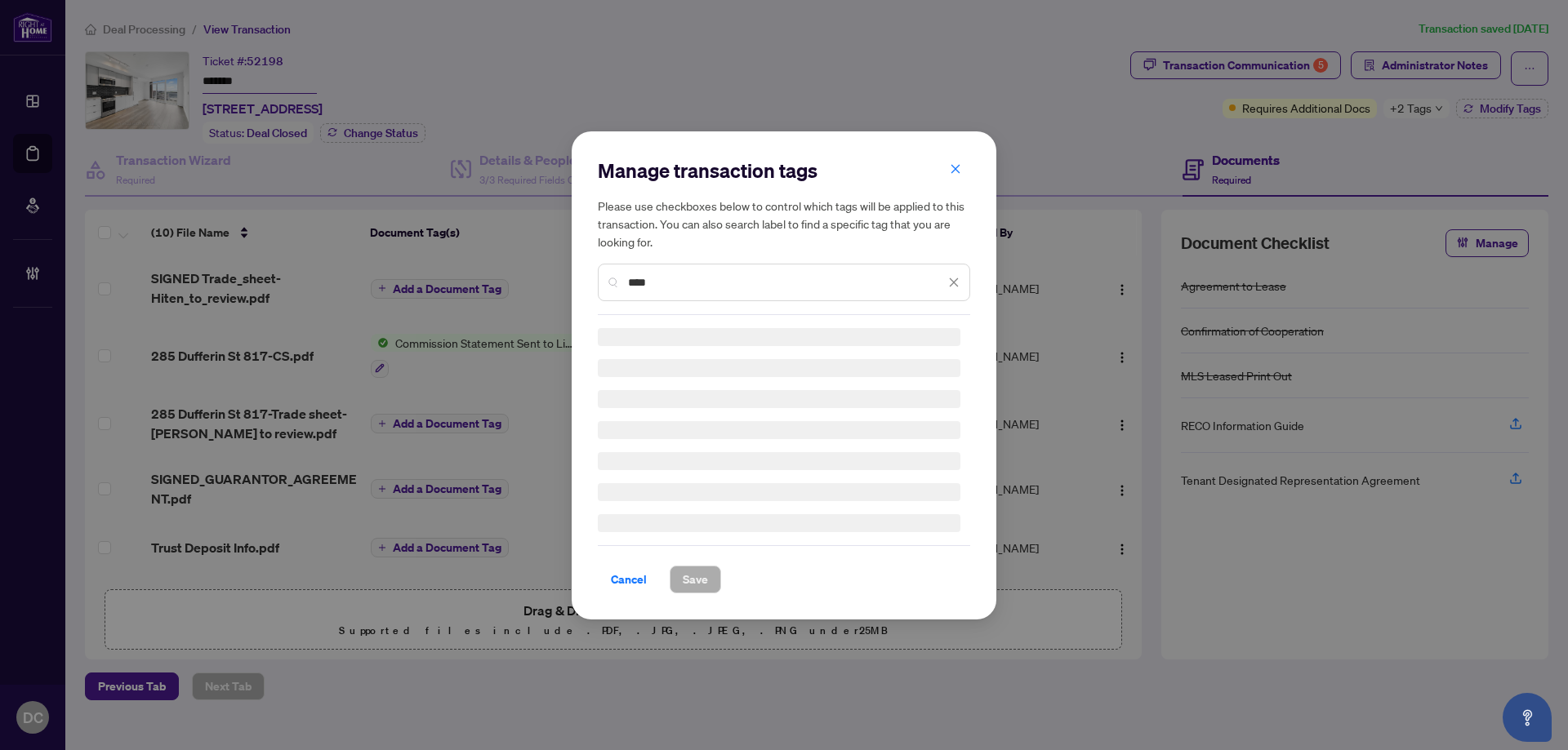
type input "****"
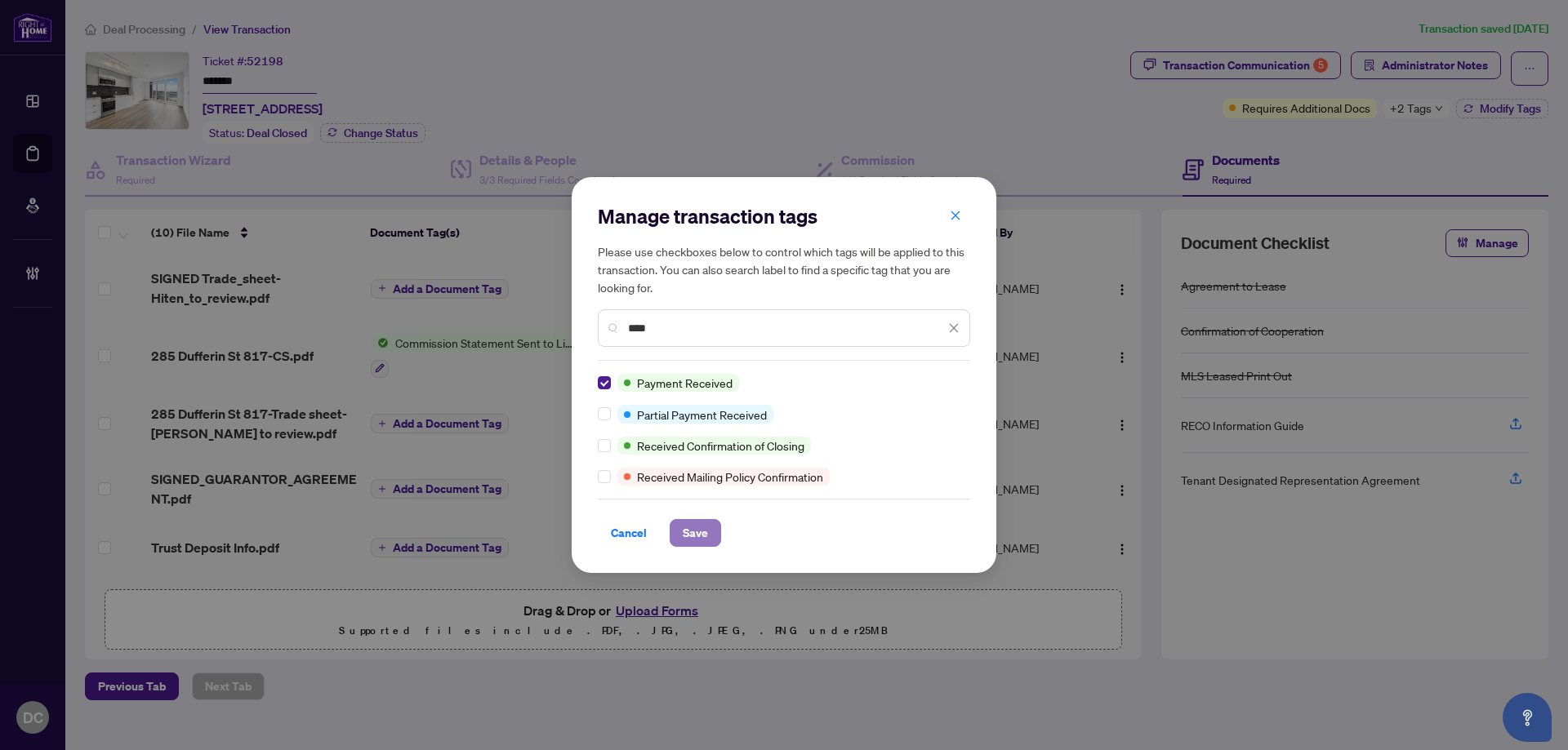
click at [705, 545] on span "Save" at bounding box center [695, 533] width 25 height 26
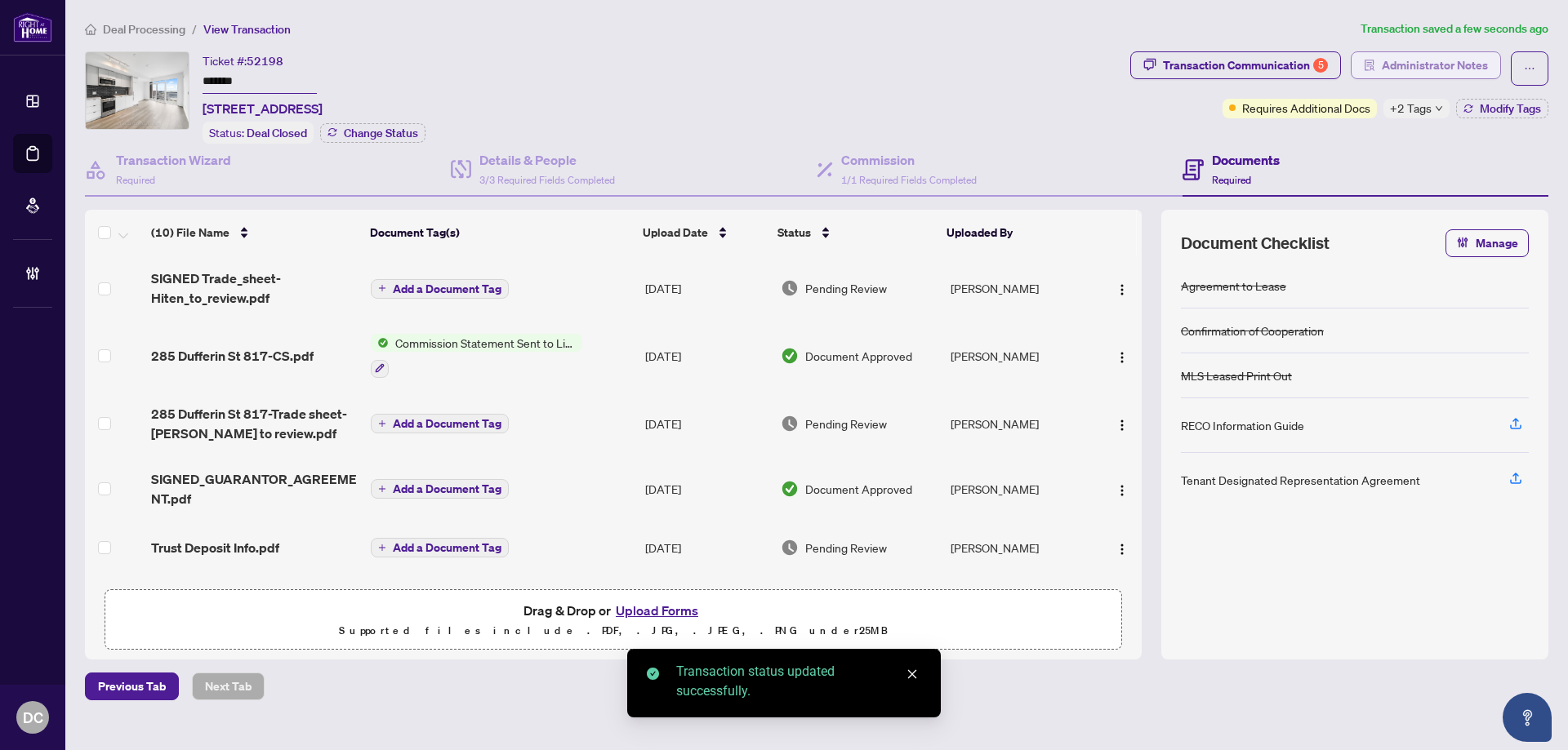
click at [1438, 74] on span "Administrator Notes" at bounding box center [1434, 64] width 106 height 26
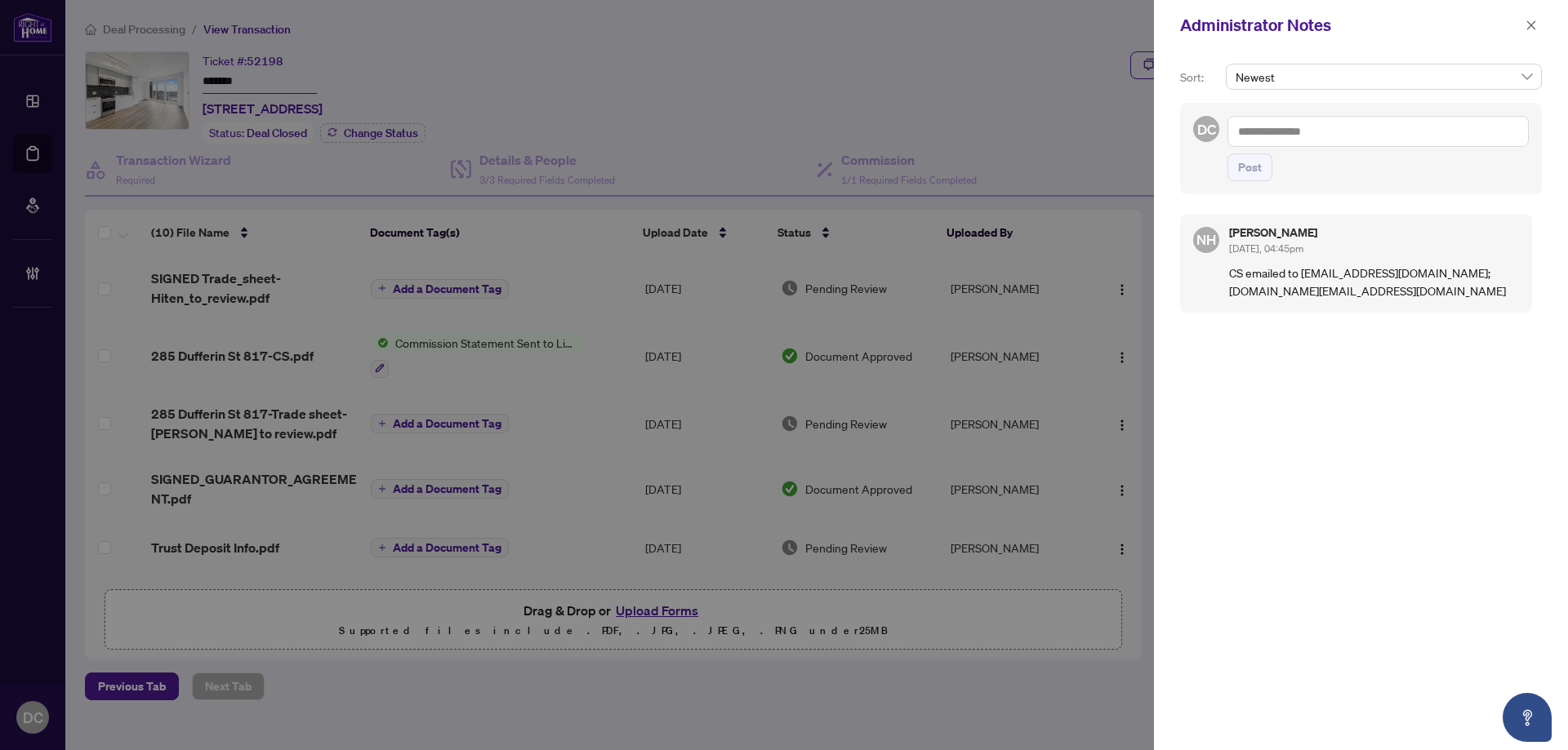
click at [1357, 138] on textarea at bounding box center [1378, 132] width 301 height 31
paste textarea "**********"
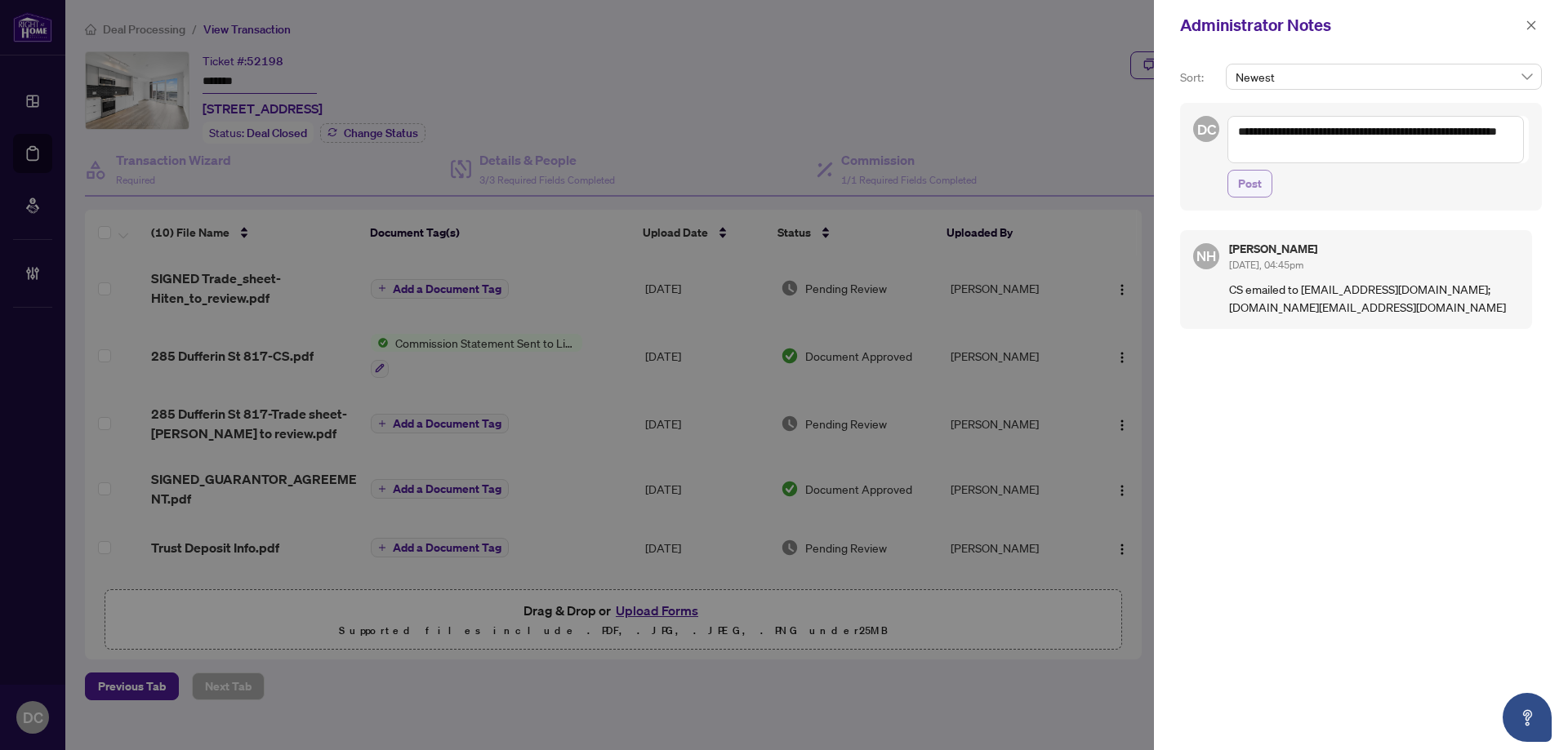
type textarea "**********"
drag, startPoint x: 1245, startPoint y: 179, endPoint x: 1334, endPoint y: 143, distance: 96.0
click at [1334, 143] on div "**********" at bounding box center [1378, 157] width 301 height 82
click at [1319, 147] on textarea "**********" at bounding box center [1376, 139] width 296 height 47
type textarea "**********"
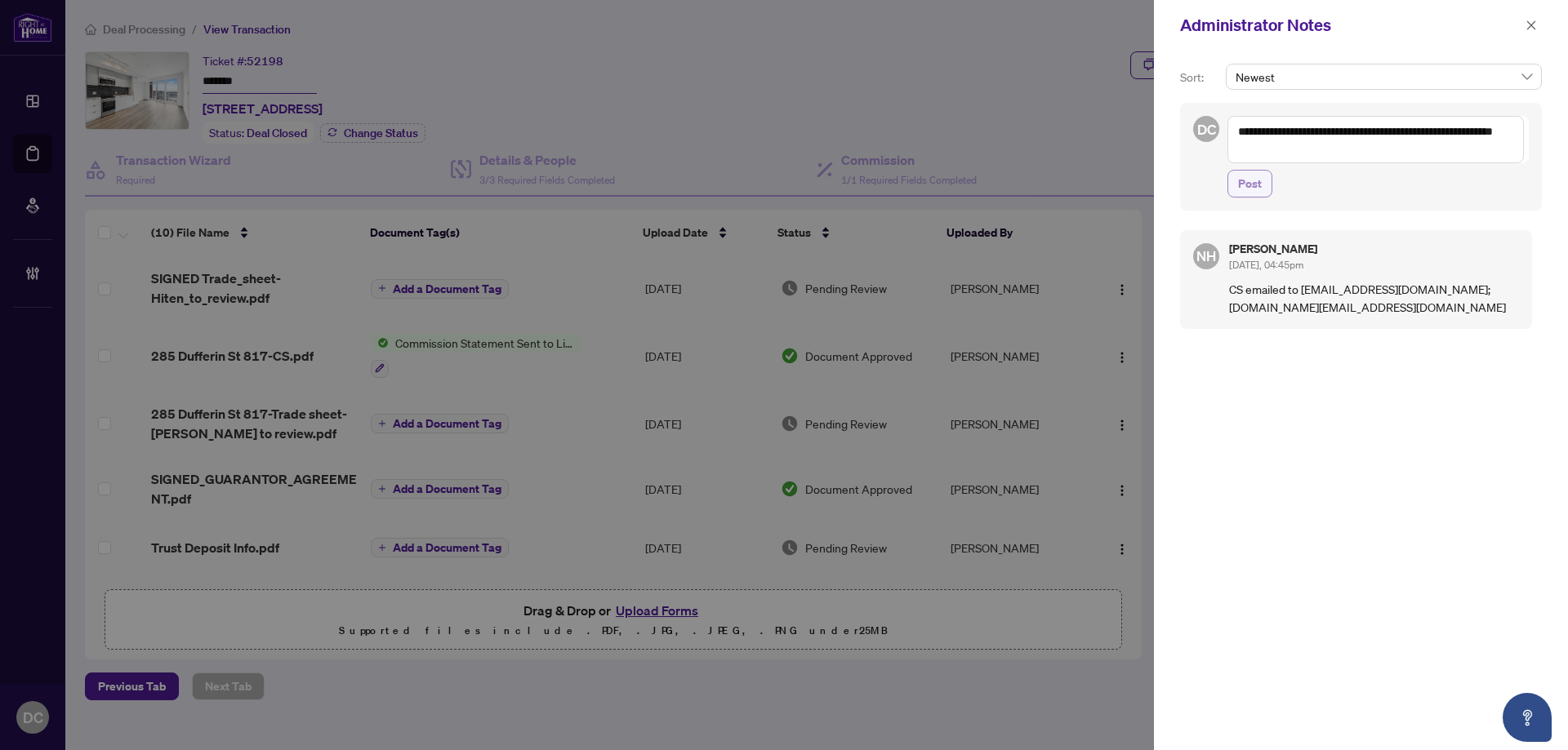
click at [1260, 176] on span "Post" at bounding box center [1250, 183] width 24 height 26
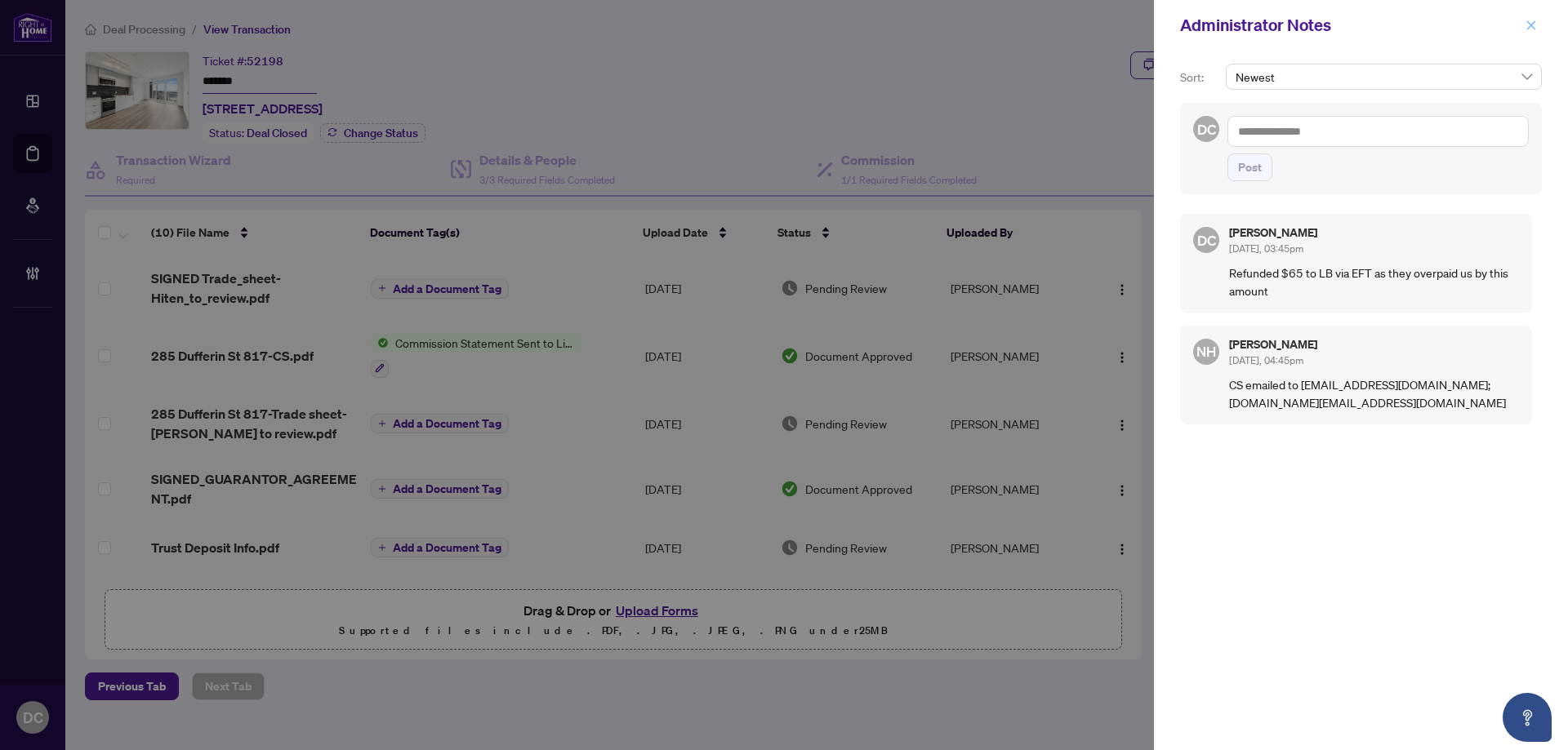
click at [1533, 24] on icon "close" at bounding box center [1531, 25] width 12 height 12
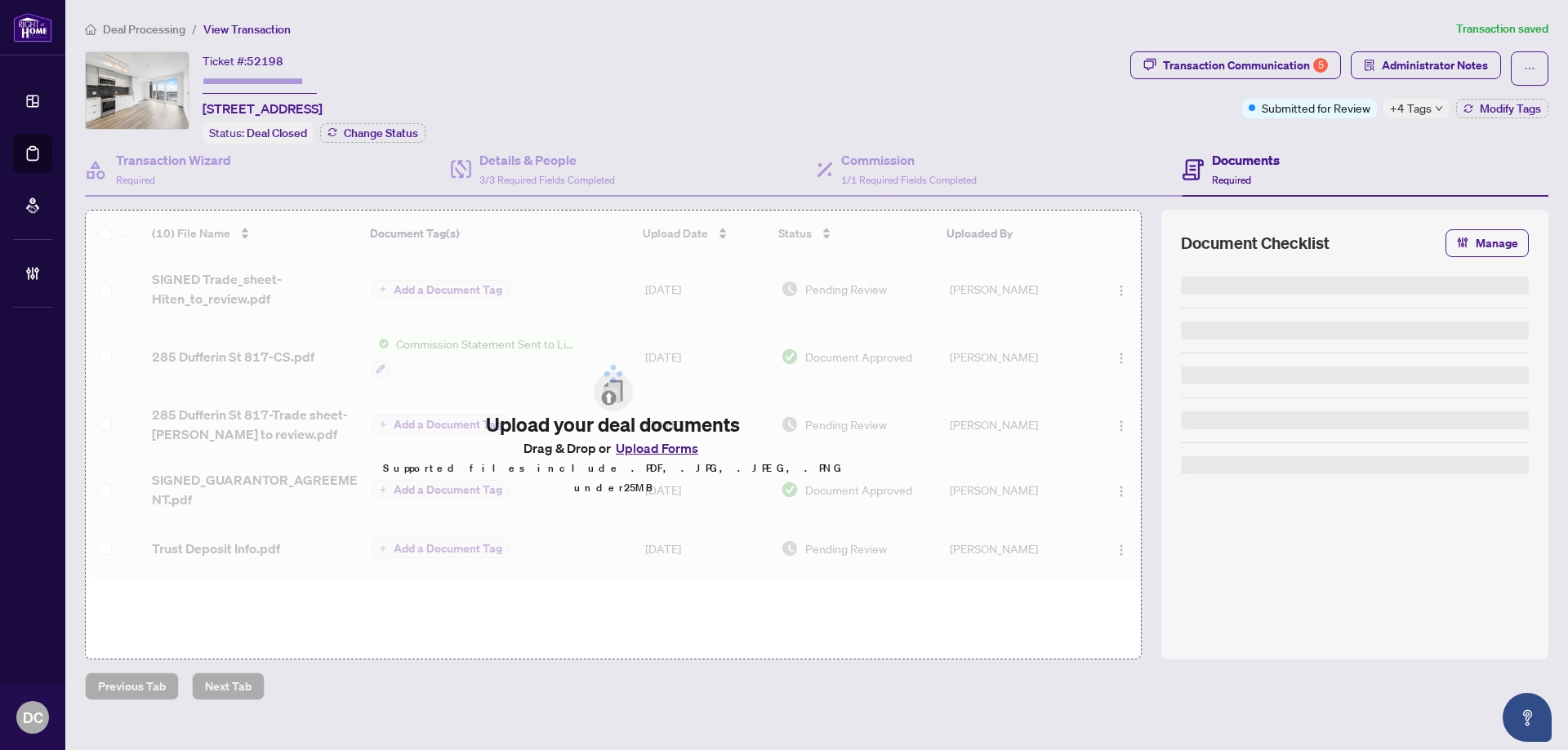
type input "*******"
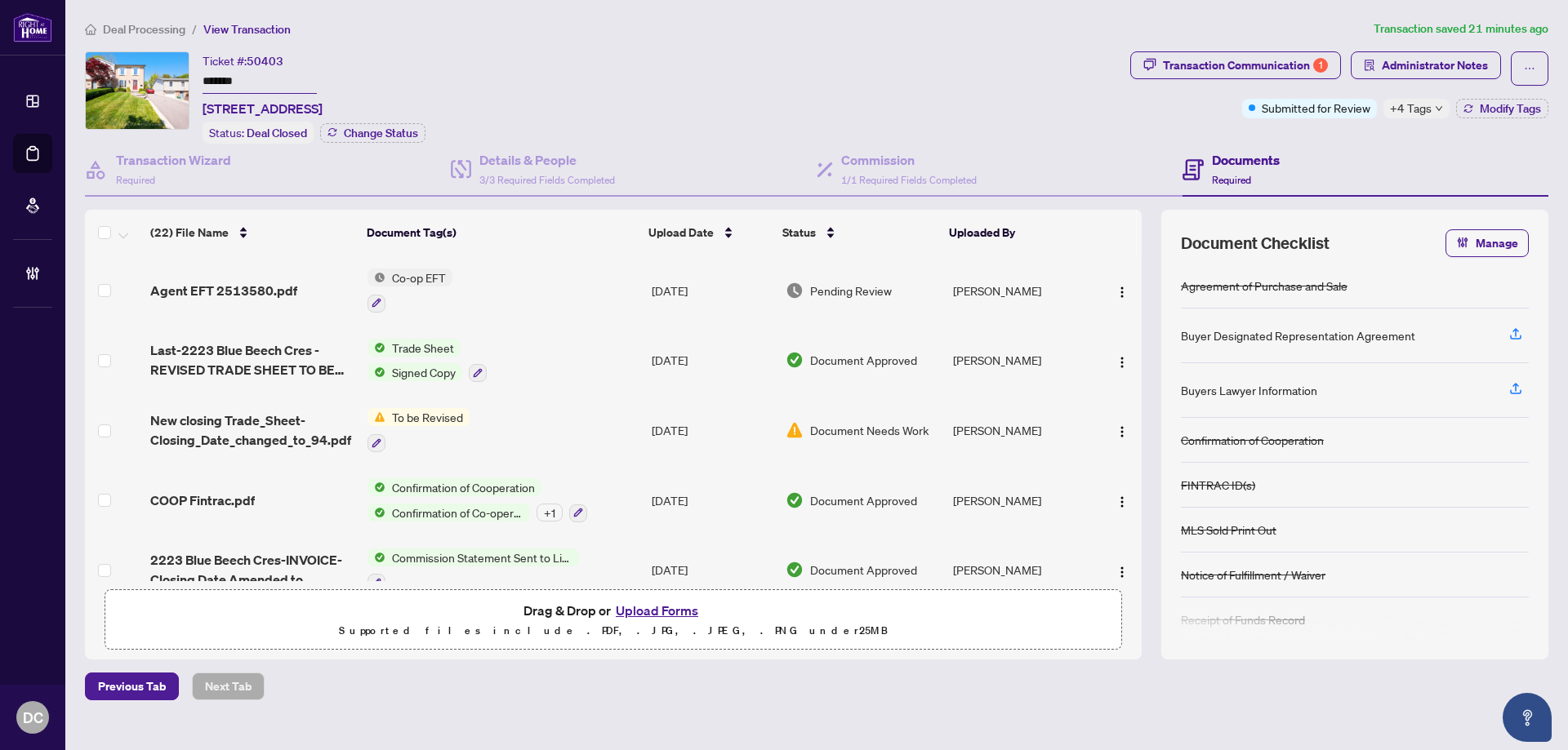
drag, startPoint x: 290, startPoint y: 81, endPoint x: 162, endPoint y: 79, distance: 128.0
click at [162, 79] on div "Ticket #: 50403 ******* [STREET_ADDRESS] Status: Deal Closed Change Status" at bounding box center [604, 97] width 1039 height 92
click at [392, 283] on span "Co-op EFT" at bounding box center [419, 277] width 67 height 18
click at [532, 285] on td "Co-op EFT" at bounding box center [502, 290] width 284 height 70
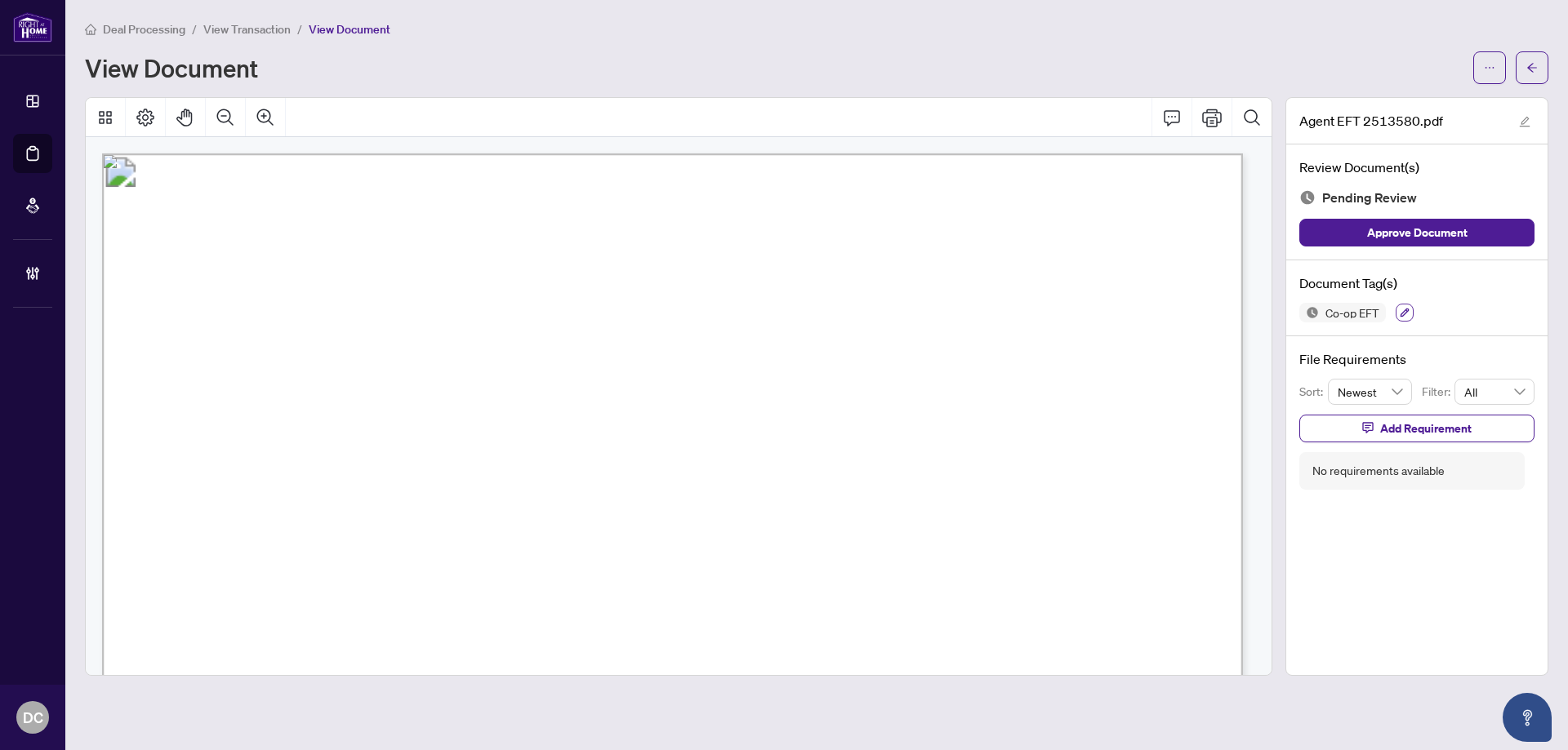
click at [1409, 312] on icon "button" at bounding box center [1404, 312] width 10 height 10
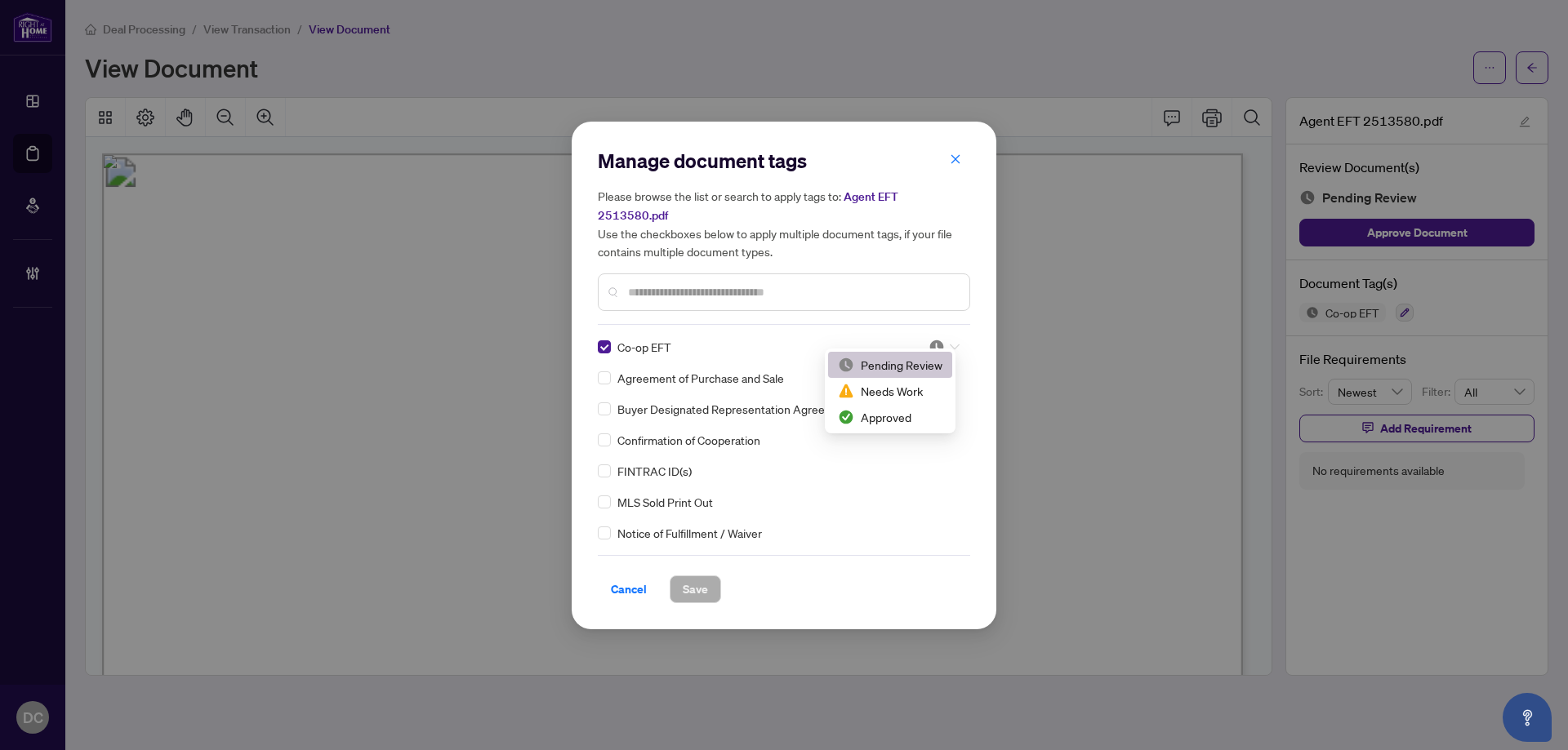
click at [949, 343] on icon at bounding box center [954, 346] width 10 height 7
click at [592, 333] on div "Manage document tags Please browse the list or search to apply tags to: Agent E…" at bounding box center [783, 375] width 424 height 508
click at [699, 285] on input "text" at bounding box center [792, 292] width 328 height 18
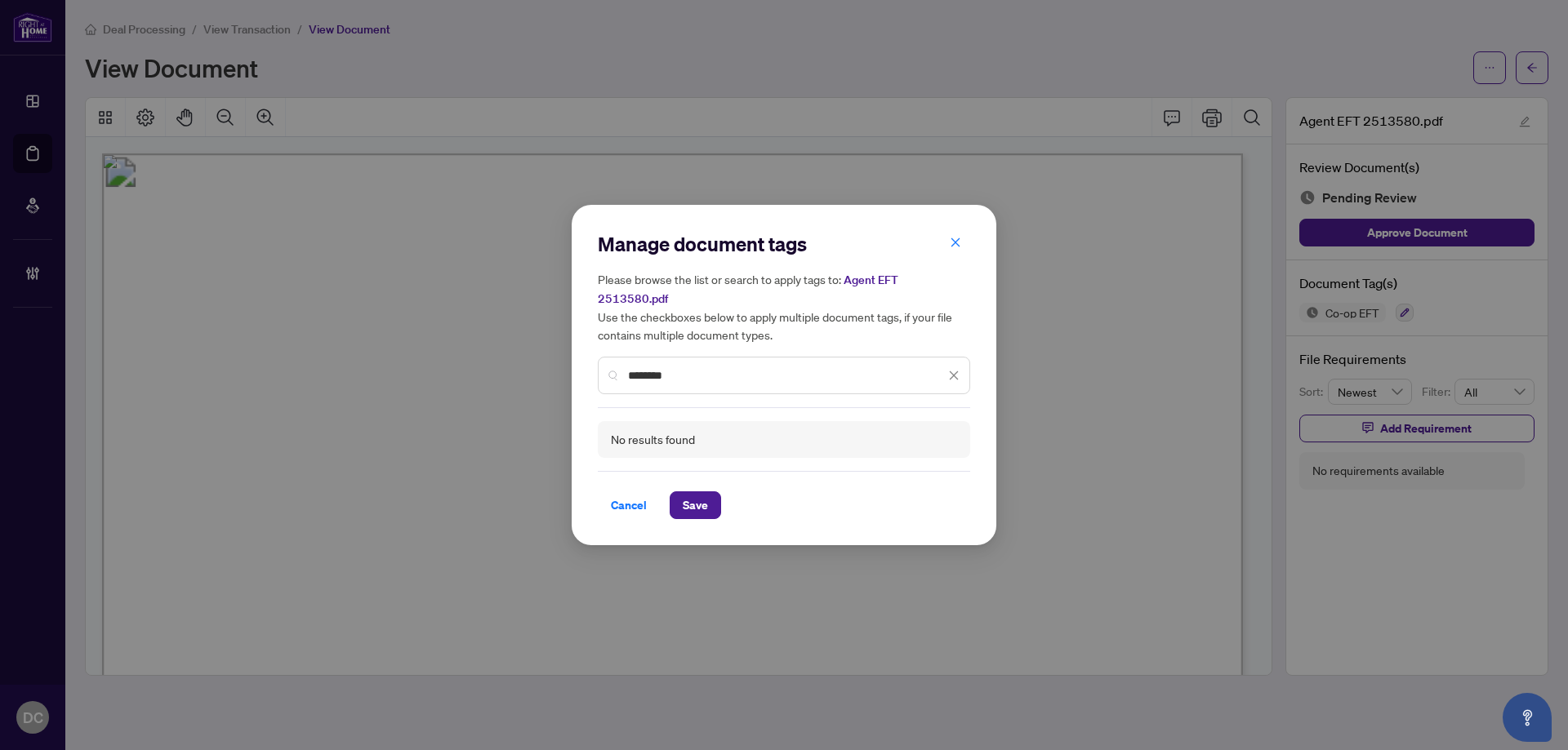
click at [732, 366] on input "********" at bounding box center [786, 375] width 316 height 18
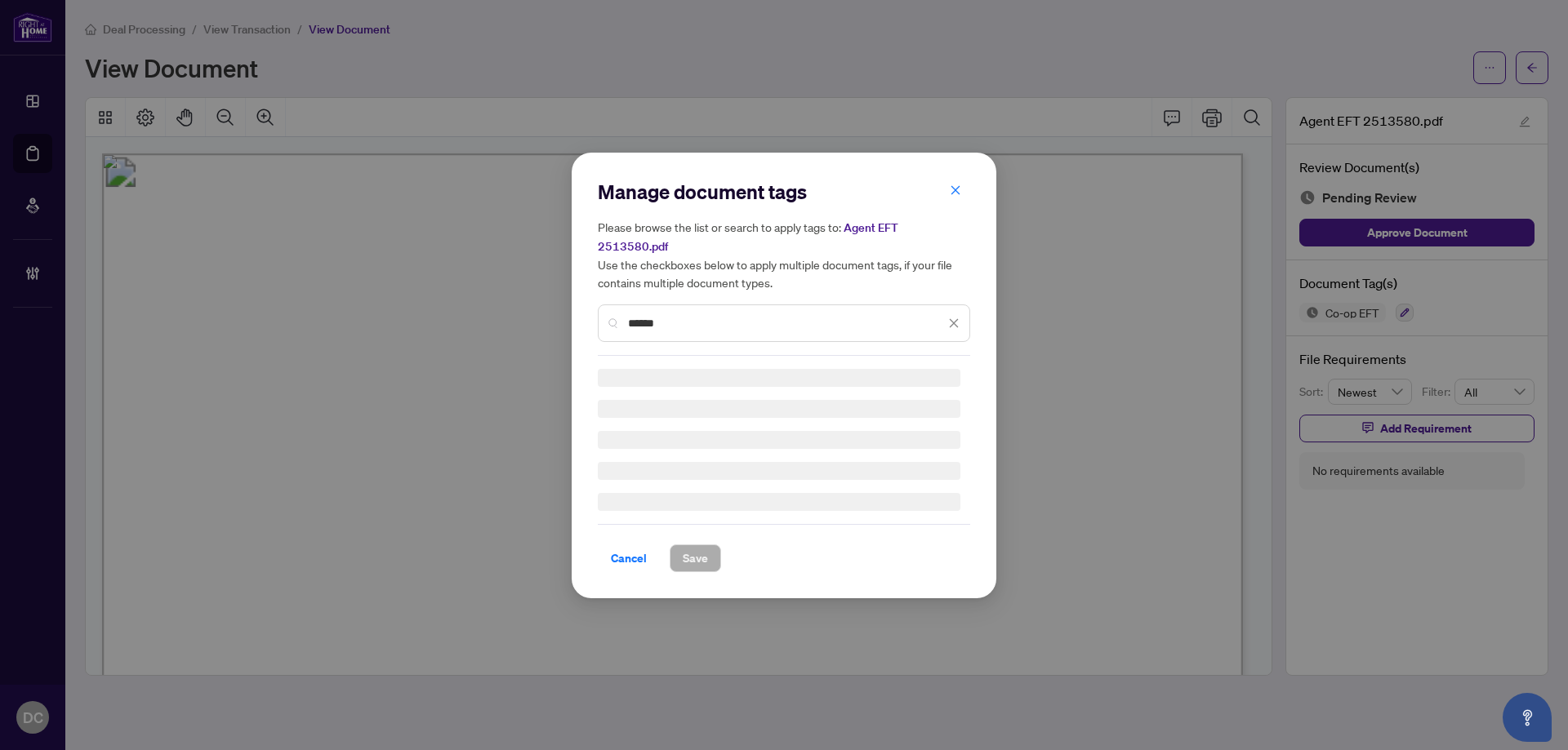
drag, startPoint x: 733, startPoint y: 365, endPoint x: 560, endPoint y: 361, distance: 173.0
click at [560, 361] on div "Manage document tags Please browse the list or search to apply tags to: Agent E…" at bounding box center [784, 375] width 1568 height 750
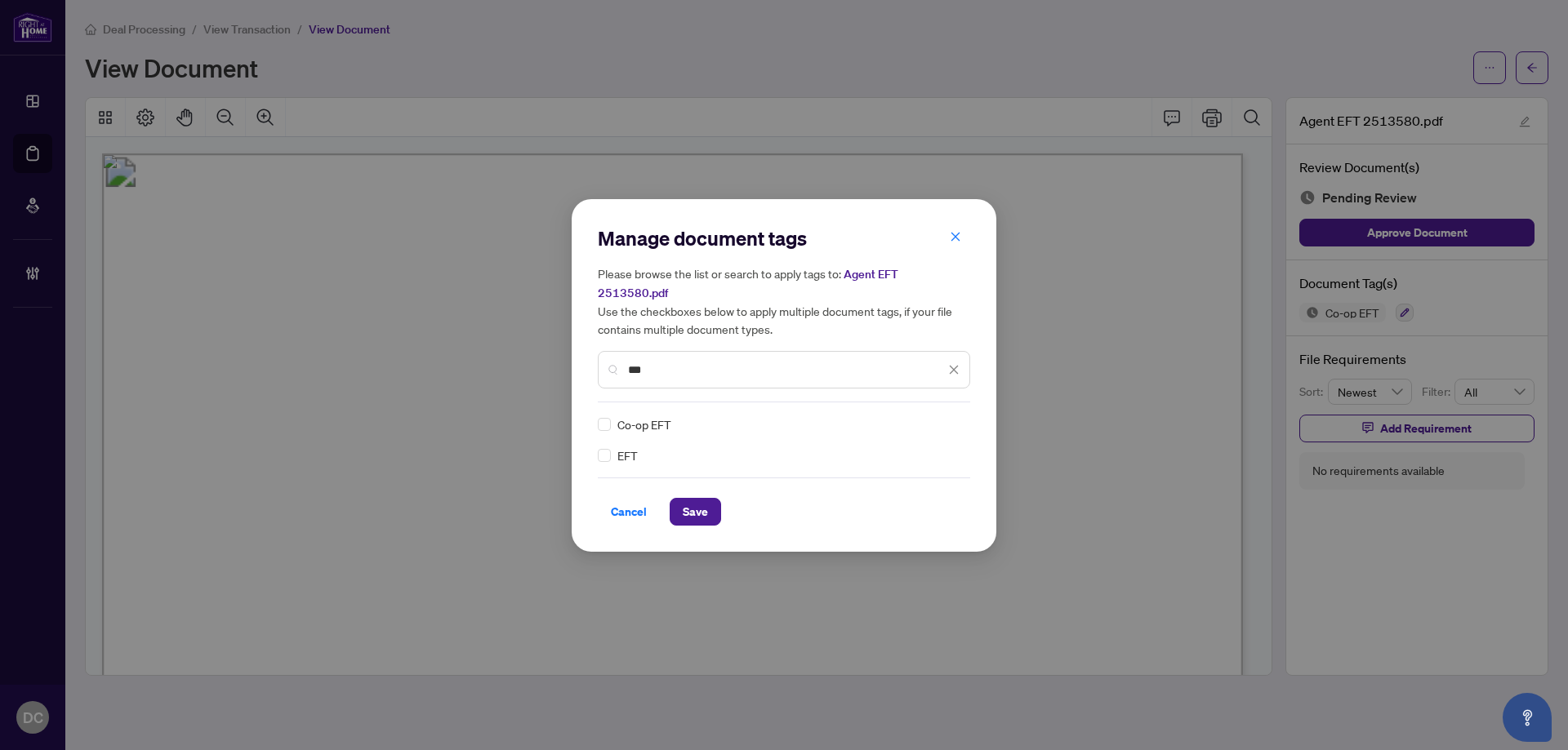
type input "***"
click at [957, 421] on icon at bounding box center [954, 424] width 10 height 7
click at [917, 497] on div "Approved" at bounding box center [895, 494] width 105 height 18
click at [708, 499] on button "Save" at bounding box center [695, 512] width 51 height 28
click at [1536, 67] on div "Manage document tags Please browse the list or search to apply tags to: Agent E…" at bounding box center [784, 375] width 1568 height 750
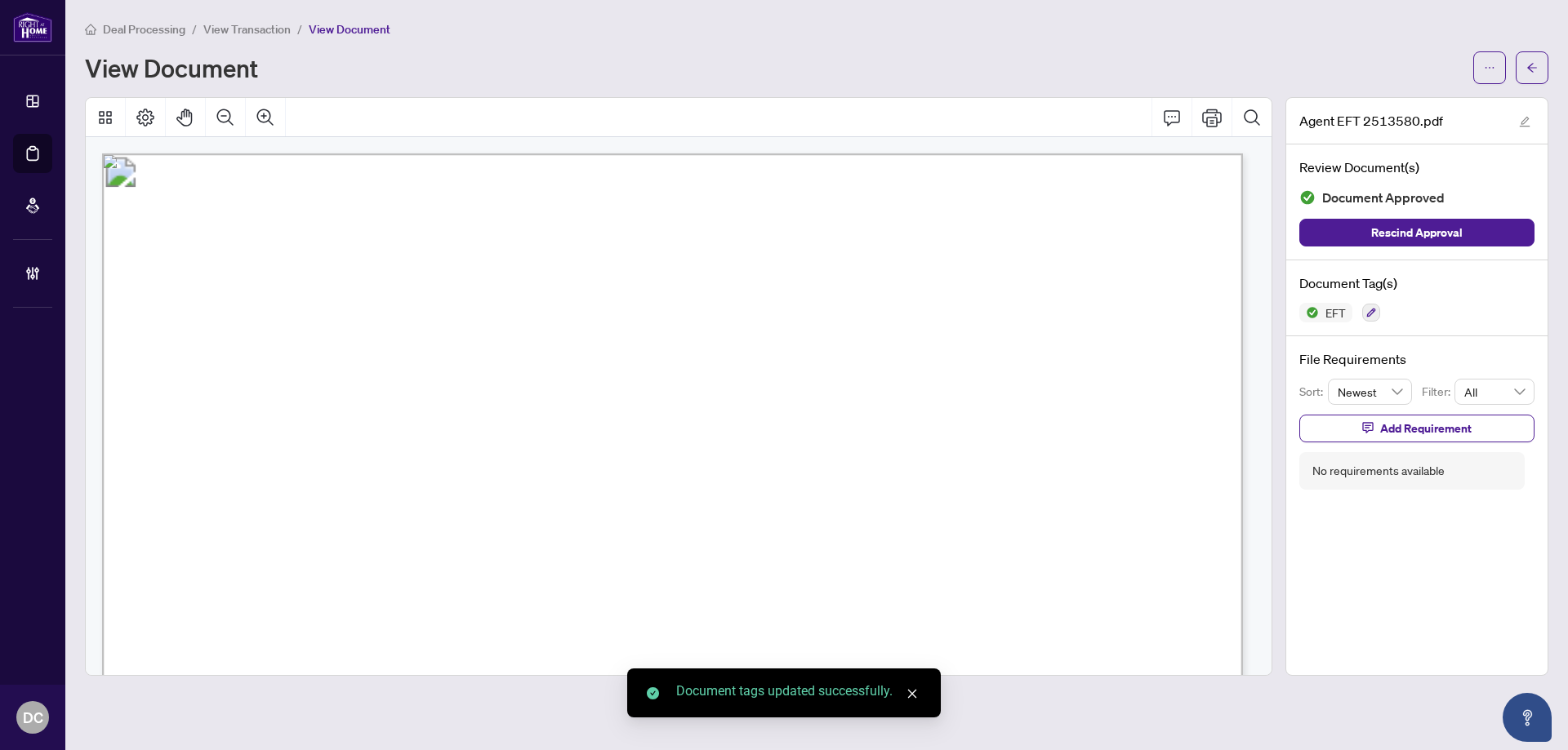
click at [1532, 65] on icon "arrow-left" at bounding box center [1532, 68] width 12 height 12
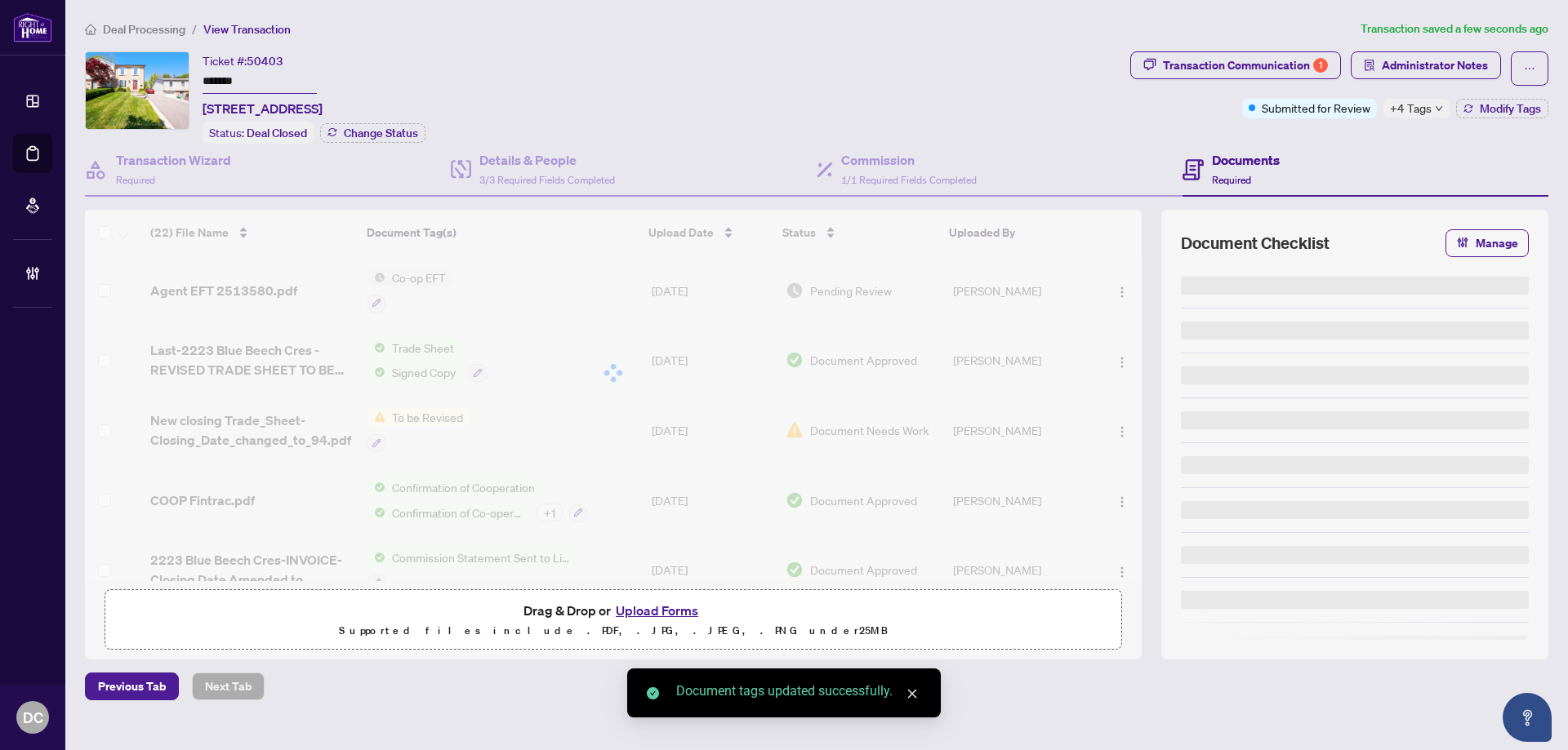
click at [1421, 106] on span "+4 Tags" at bounding box center [1410, 109] width 41 height 19
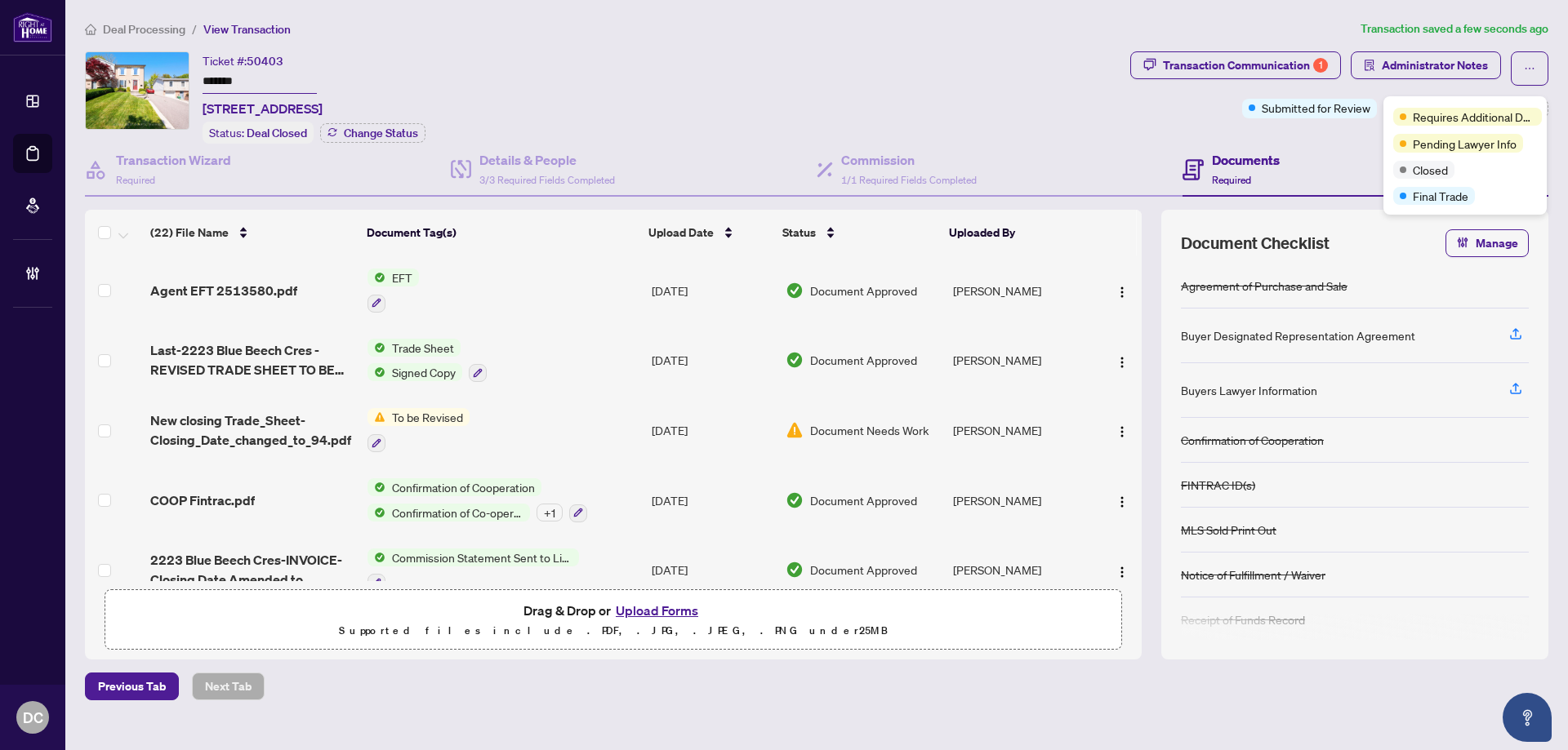
click at [1341, 151] on div "Documents Required" at bounding box center [1365, 169] width 366 height 53
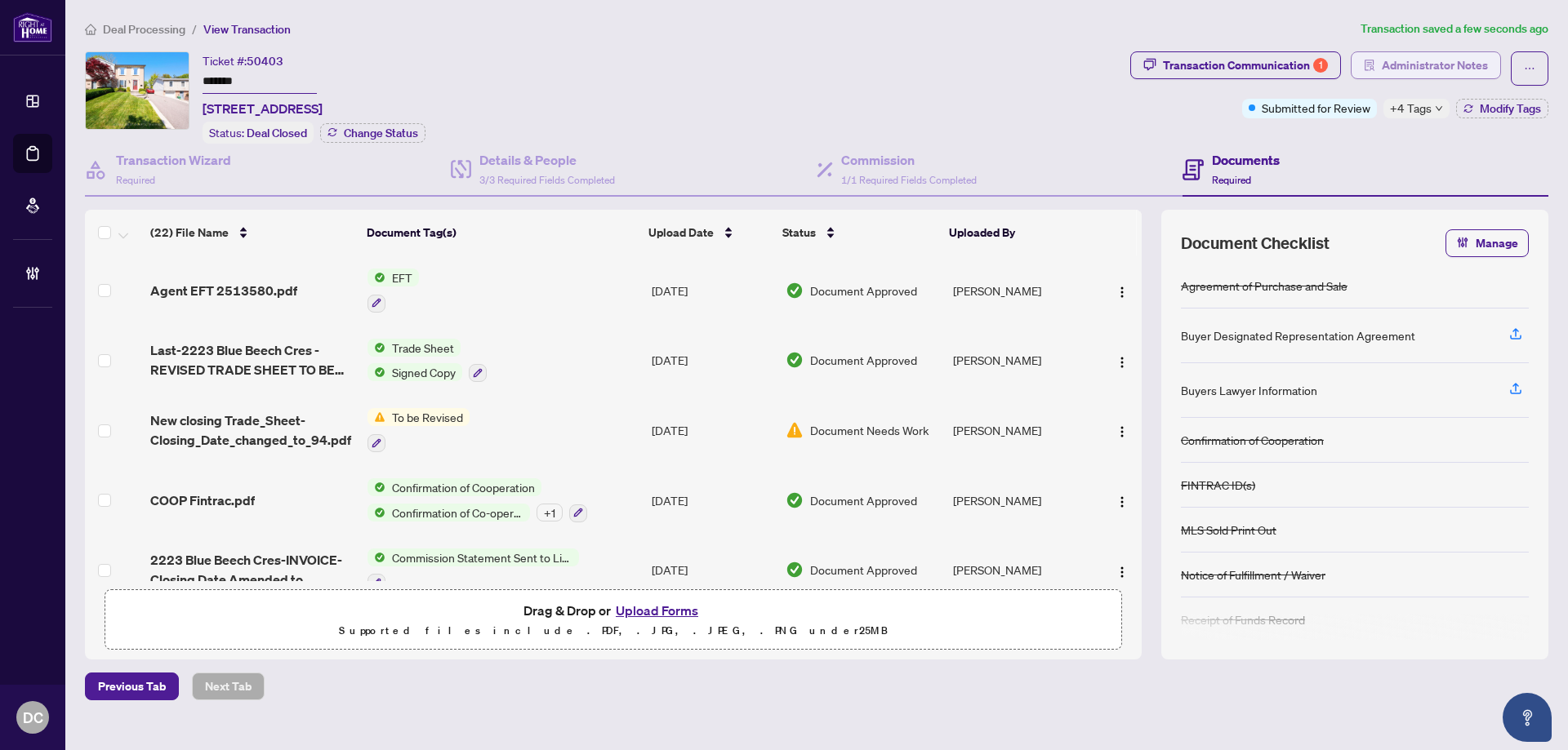
click at [1447, 73] on span "Administrator Notes" at bounding box center [1434, 64] width 106 height 26
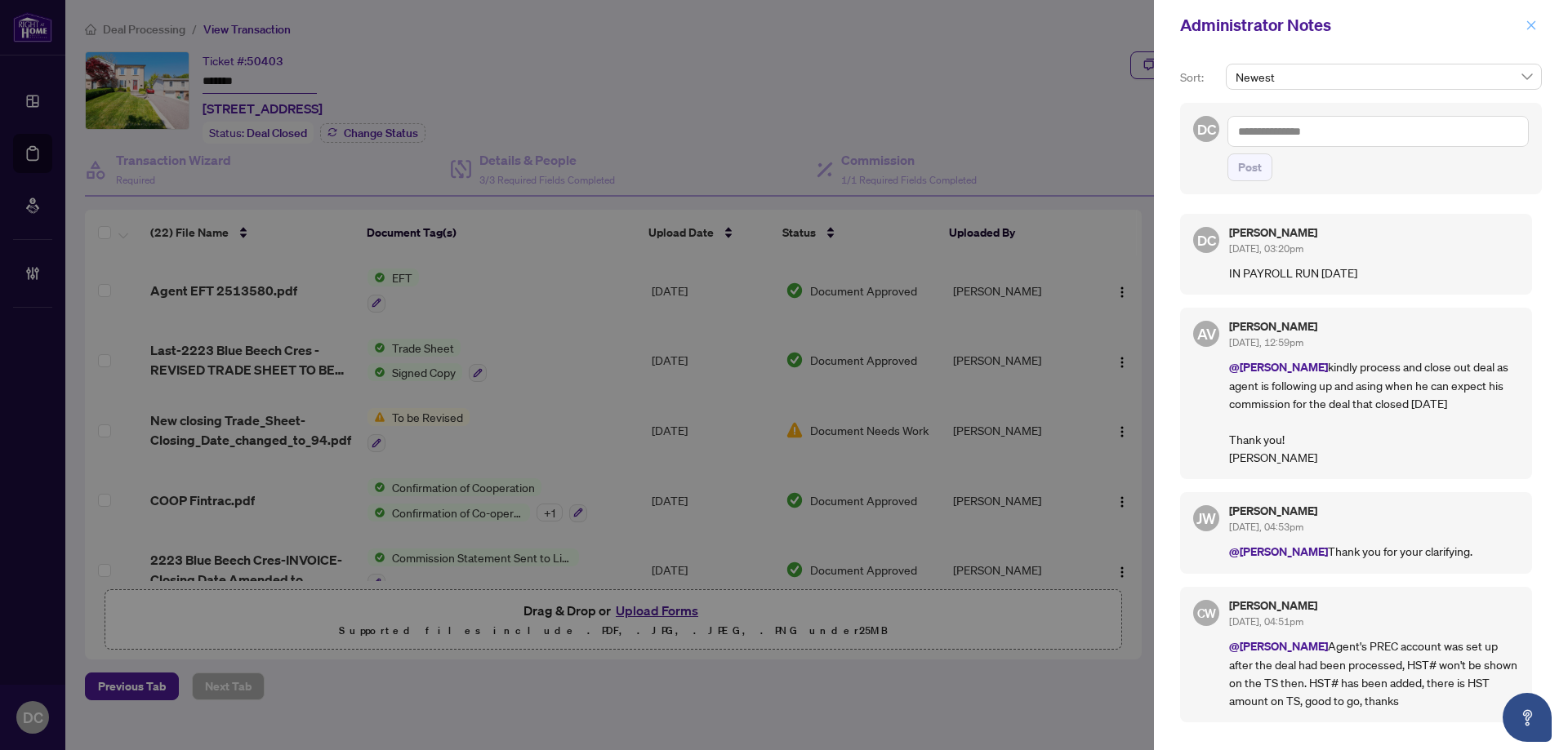
click at [1537, 25] on button "button" at bounding box center [1531, 25] width 21 height 19
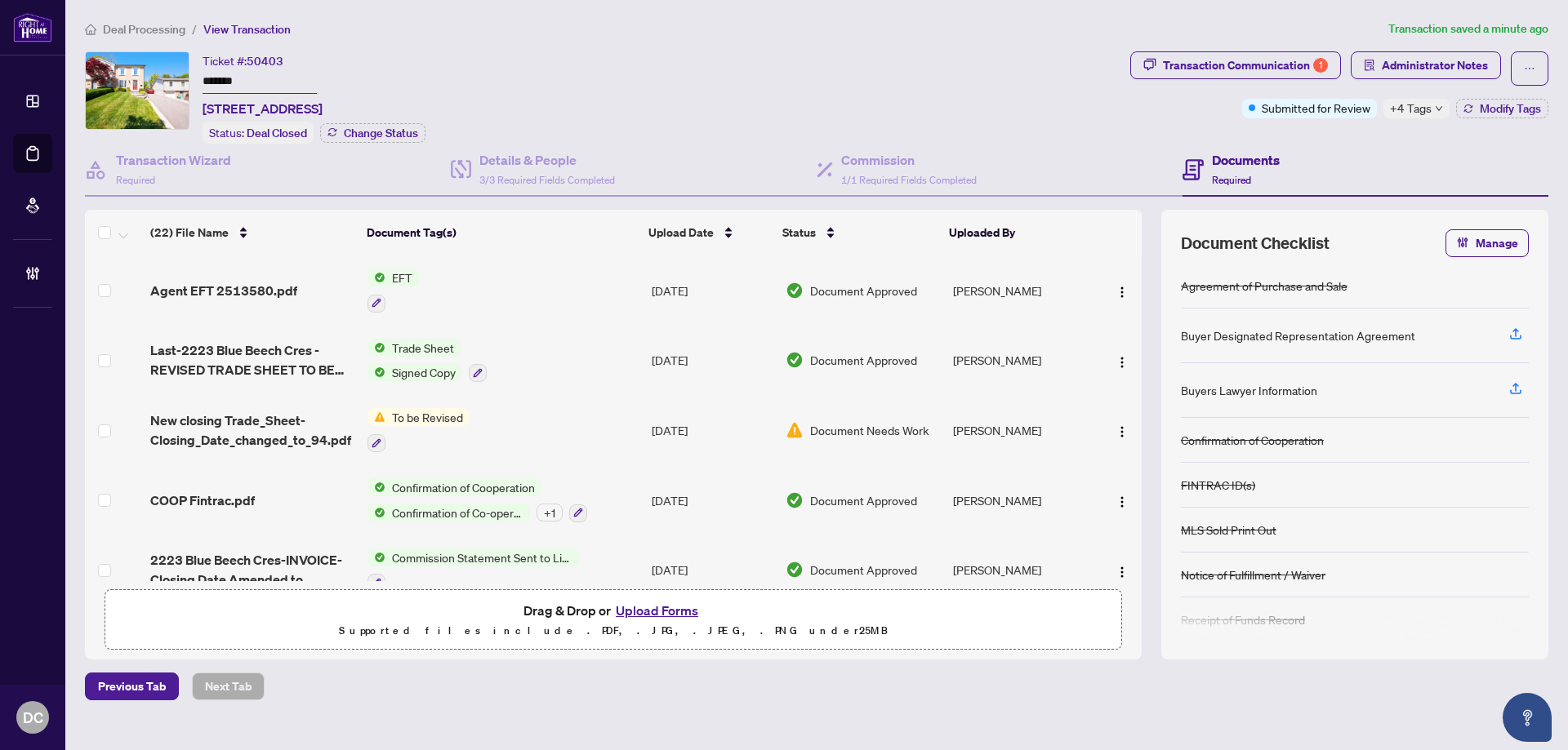
click at [1422, 111] on span "+4 Tags" at bounding box center [1410, 109] width 41 height 19
click at [148, 30] on span "Deal Processing" at bounding box center [144, 29] width 83 height 14
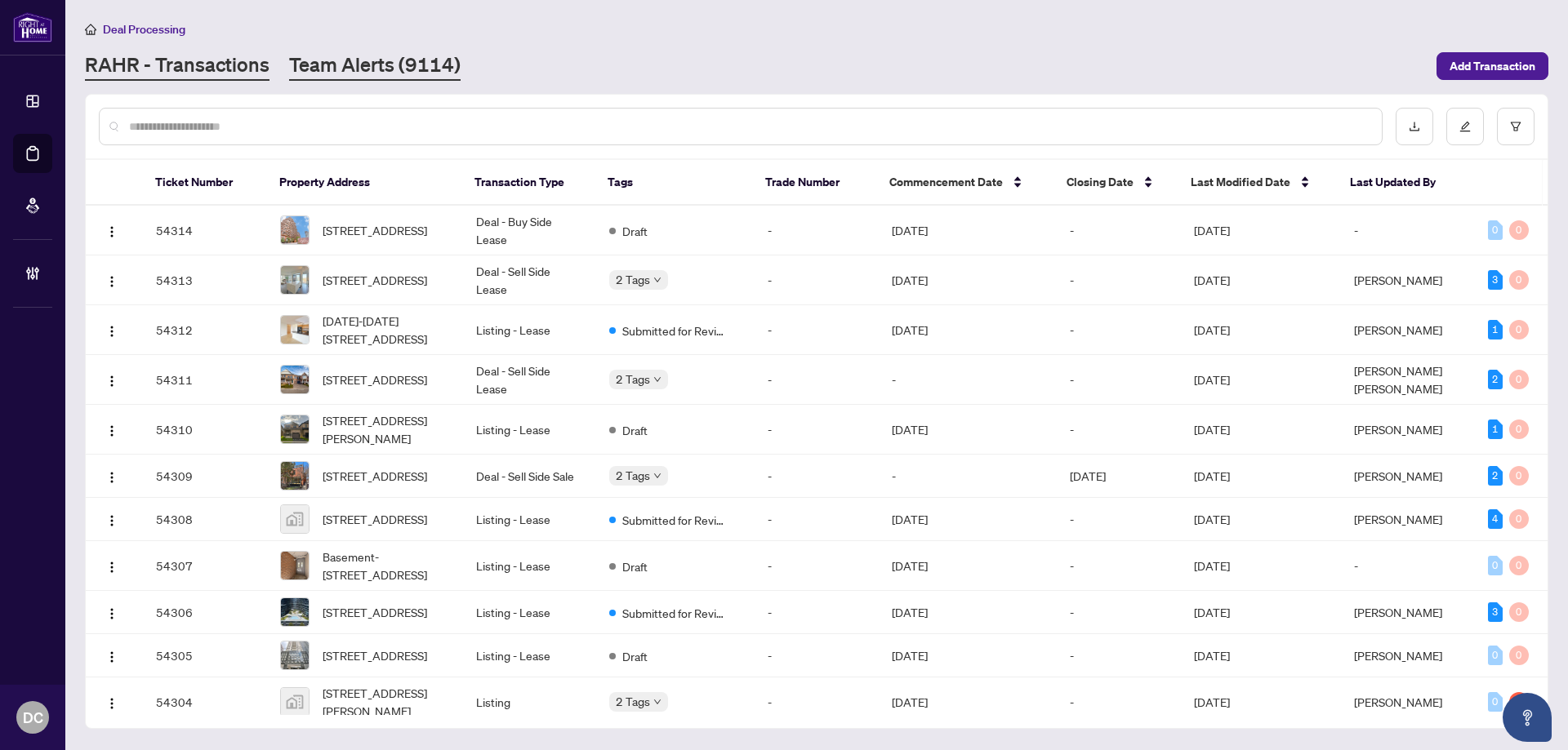
click at [407, 64] on link "Team Alerts (9114)" at bounding box center [375, 65] width 171 height 30
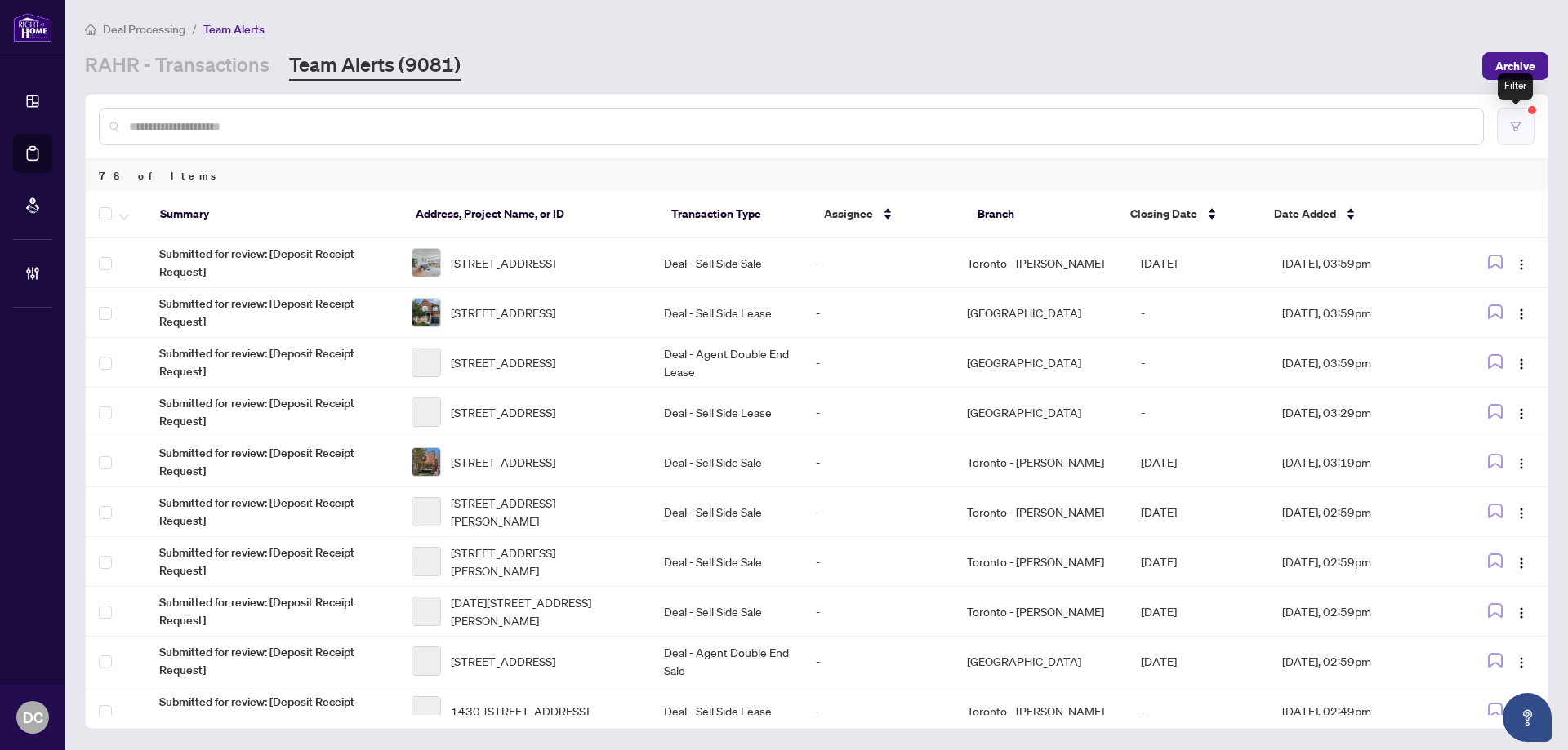
click at [1527, 128] on button "button" at bounding box center [1515, 126] width 38 height 38
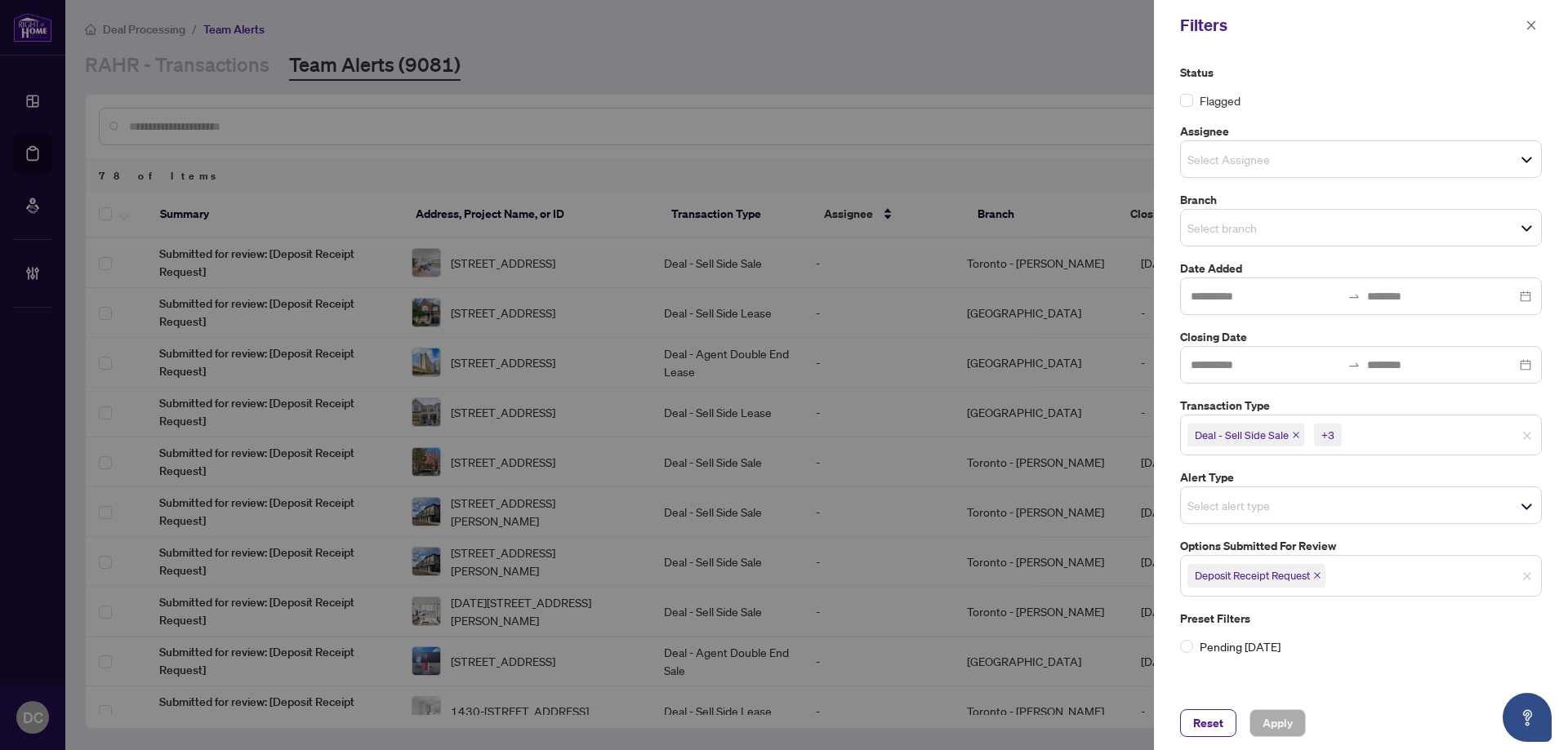
click at [1316, 579] on icon "close" at bounding box center [1317, 576] width 7 height 7
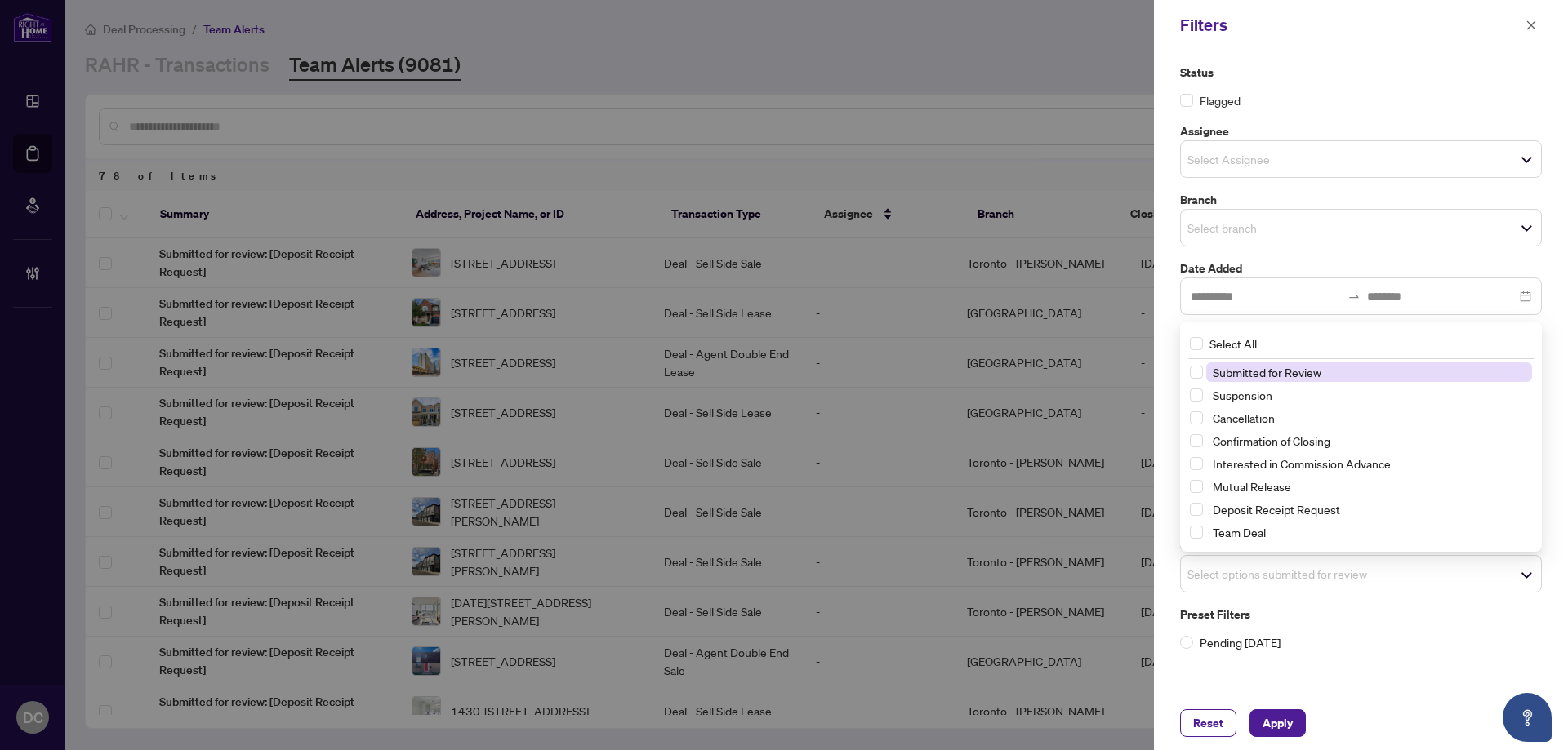
click at [1369, 578] on span "Select options submitted for review" at bounding box center [1361, 574] width 360 height 23
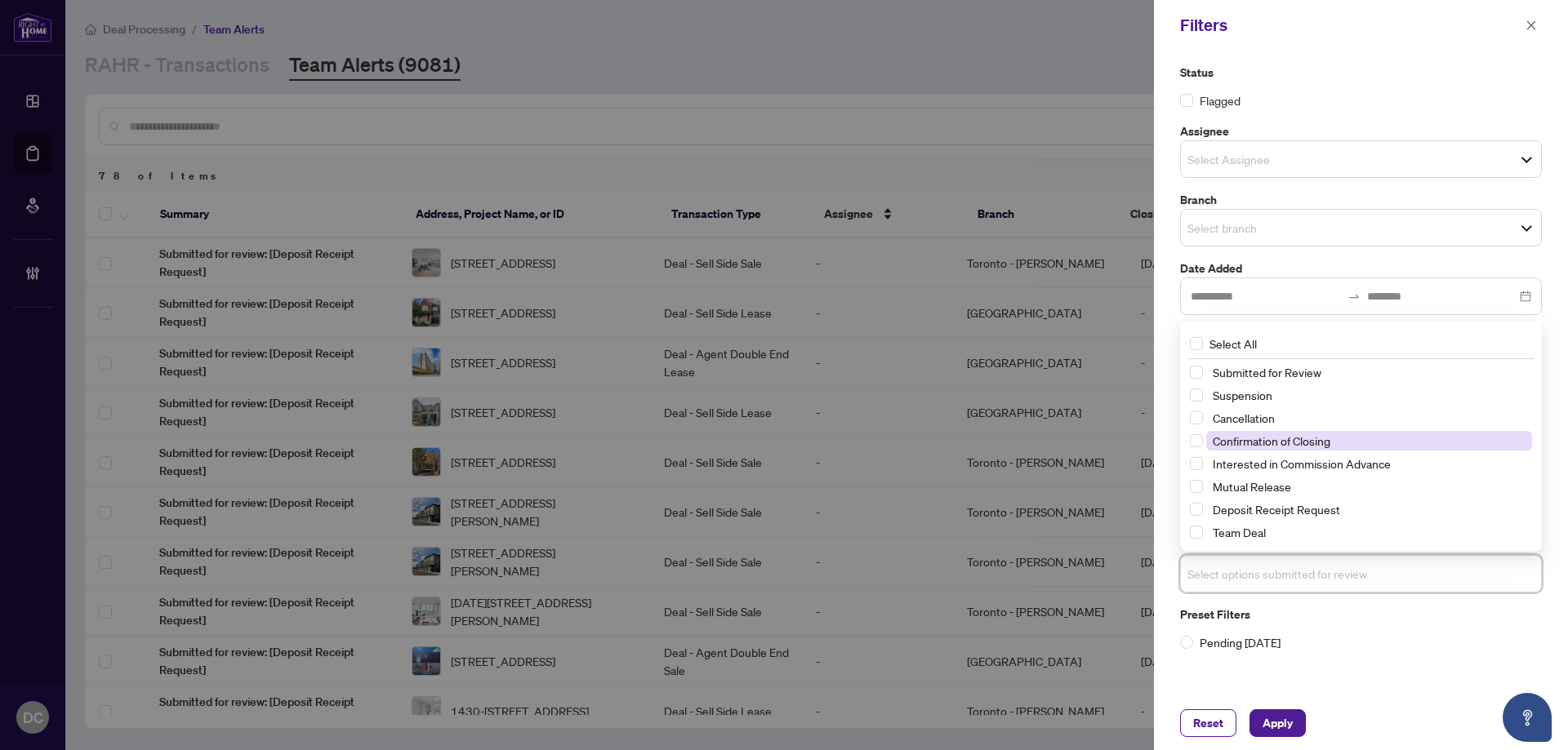
drag, startPoint x: 1350, startPoint y: 440, endPoint x: 1332, endPoint y: 528, distance: 89.8
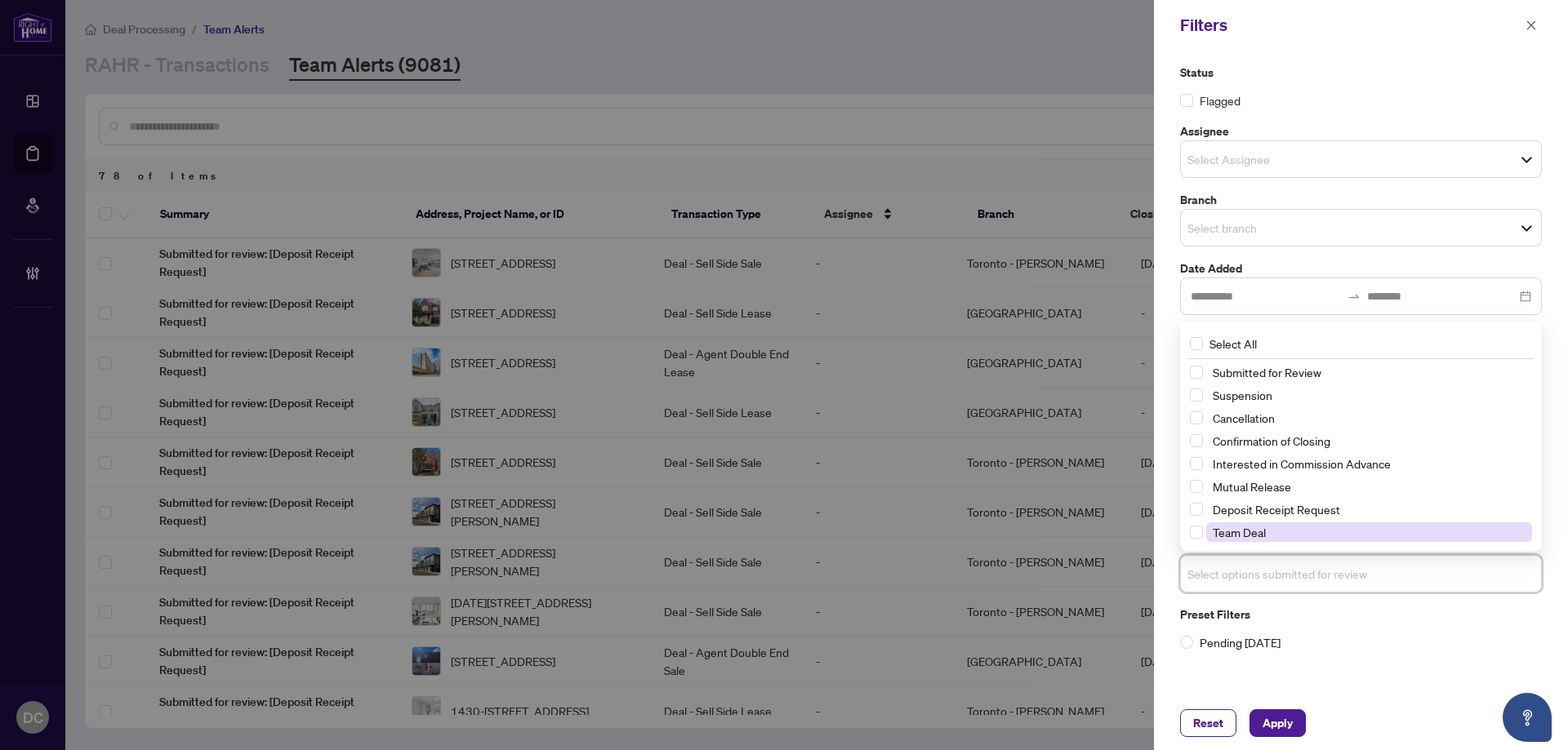
click at [1349, 440] on span "Confirmation of Closing" at bounding box center [1369, 440] width 326 height 19
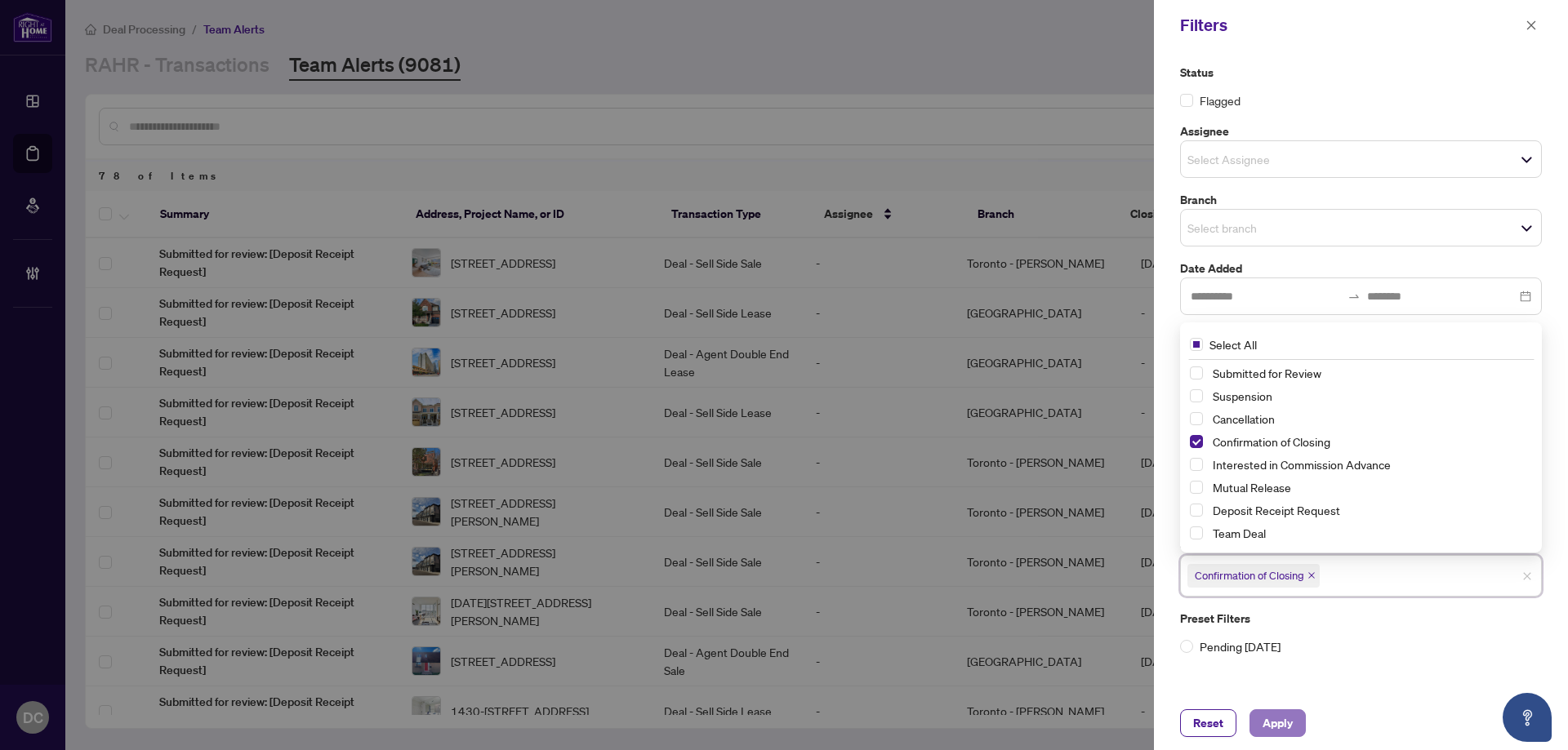
click at [1283, 714] on span "Apply" at bounding box center [1277, 723] width 30 height 26
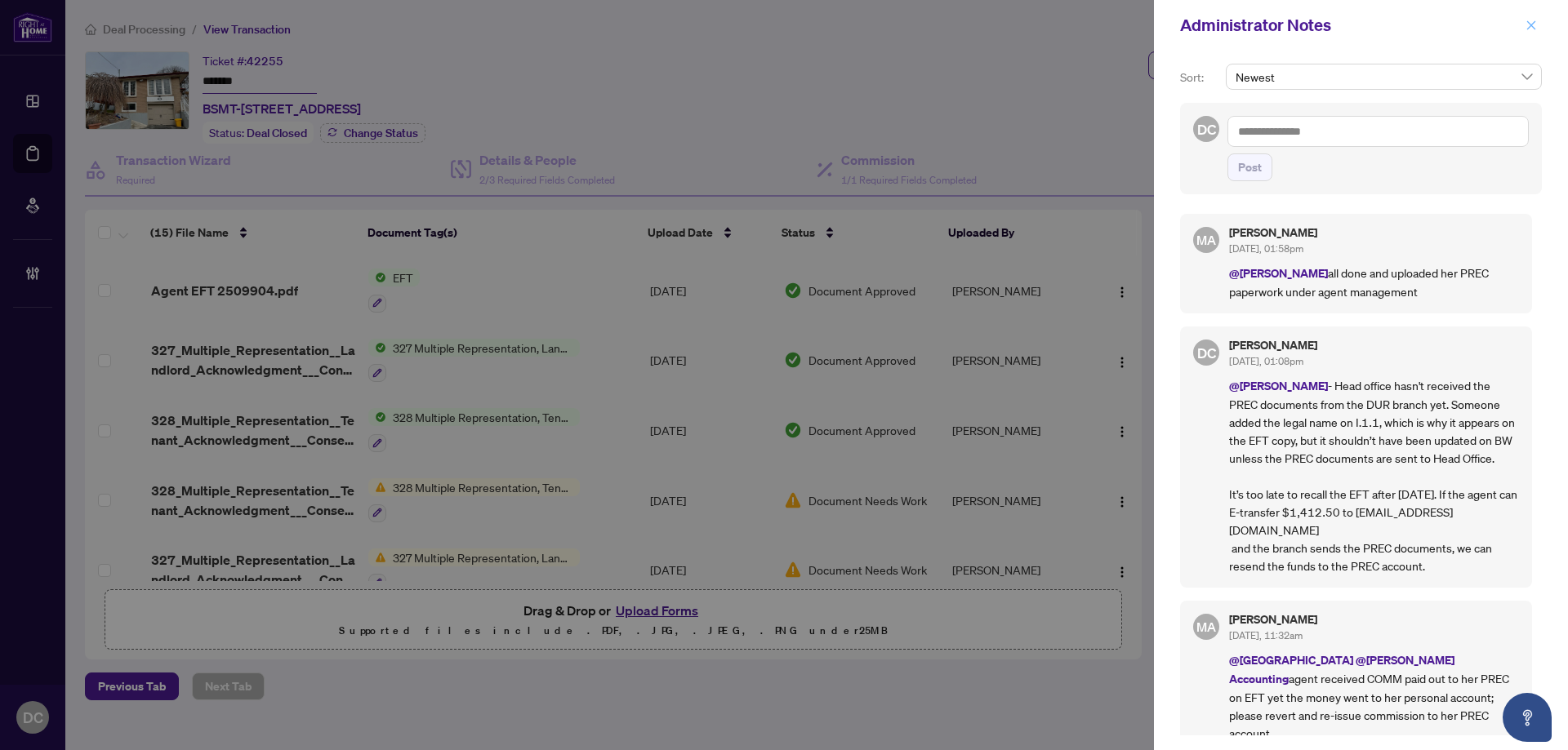
click at [1527, 22] on icon "close" at bounding box center [1530, 24] width 9 height 9
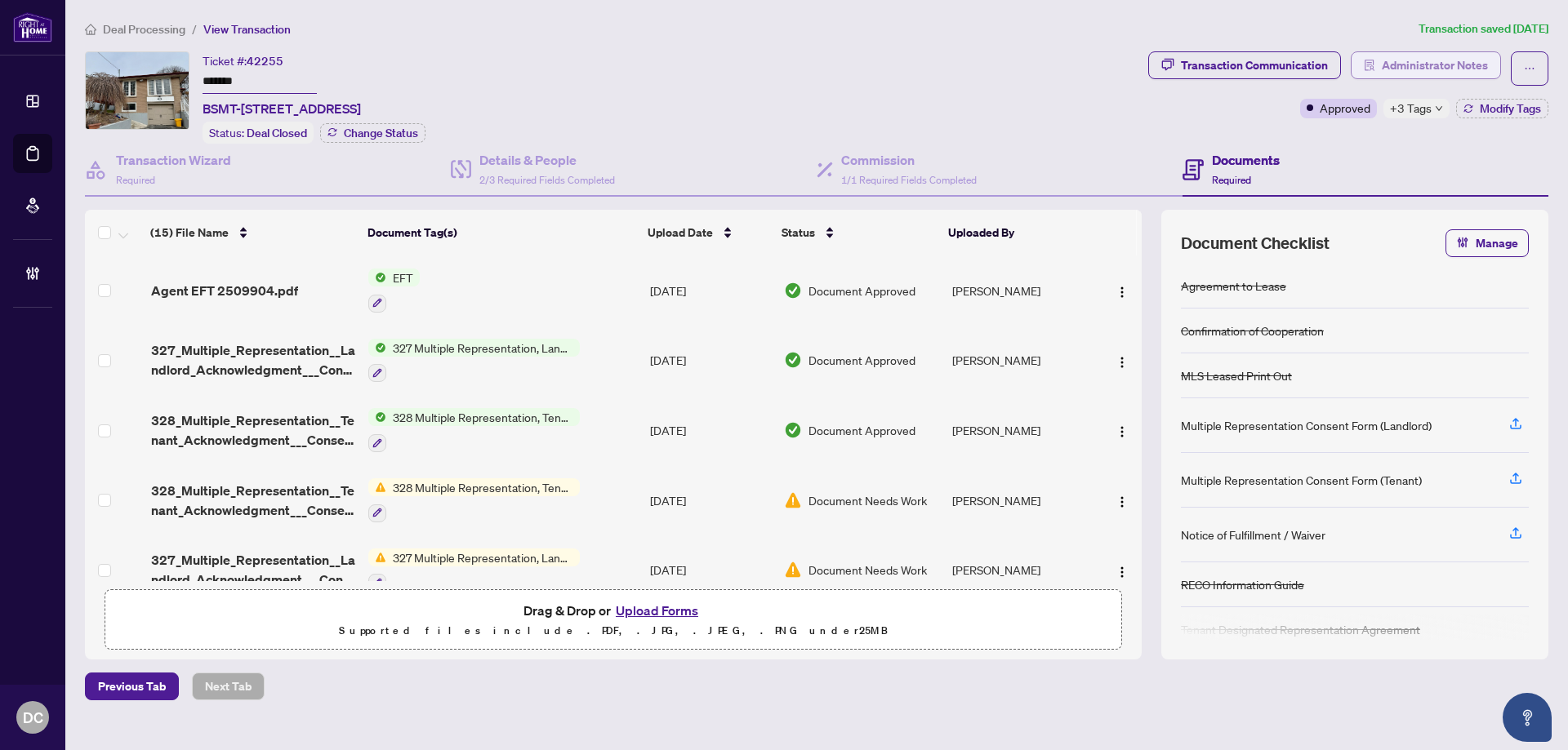
click at [1419, 72] on span "Administrator Notes" at bounding box center [1434, 64] width 106 height 26
